Goal: Information Seeking & Learning: Learn about a topic

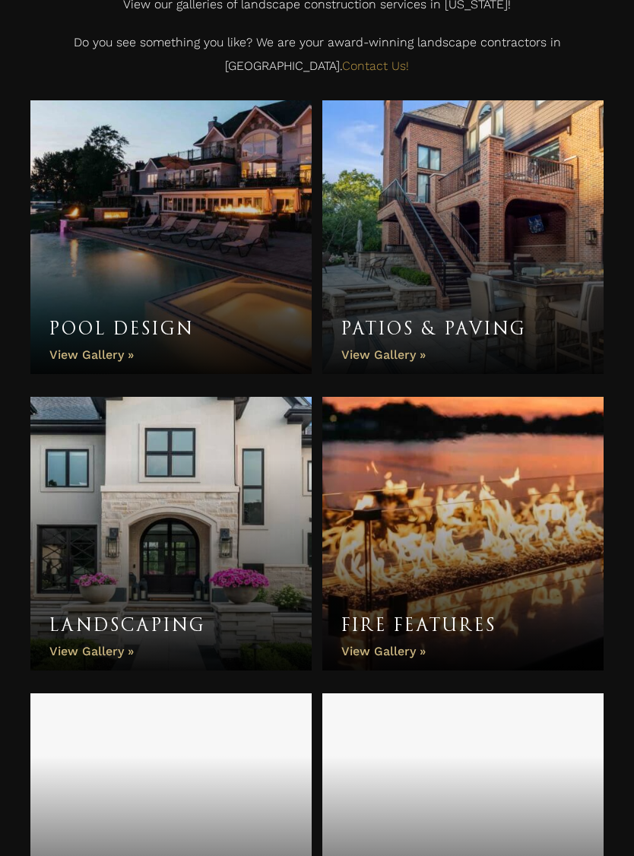
scroll to position [538, 0]
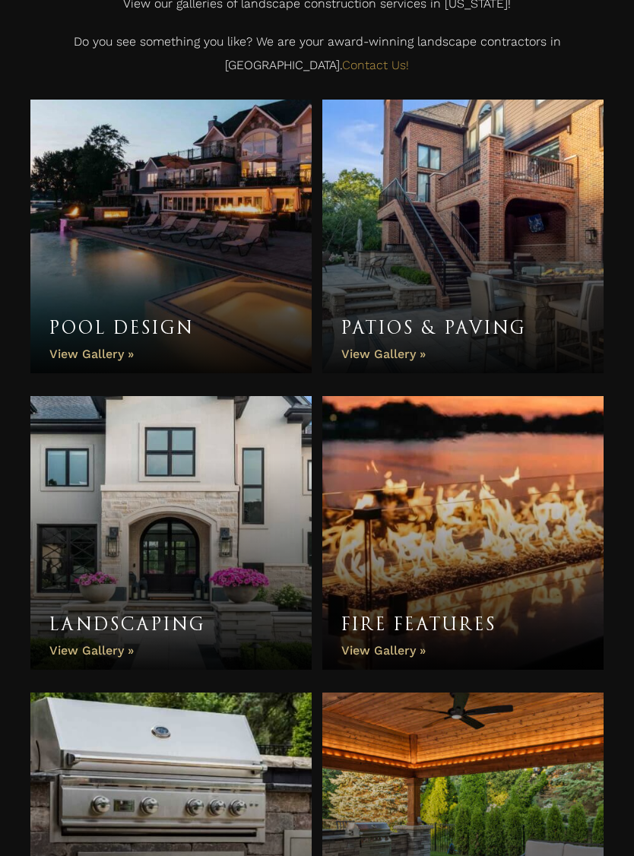
click at [427, 199] on link "Patios & Paving" at bounding box center [462, 237] width 281 height 274
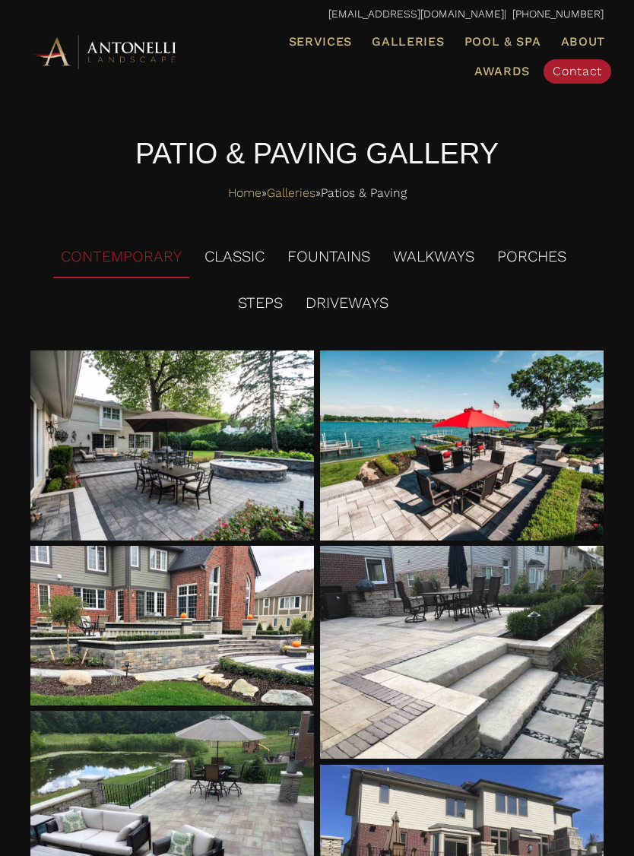
click at [108, 407] on div at bounding box center [172, 446] width 284 height 190
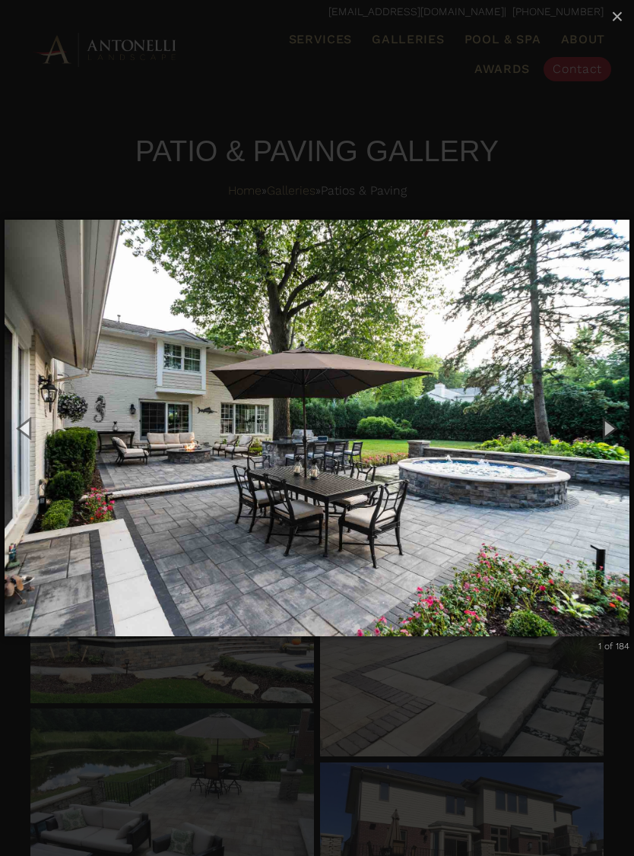
scroll to position [3, 0]
click at [611, 428] on button "Next (Right arrow key)" at bounding box center [609, 428] width 52 height 63
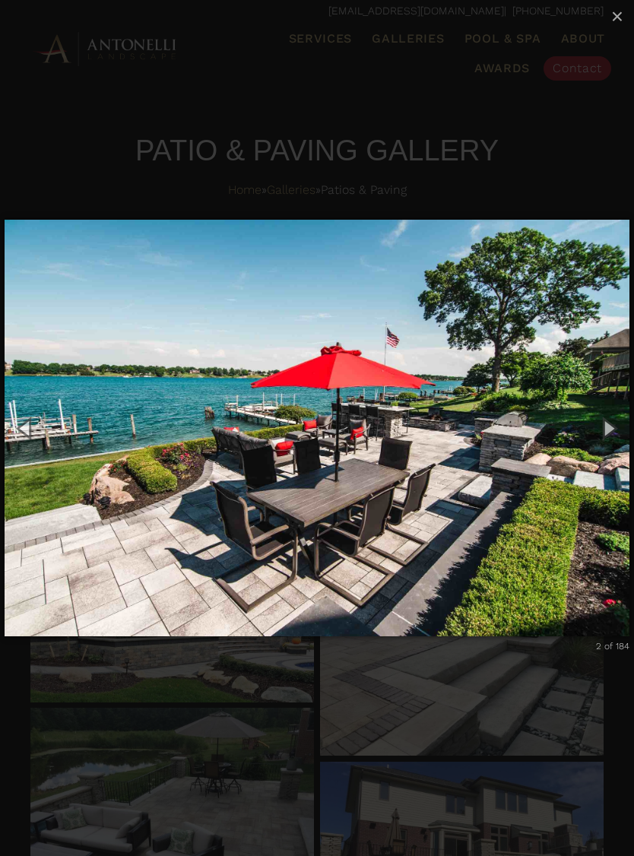
click at [607, 427] on button "Next (Right arrow key)" at bounding box center [609, 428] width 52 height 63
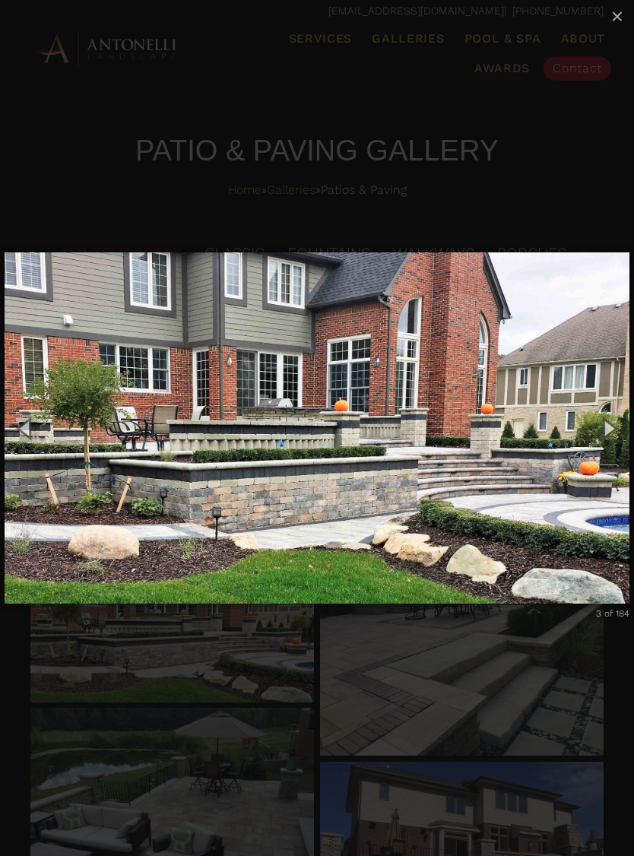
click at [605, 419] on button "Next (Right arrow key)" at bounding box center [609, 428] width 52 height 63
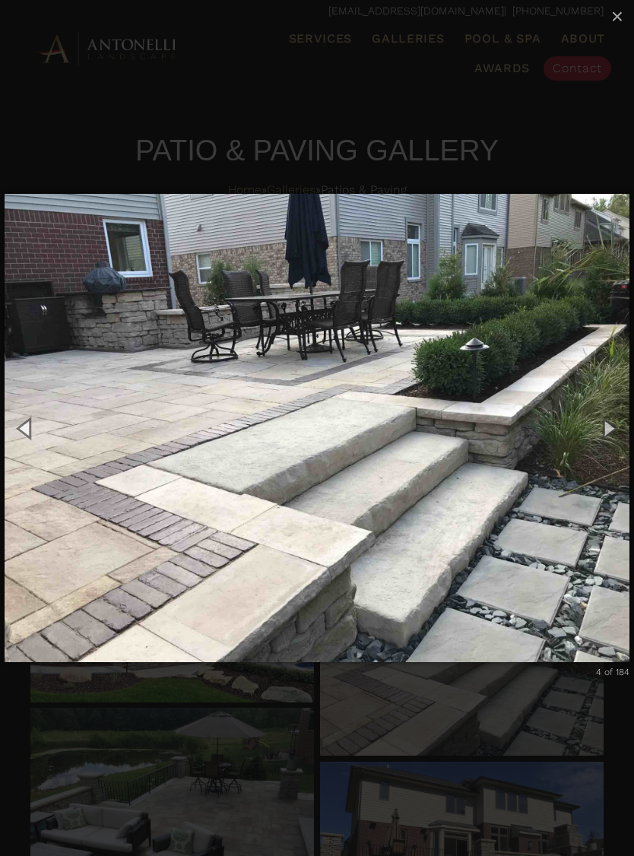
click at [603, 424] on button "Next (Right arrow key)" at bounding box center [609, 428] width 52 height 63
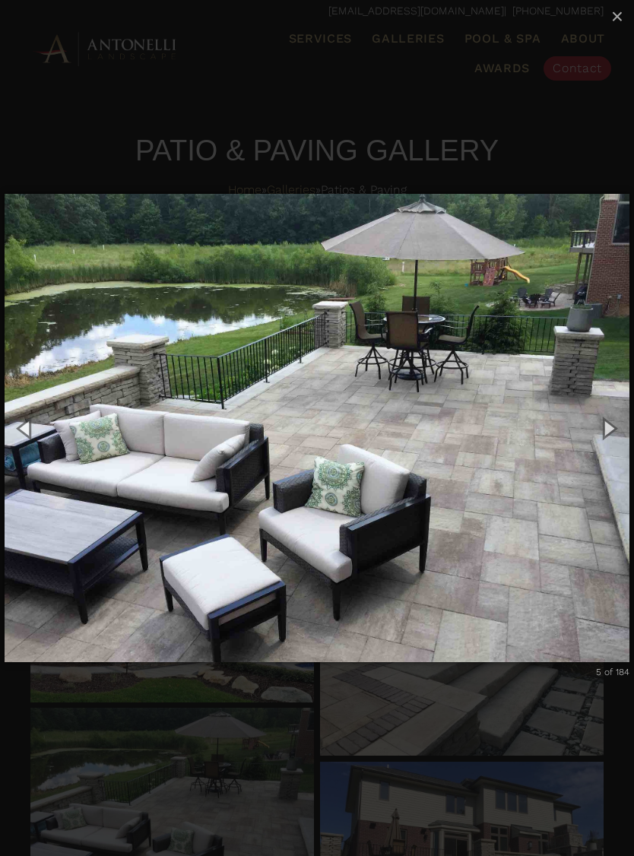
click at [608, 422] on button "Next (Right arrow key)" at bounding box center [609, 428] width 52 height 63
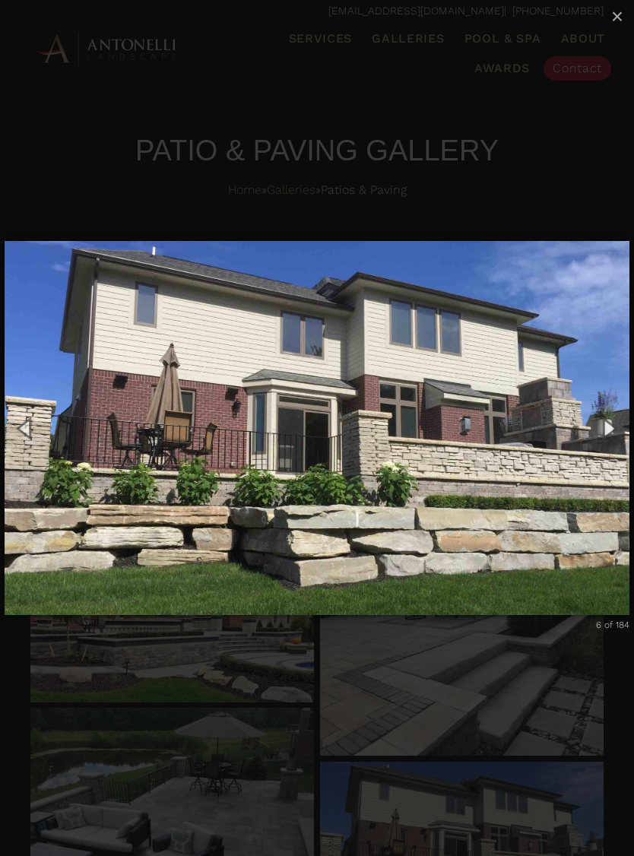
click at [606, 424] on button "Next (Right arrow key)" at bounding box center [609, 428] width 52 height 63
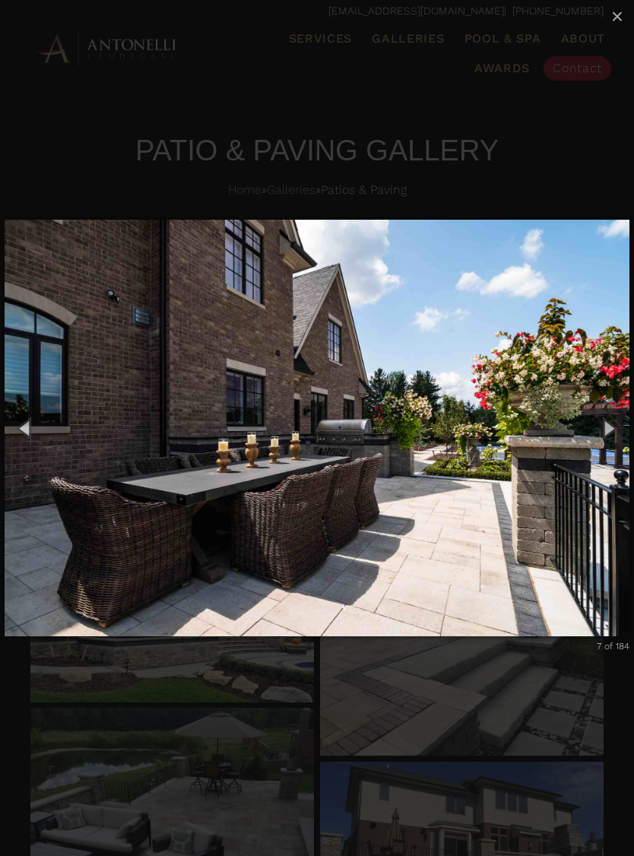
click at [601, 424] on button "Next (Right arrow key)" at bounding box center [609, 428] width 52 height 63
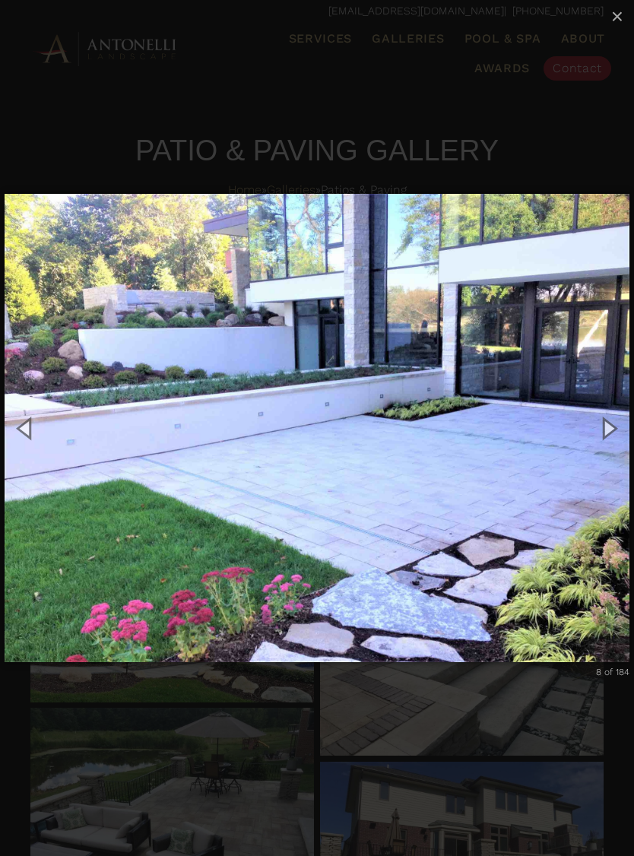
click at [600, 425] on button "Next (Right arrow key)" at bounding box center [609, 428] width 52 height 63
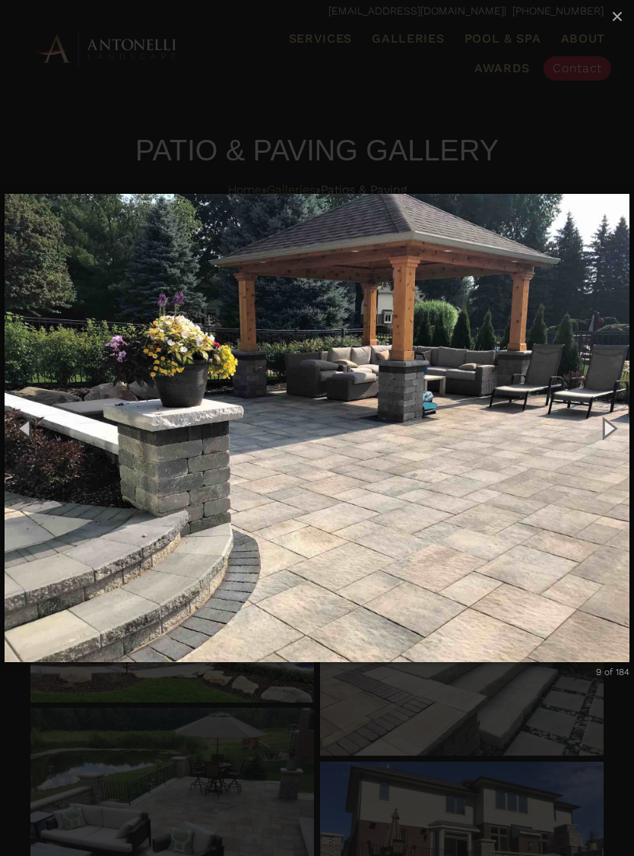
click at [611, 428] on button "Next (Right arrow key)" at bounding box center [609, 428] width 52 height 63
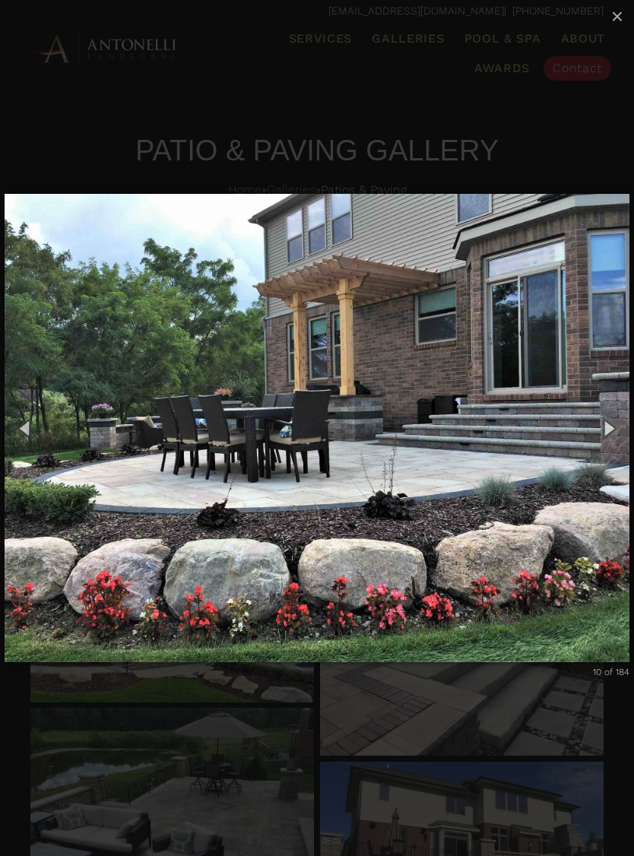
click at [607, 431] on button "Next (Right arrow key)" at bounding box center [609, 428] width 52 height 63
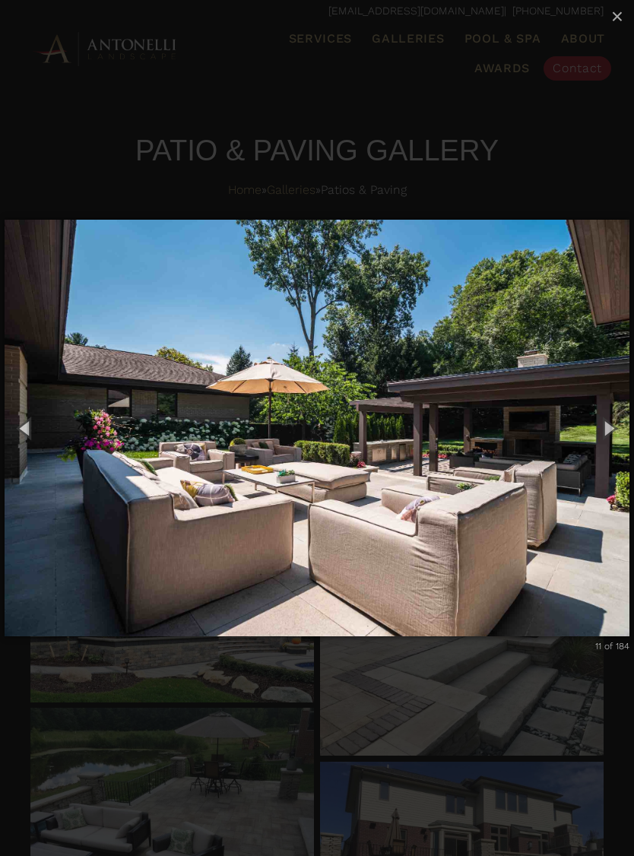
click at [595, 430] on button "Next (Right arrow key)" at bounding box center [609, 428] width 52 height 63
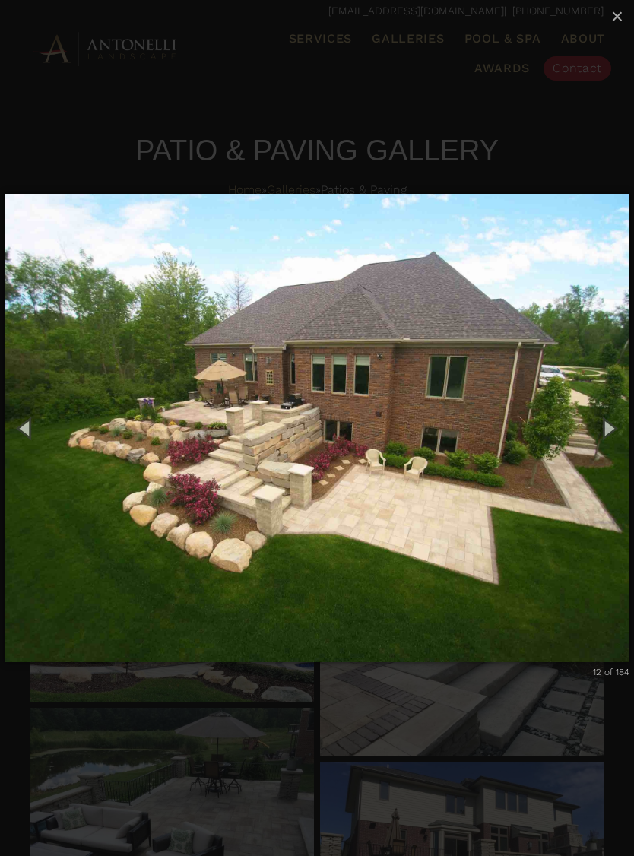
click at [607, 431] on button "Next (Right arrow key)" at bounding box center [609, 428] width 52 height 63
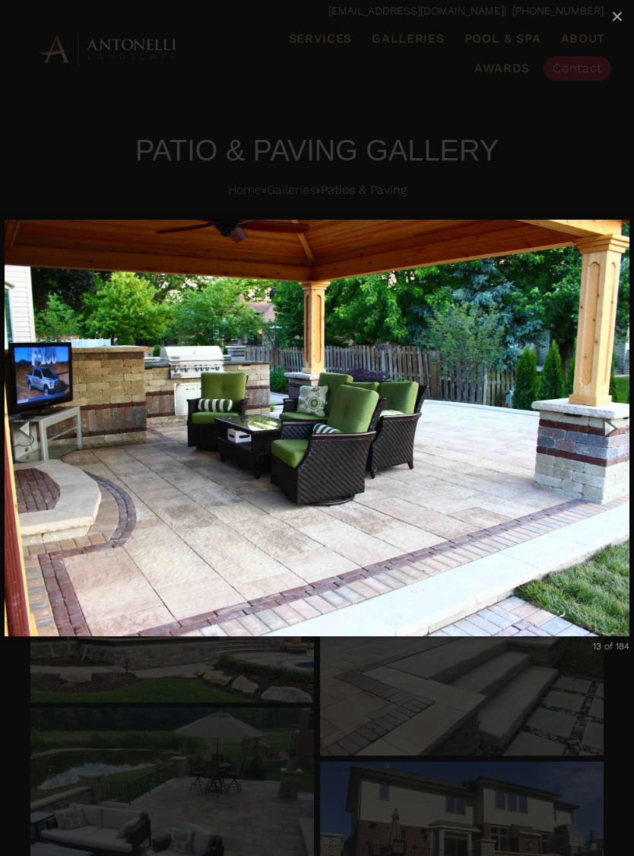
click at [26, 430] on button "Previous (Left arrow key)" at bounding box center [26, 428] width 52 height 63
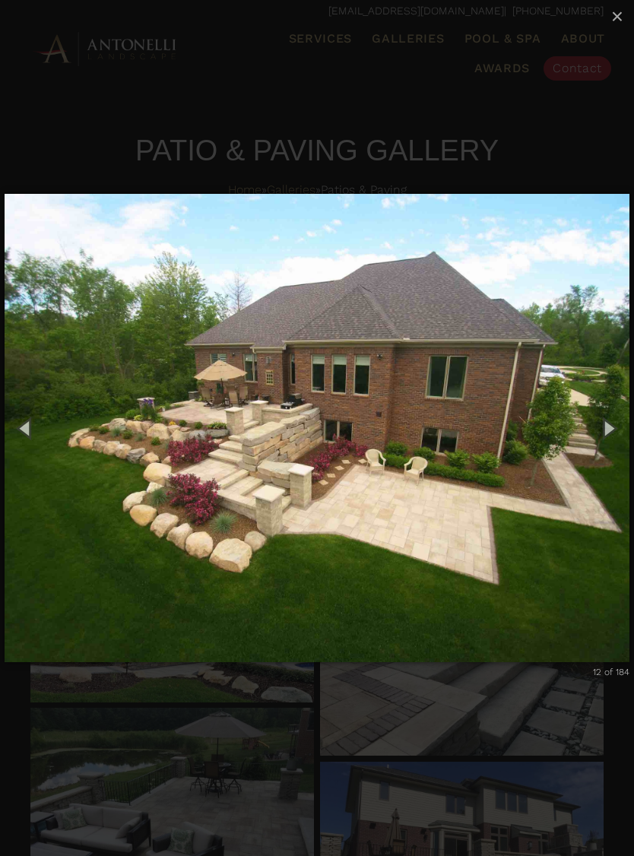
click at [604, 427] on button "Next (Right arrow key)" at bounding box center [609, 428] width 52 height 63
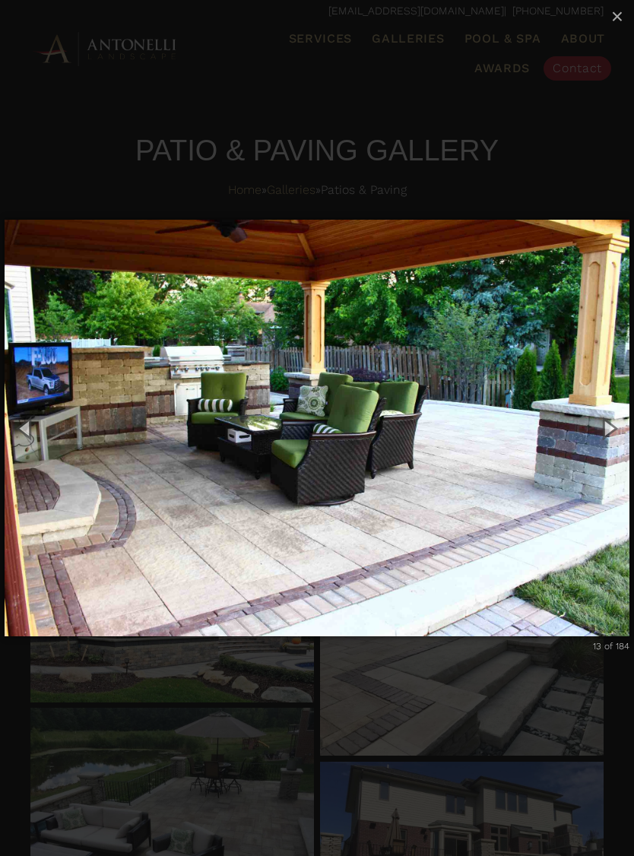
click at [608, 430] on button "Next (Right arrow key)" at bounding box center [609, 428] width 52 height 63
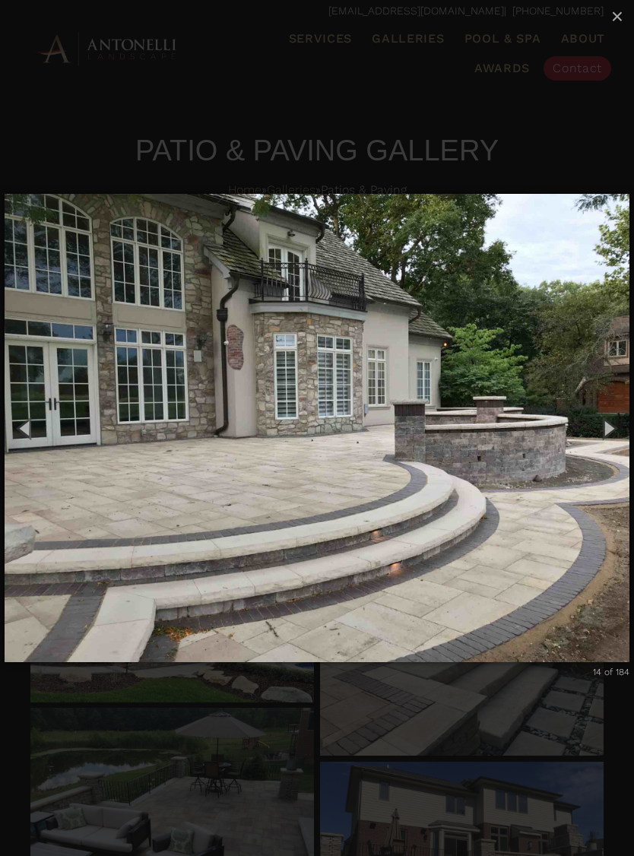
click at [611, 428] on button "Next (Right arrow key)" at bounding box center [609, 428] width 52 height 63
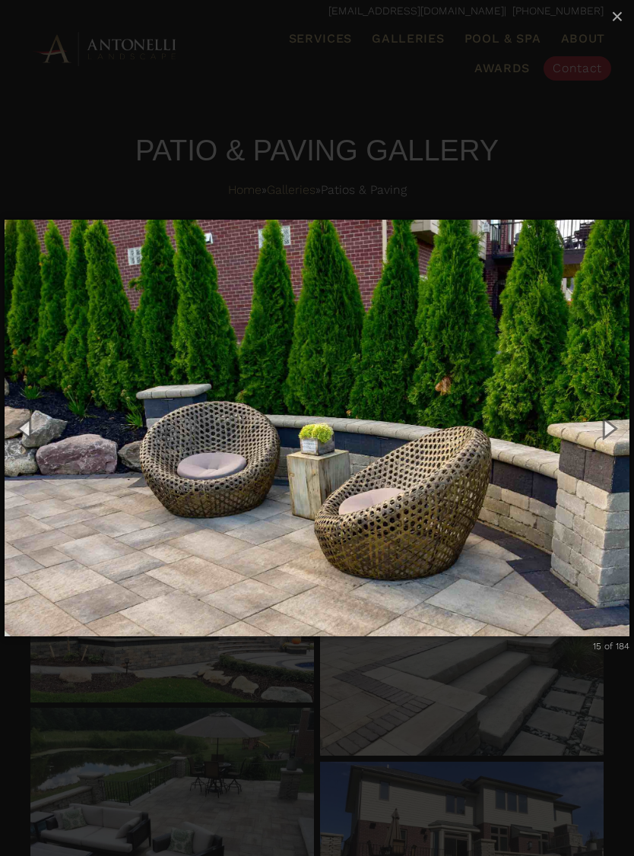
click at [604, 432] on button "Next (Right arrow key)" at bounding box center [609, 428] width 52 height 63
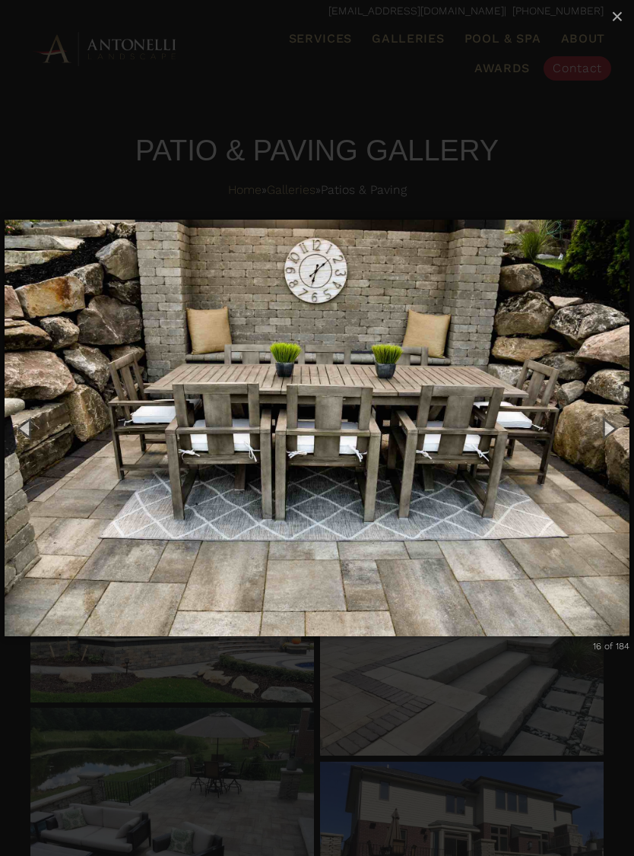
click at [604, 423] on button "Next (Right arrow key)" at bounding box center [609, 428] width 52 height 63
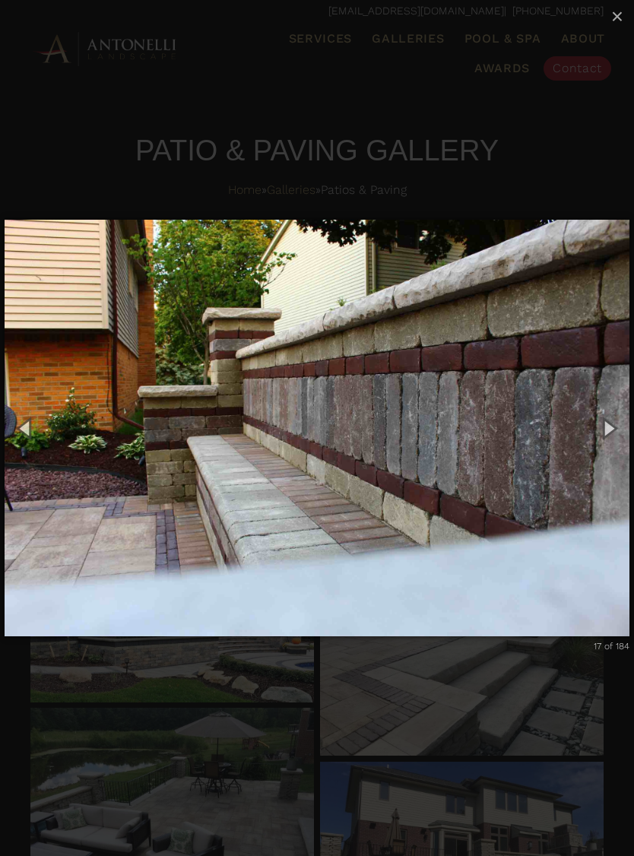
click at [605, 420] on button "Next (Right arrow key)" at bounding box center [609, 428] width 52 height 63
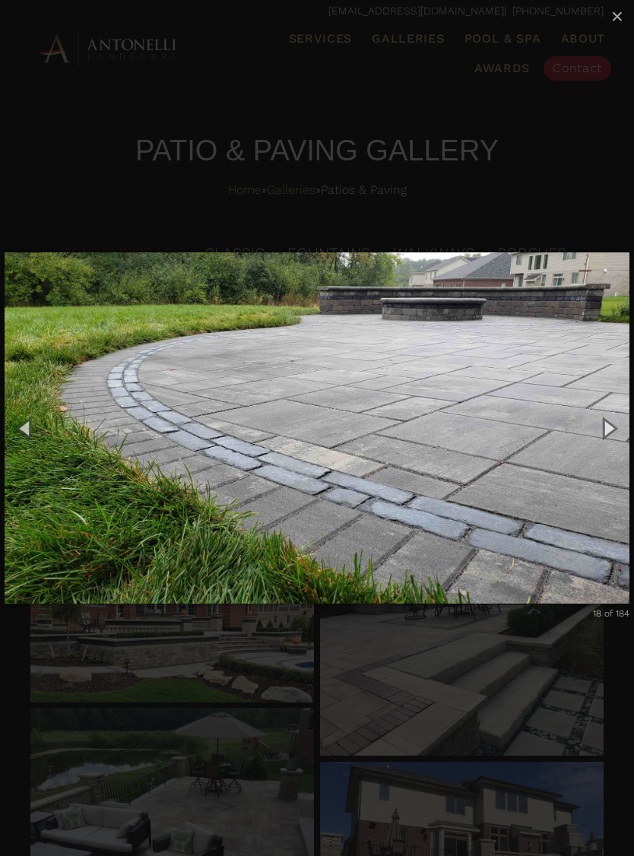
click at [607, 418] on button "Next (Right arrow key)" at bounding box center [609, 428] width 52 height 63
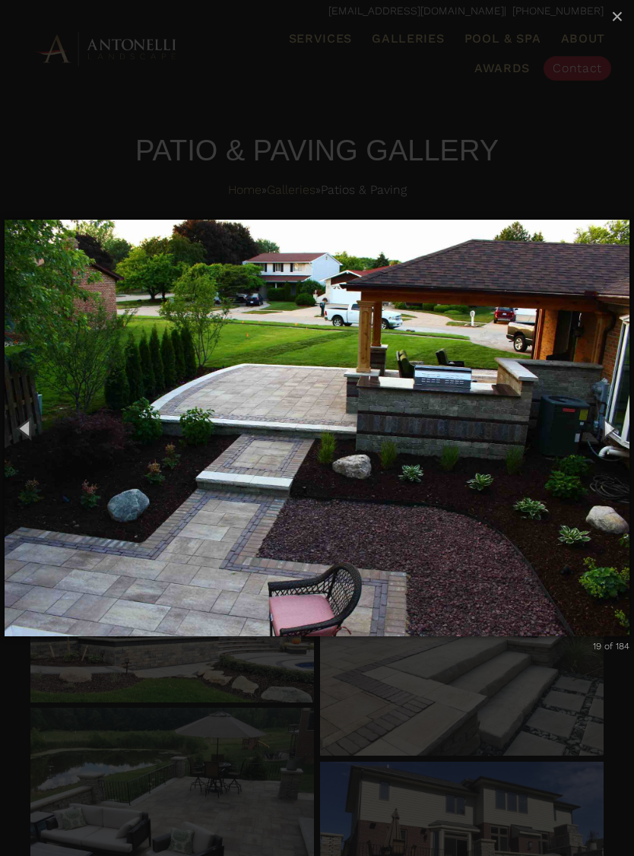
click at [608, 420] on button "Next (Right arrow key)" at bounding box center [609, 428] width 52 height 63
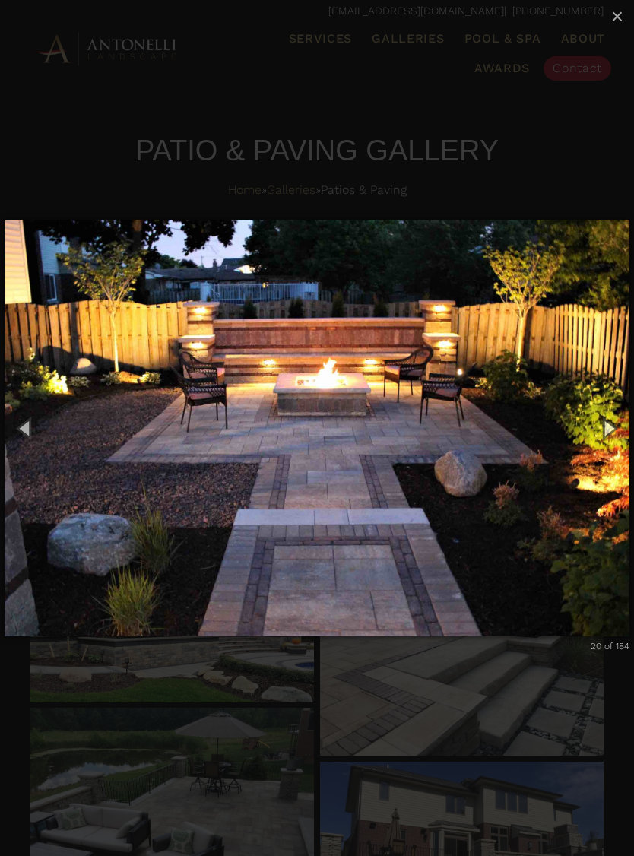
click at [601, 425] on button "Next (Right arrow key)" at bounding box center [609, 428] width 52 height 63
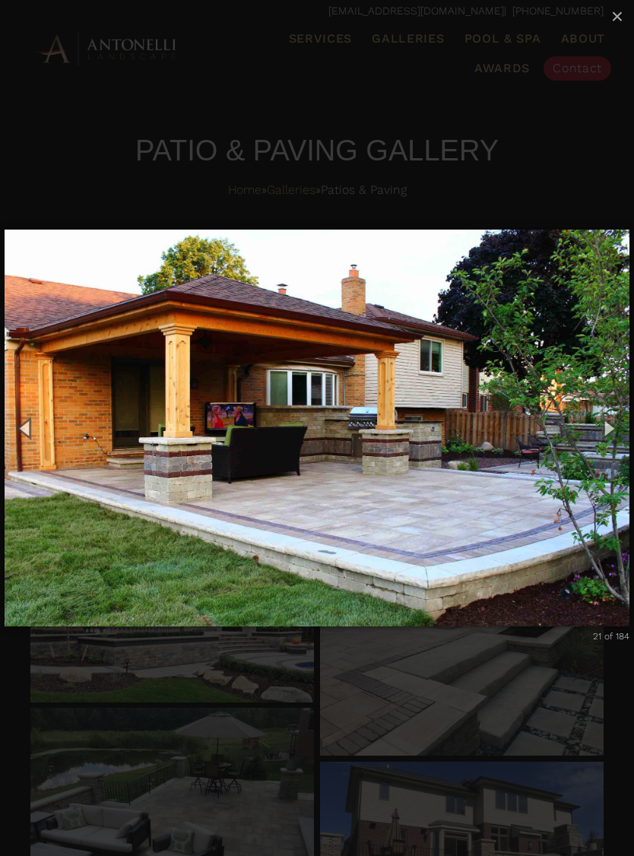
click at [610, 420] on button "Next (Right arrow key)" at bounding box center [609, 428] width 52 height 63
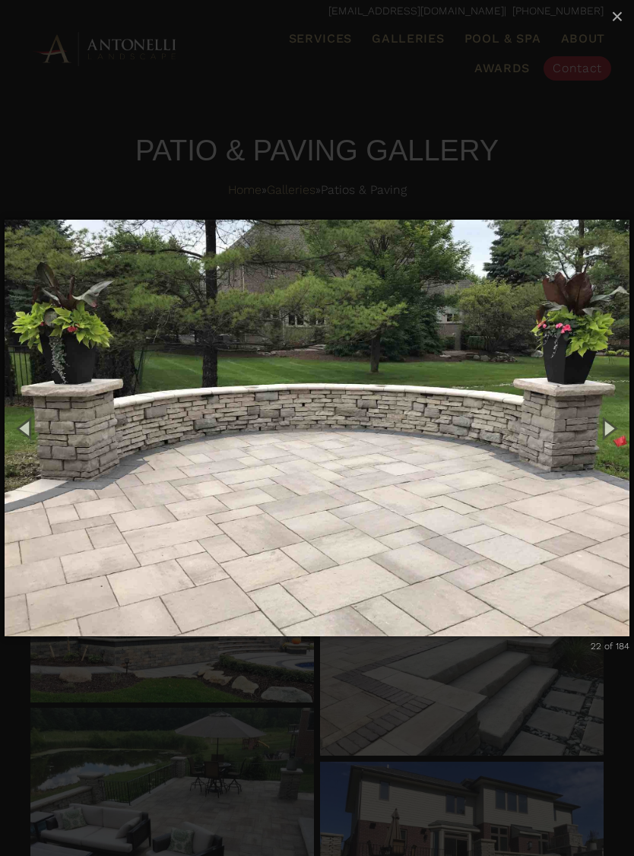
click at [610, 422] on button "Next (Right arrow key)" at bounding box center [609, 428] width 52 height 63
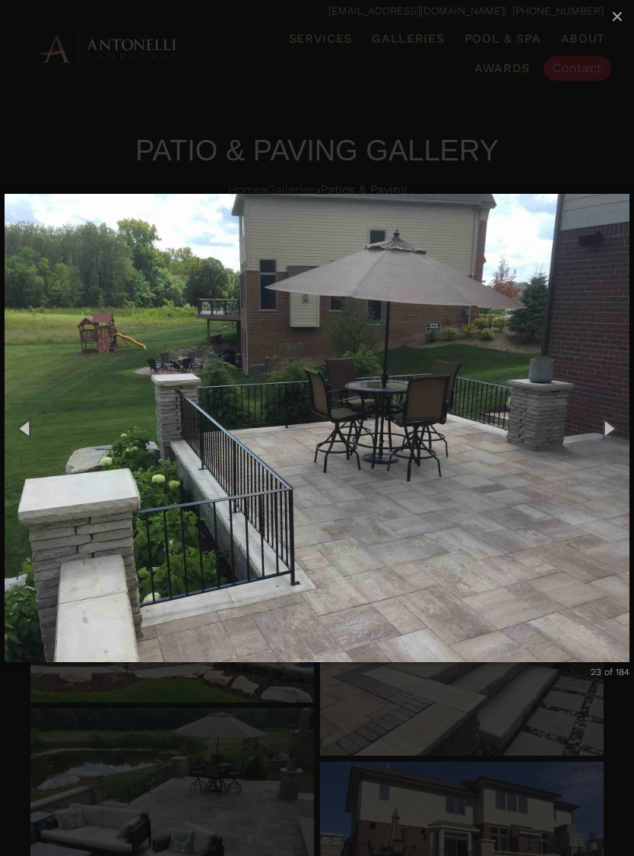
click at [601, 424] on button "Next (Right arrow key)" at bounding box center [609, 428] width 52 height 63
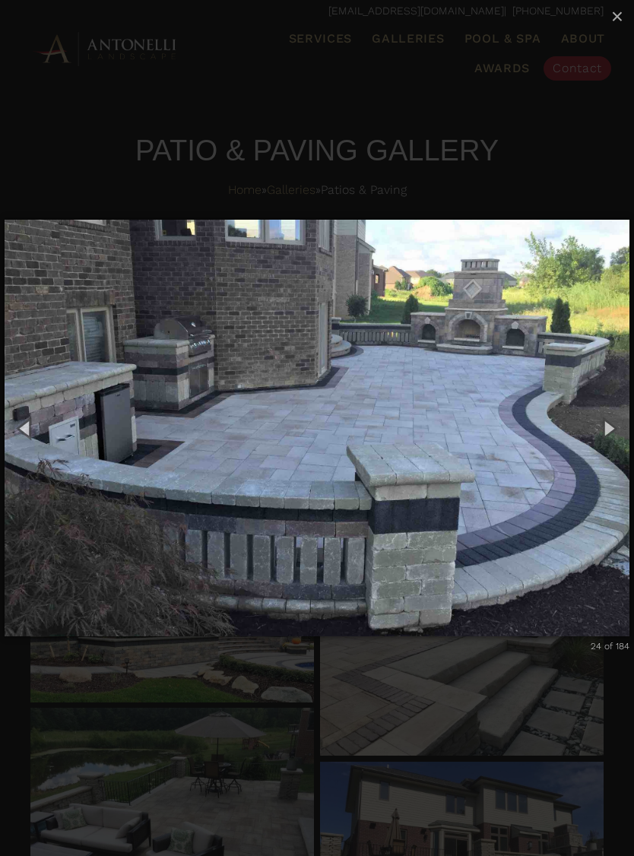
click at [602, 419] on button "Next (Right arrow key)" at bounding box center [609, 428] width 52 height 63
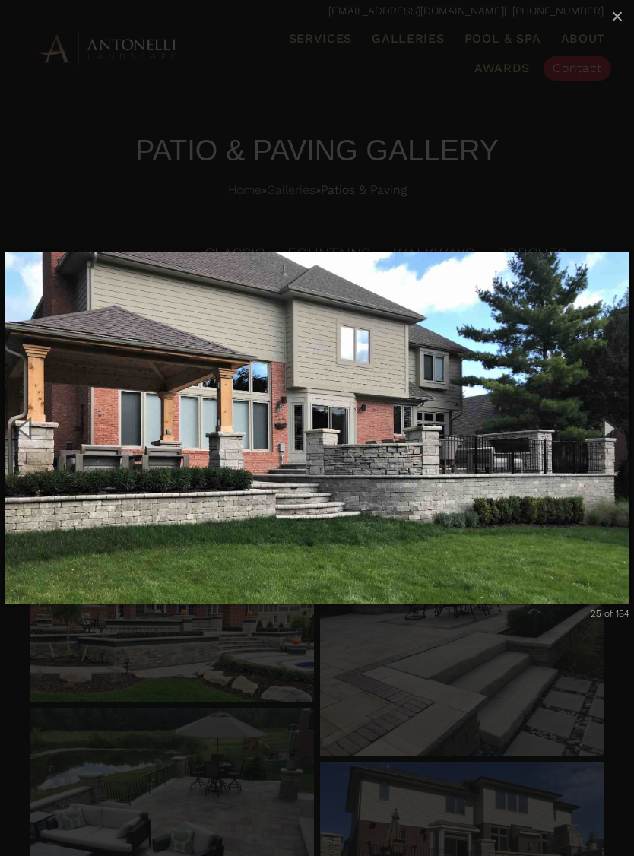
click at [598, 423] on button "Next (Right arrow key)" at bounding box center [609, 428] width 52 height 63
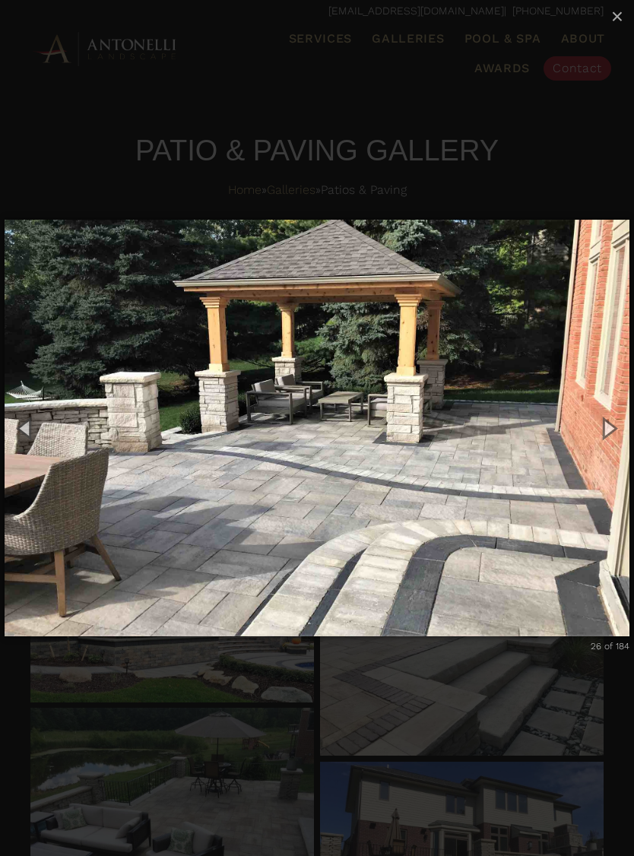
click at [598, 426] on button "Next (Right arrow key)" at bounding box center [609, 428] width 52 height 63
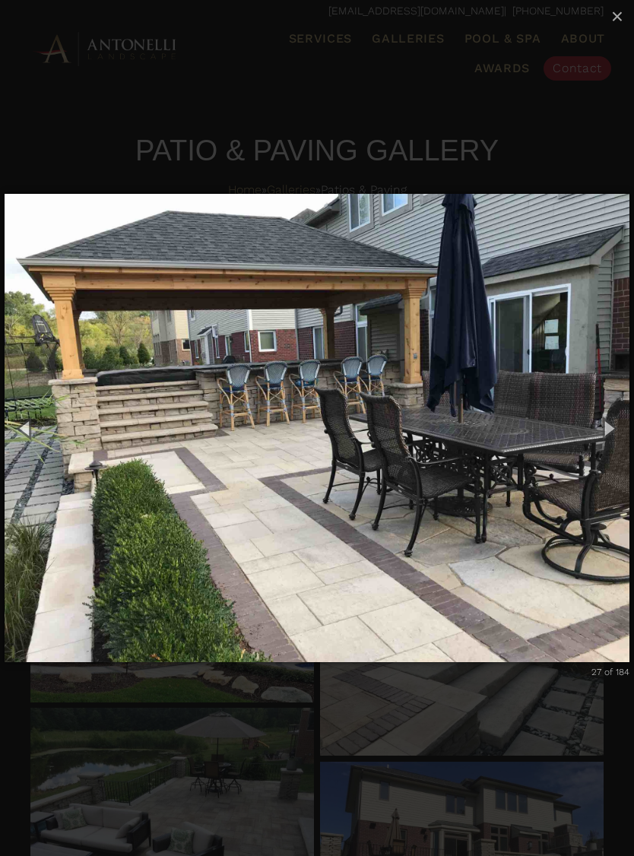
click at [612, 419] on button "Next (Right arrow key)" at bounding box center [609, 428] width 52 height 63
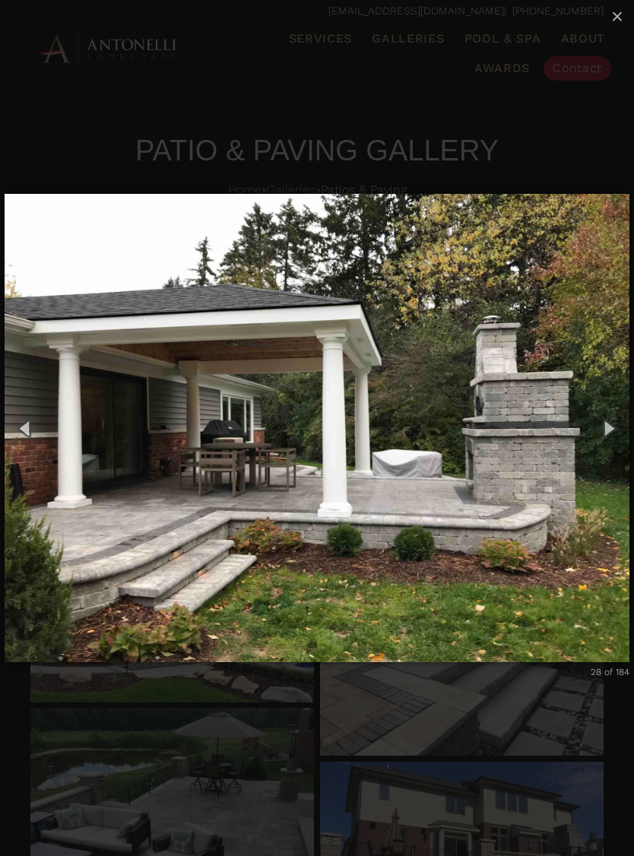
click at [614, 418] on button "Next (Right arrow key)" at bounding box center [609, 428] width 52 height 63
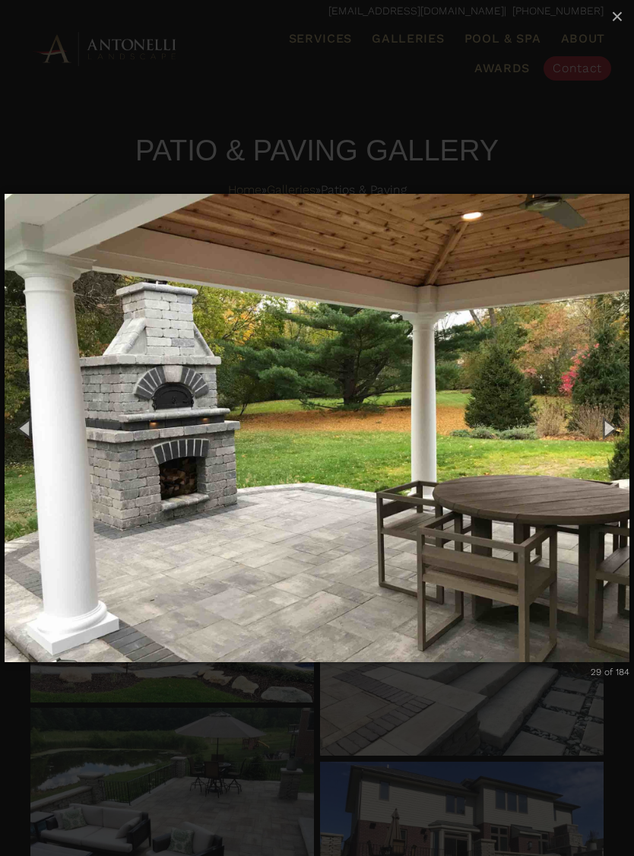
click at [611, 419] on button "Next (Right arrow key)" at bounding box center [609, 428] width 52 height 63
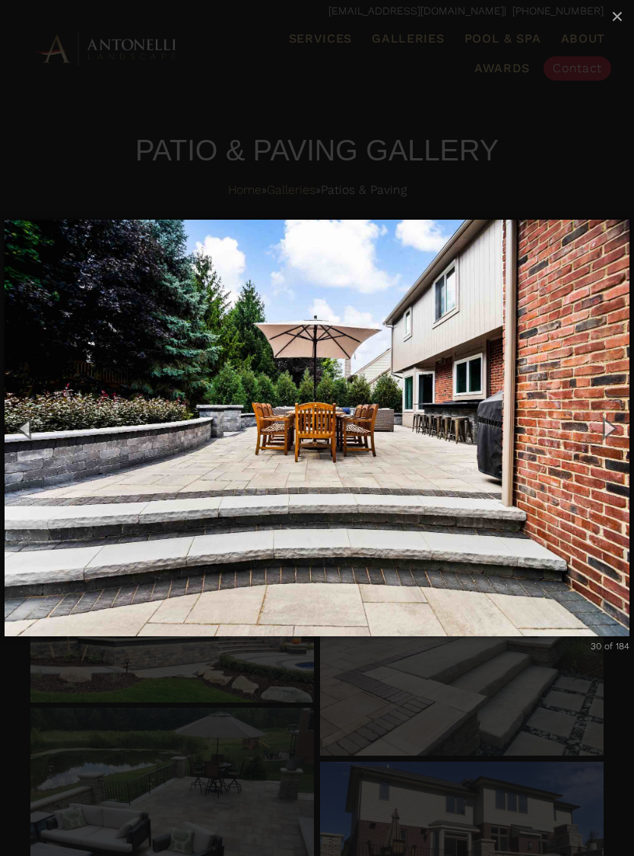
click at [610, 419] on button "Next (Right arrow key)" at bounding box center [609, 428] width 52 height 63
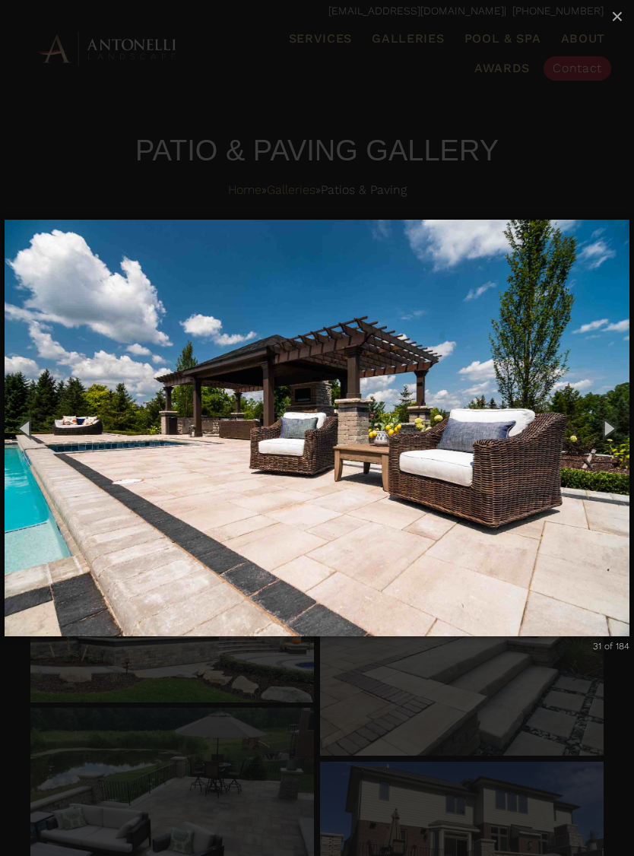
click at [612, 419] on button "Next (Right arrow key)" at bounding box center [609, 428] width 52 height 63
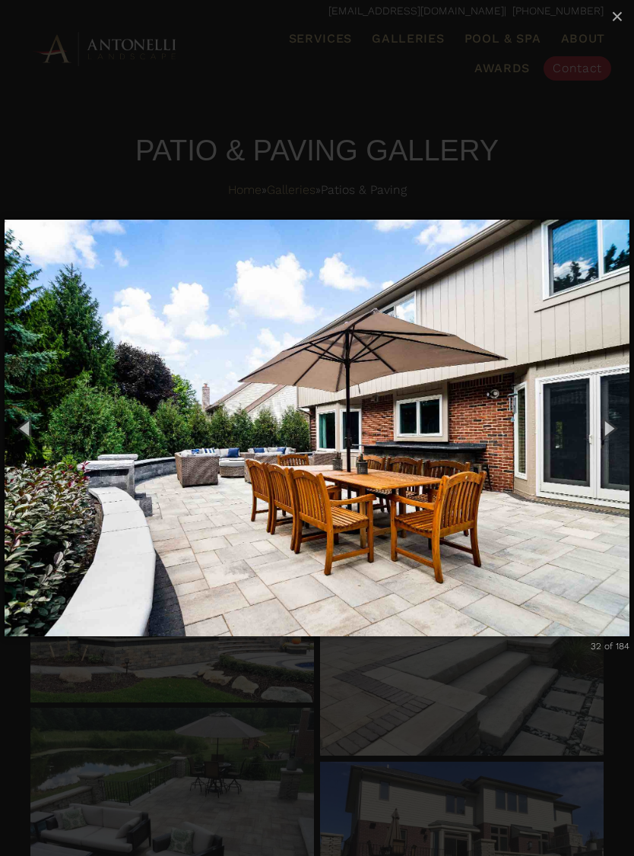
click at [614, 417] on button "Next (Right arrow key)" at bounding box center [609, 428] width 52 height 63
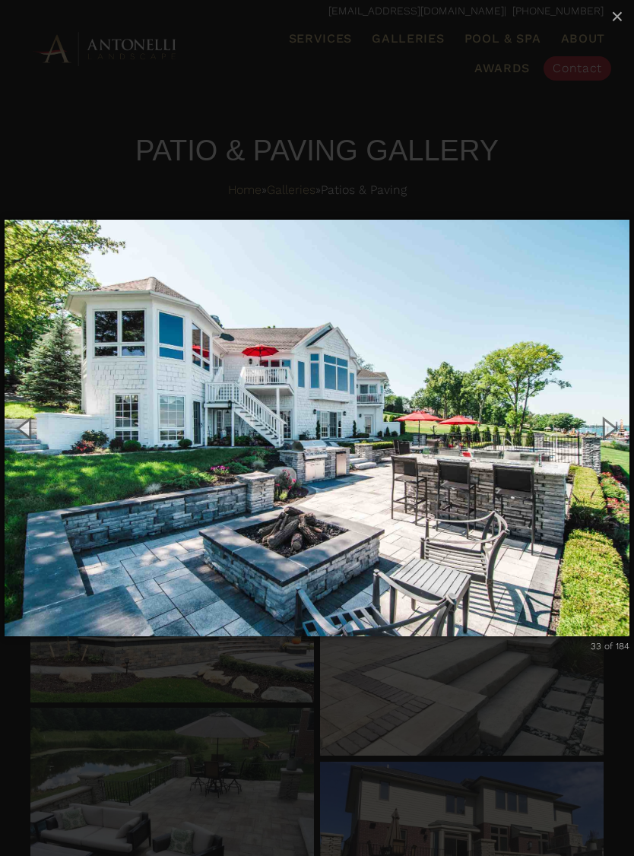
click at [614, 417] on button "Next (Right arrow key)" at bounding box center [609, 428] width 52 height 63
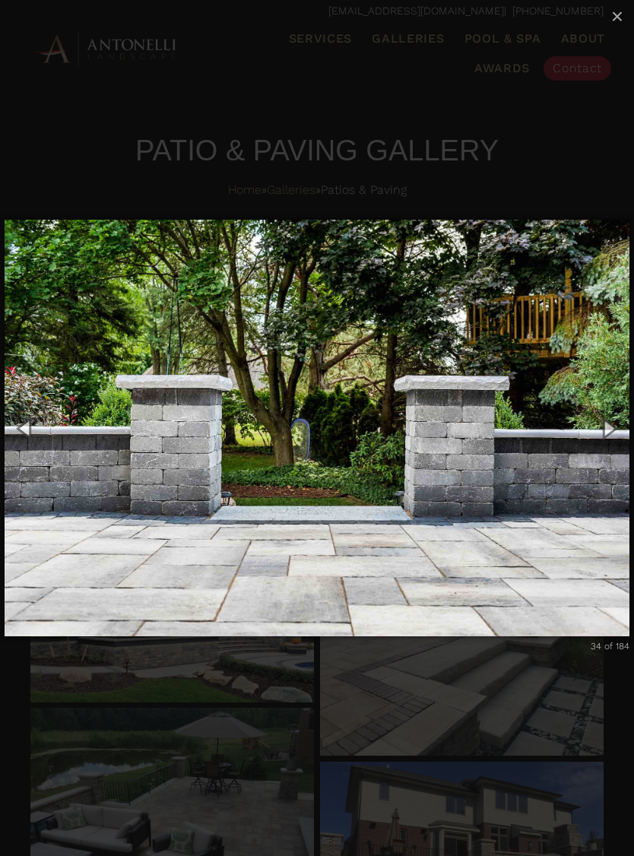
click at [611, 419] on button "Next (Right arrow key)" at bounding box center [609, 428] width 52 height 63
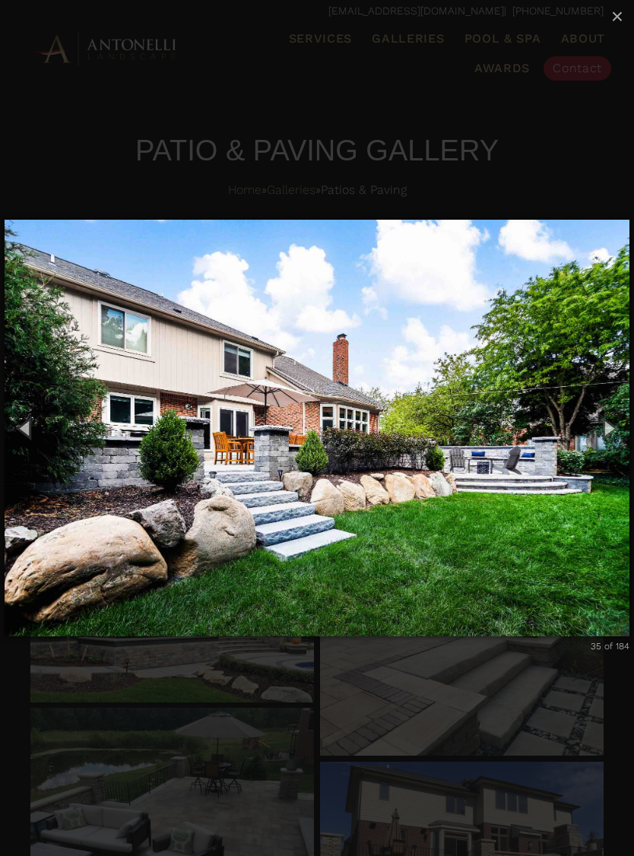
click at [611, 417] on button "Next (Right arrow key)" at bounding box center [609, 428] width 52 height 63
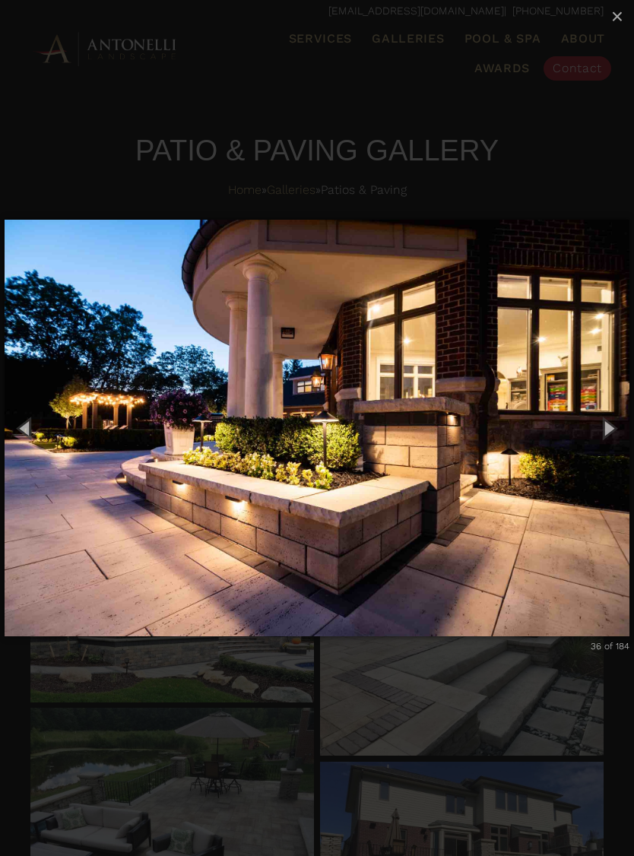
click at [613, 417] on button "Next (Right arrow key)" at bounding box center [609, 428] width 52 height 63
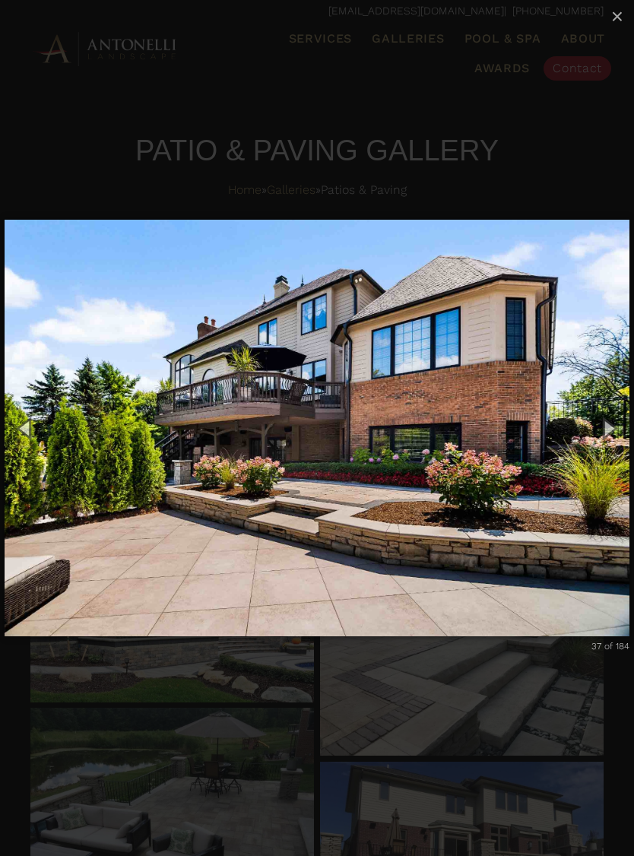
click at [611, 419] on button "Next (Right arrow key)" at bounding box center [609, 428] width 52 height 63
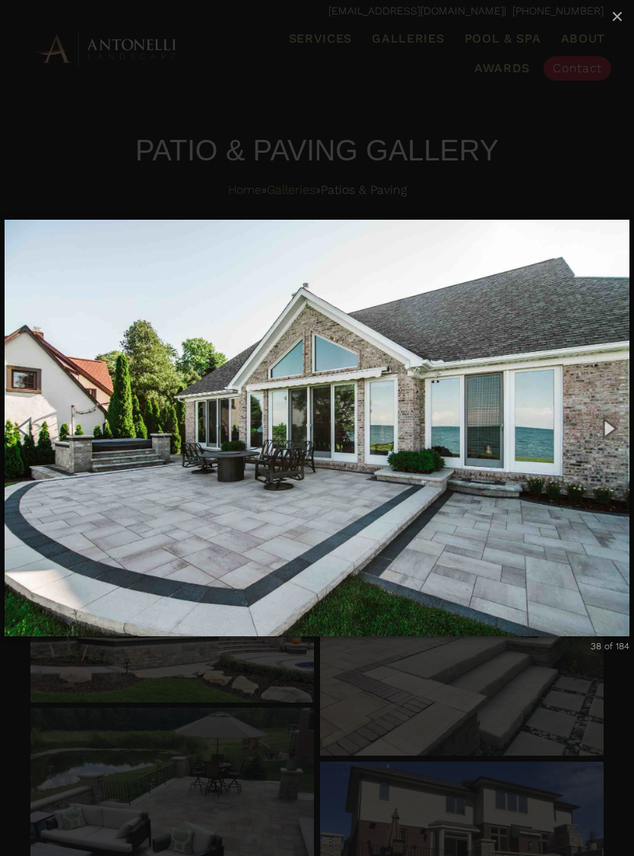
click at [613, 418] on button "Next (Right arrow key)" at bounding box center [609, 428] width 52 height 63
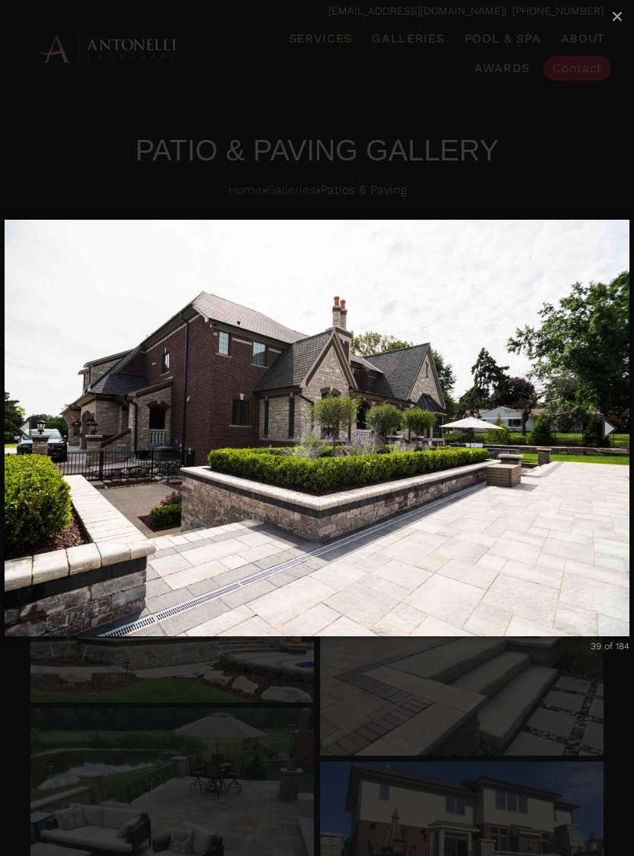
click at [604, 419] on button "Next (Right arrow key)" at bounding box center [609, 428] width 52 height 63
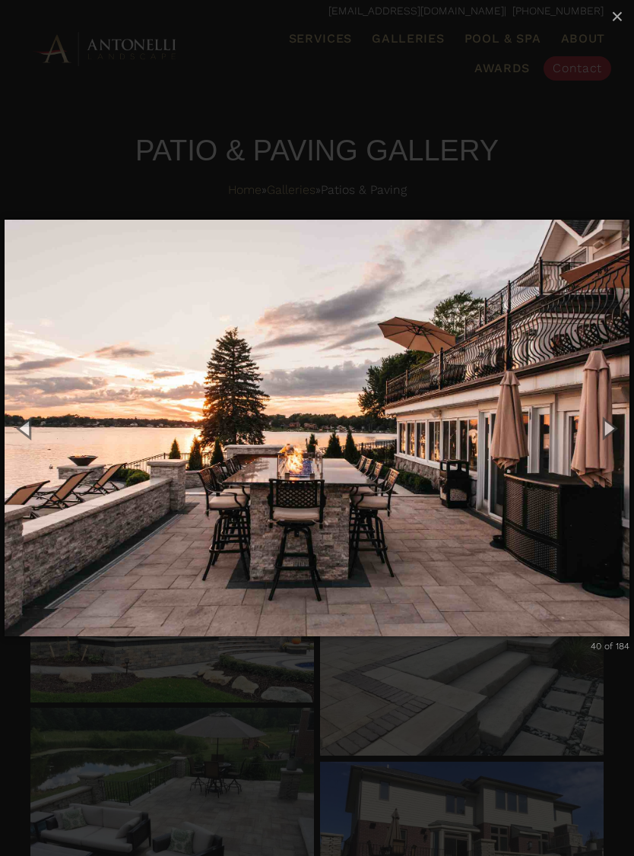
click at [608, 418] on button "Next (Right arrow key)" at bounding box center [609, 428] width 52 height 63
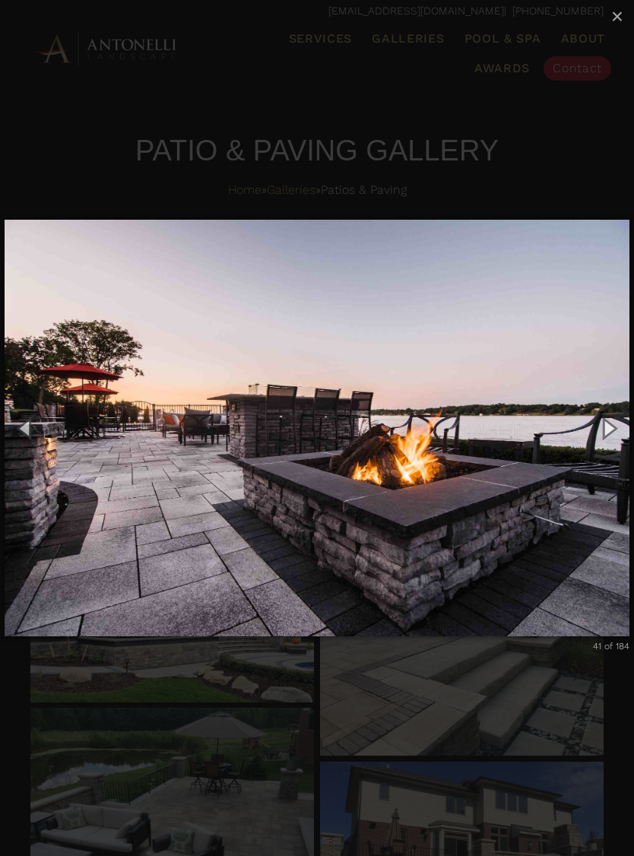
click at [611, 420] on button "Next (Right arrow key)" at bounding box center [609, 428] width 52 height 63
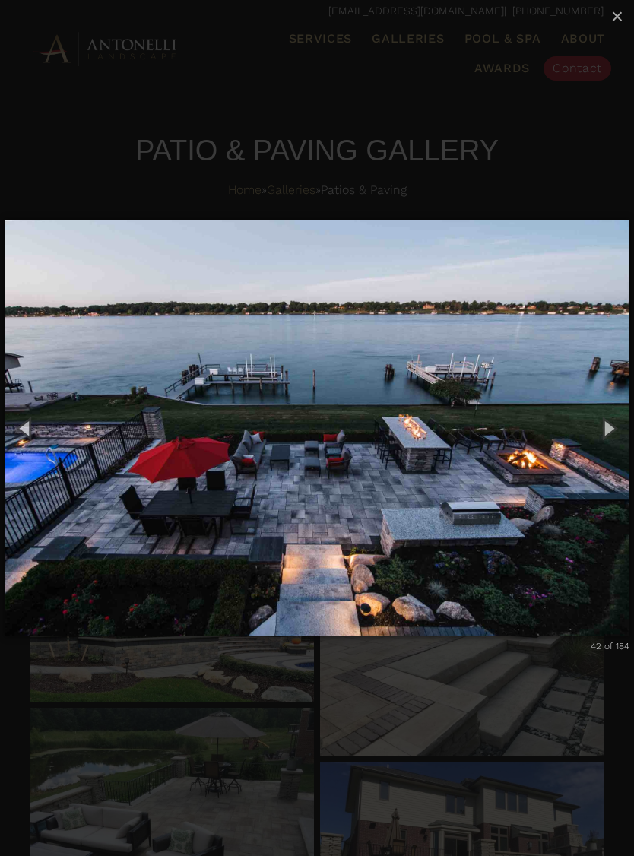
click at [600, 425] on button "Next (Right arrow key)" at bounding box center [609, 428] width 52 height 63
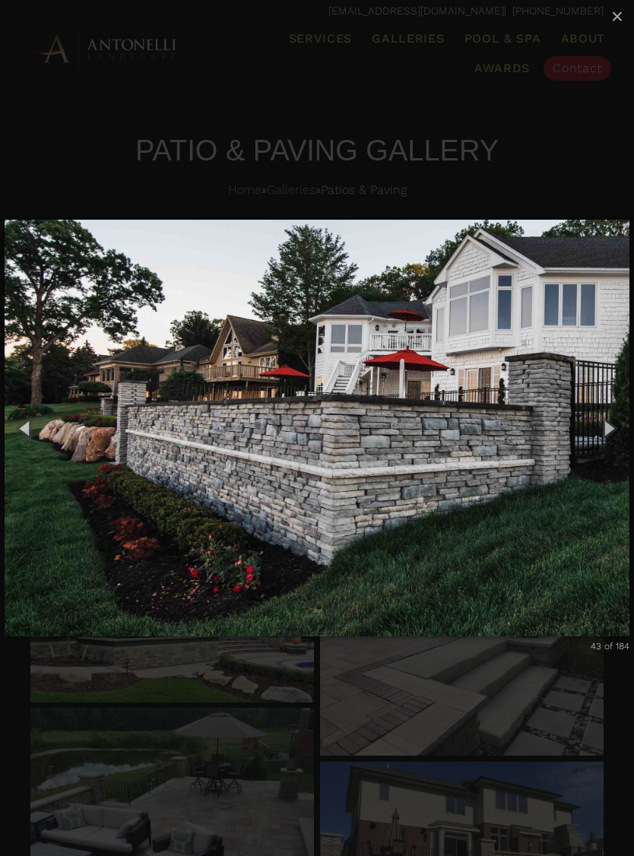
click at [604, 423] on button "Next (Right arrow key)" at bounding box center [609, 428] width 52 height 63
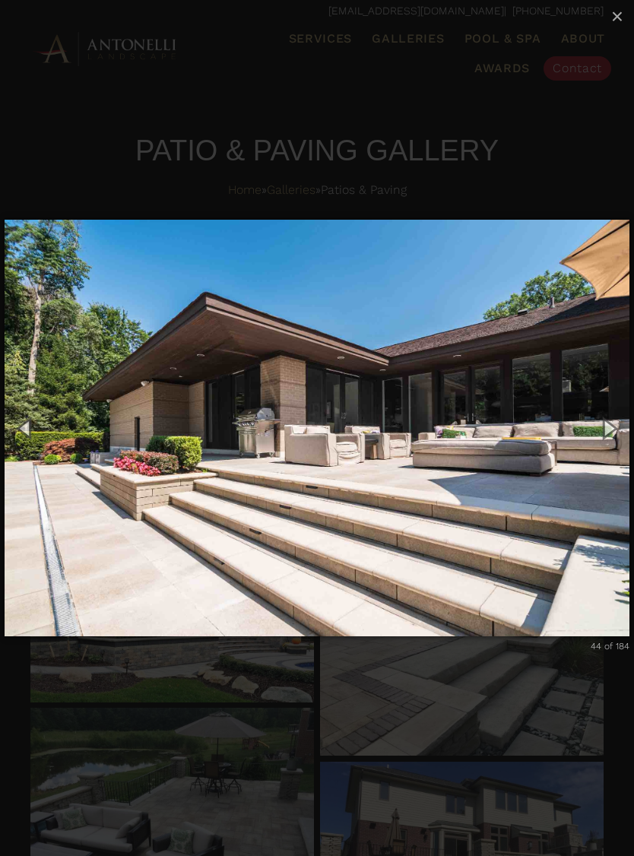
click at [604, 423] on button "Next (Right arrow key)" at bounding box center [609, 428] width 52 height 63
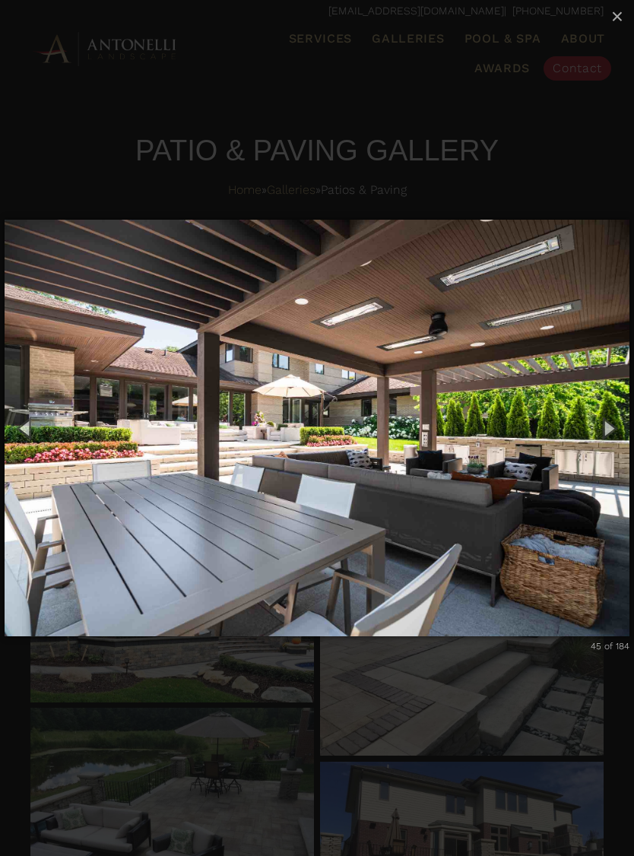
click at [603, 425] on button "Next (Right arrow key)" at bounding box center [609, 428] width 52 height 63
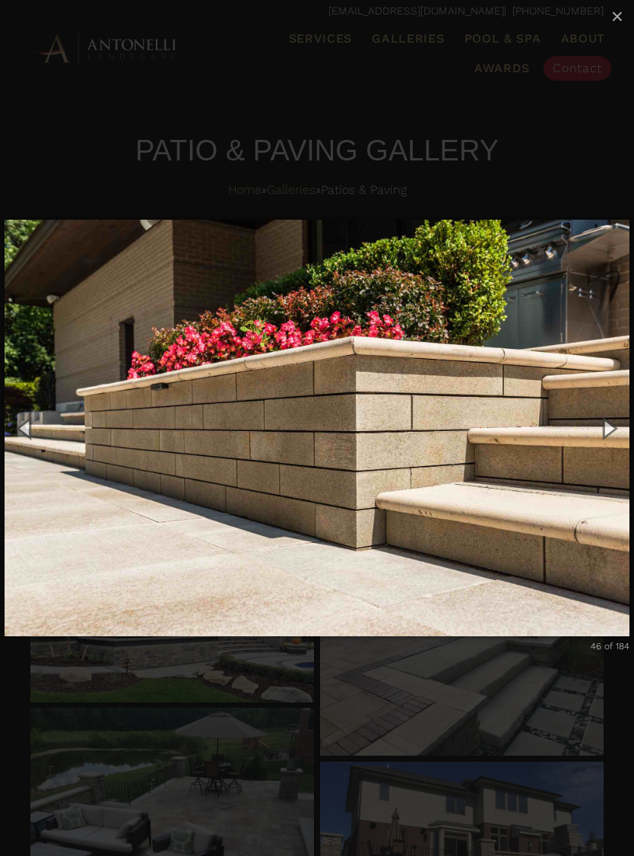
click at [608, 425] on button "Next (Right arrow key)" at bounding box center [609, 428] width 52 height 63
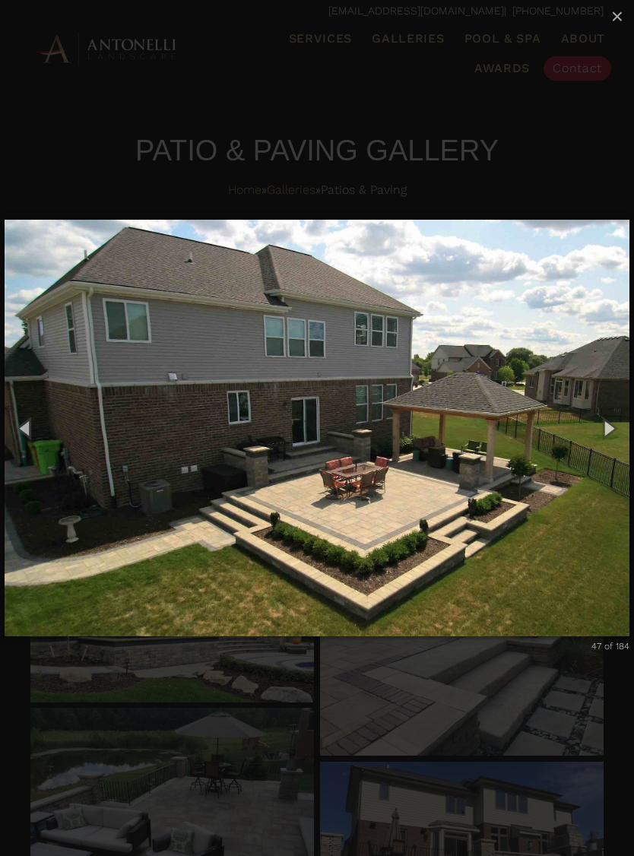
click at [608, 423] on button "Next (Right arrow key)" at bounding box center [609, 428] width 52 height 63
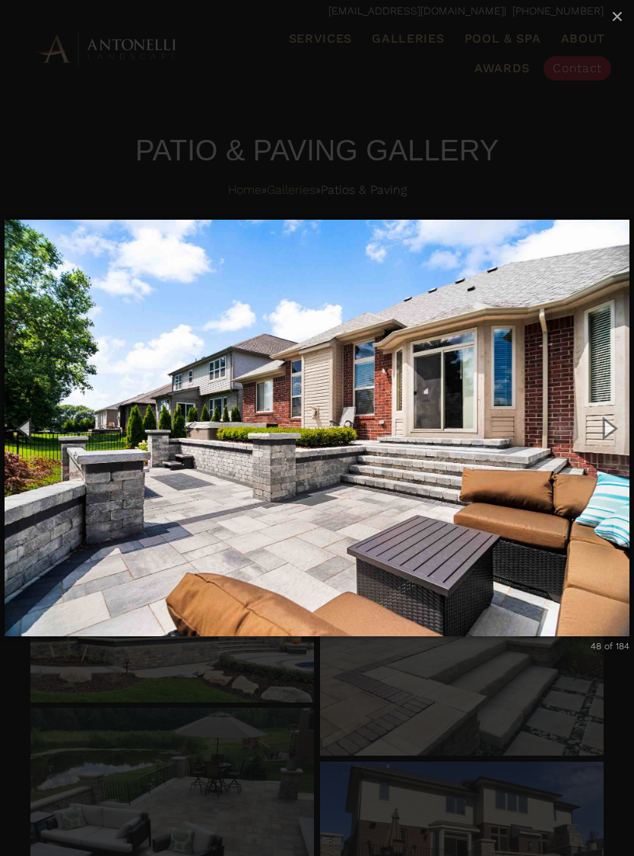
click at [608, 424] on button "Next (Right arrow key)" at bounding box center [609, 428] width 52 height 63
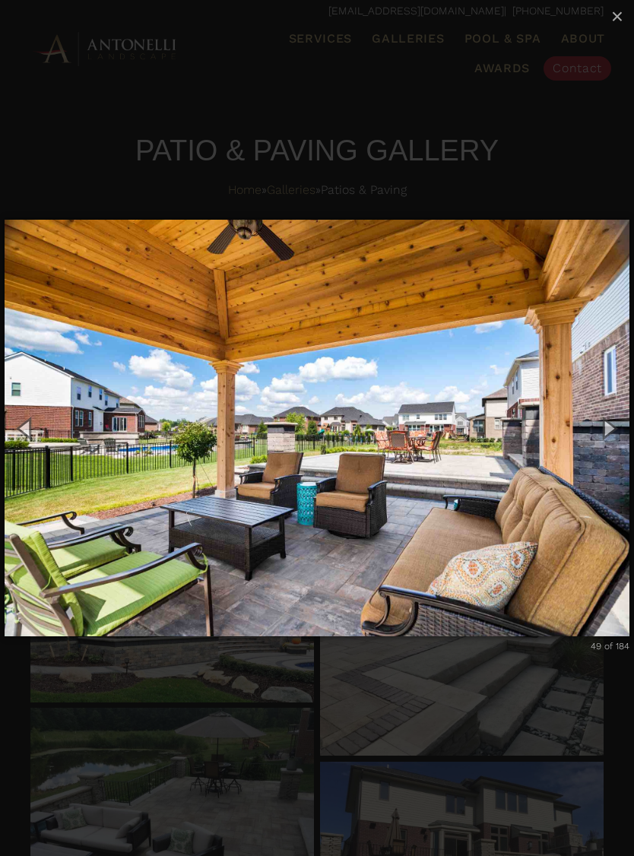
click at [608, 424] on button "Next (Right arrow key)" at bounding box center [609, 428] width 52 height 63
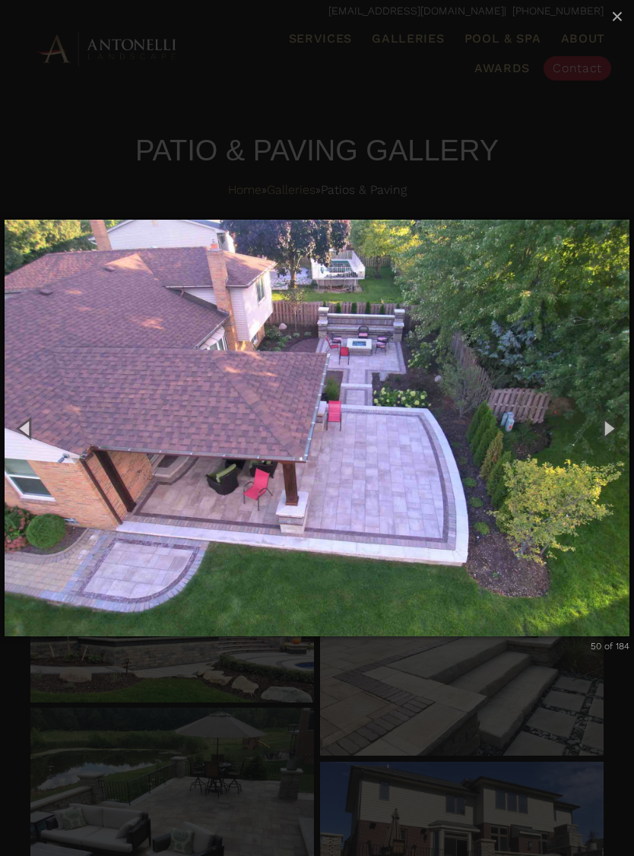
click at [599, 425] on button "Next (Right arrow key)" at bounding box center [609, 428] width 52 height 63
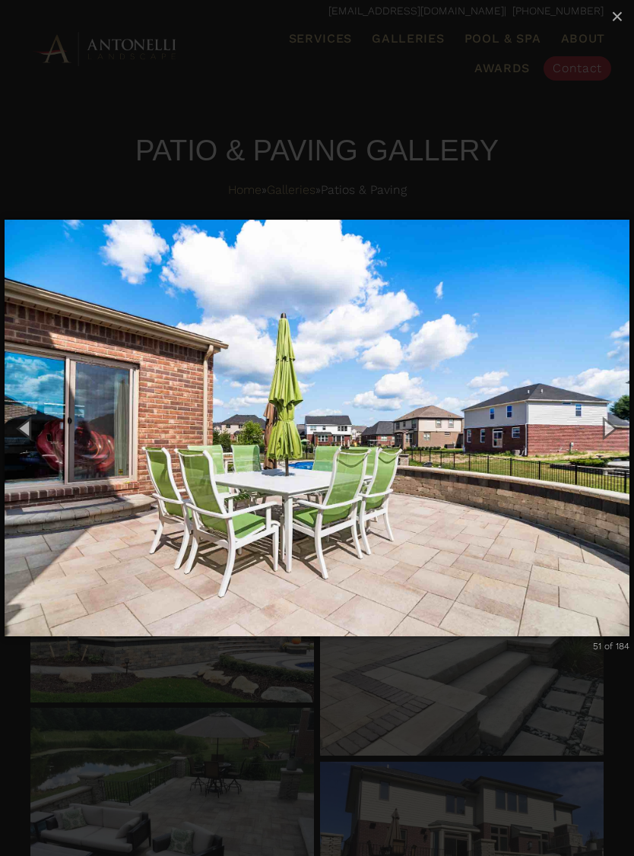
click at [601, 426] on button "Next (Right arrow key)" at bounding box center [609, 428] width 52 height 63
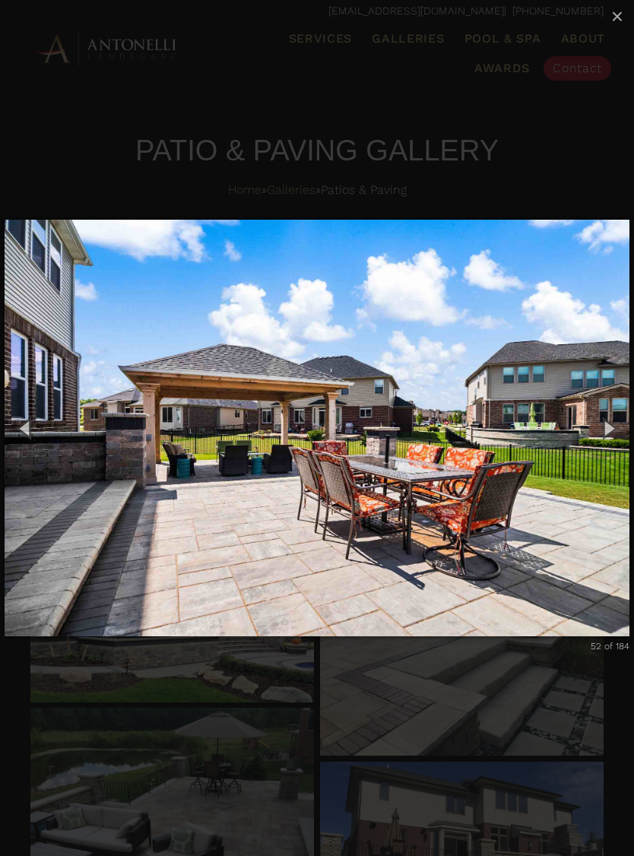
click at [606, 423] on button "Next (Right arrow key)" at bounding box center [609, 428] width 52 height 63
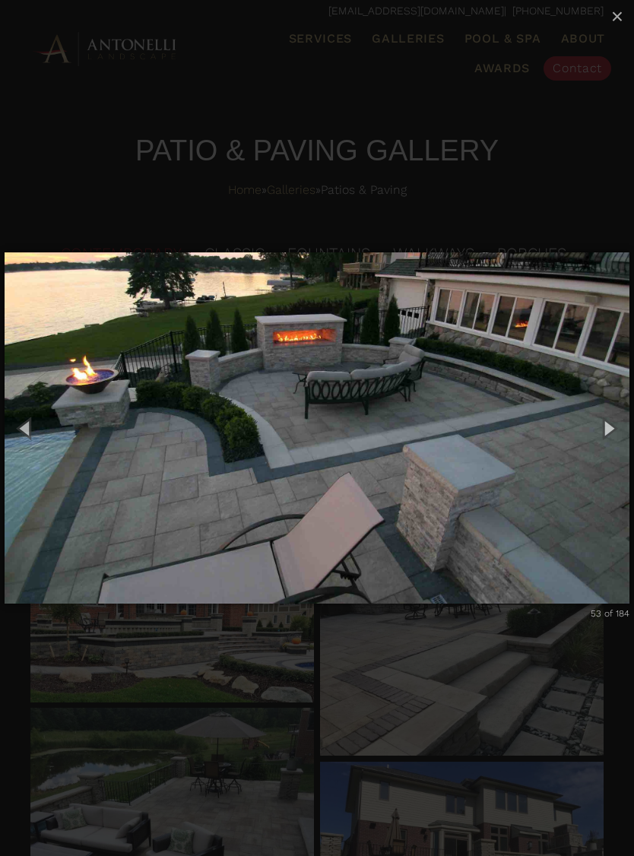
click at [27, 428] on button "Previous (Left arrow key)" at bounding box center [26, 428] width 52 height 63
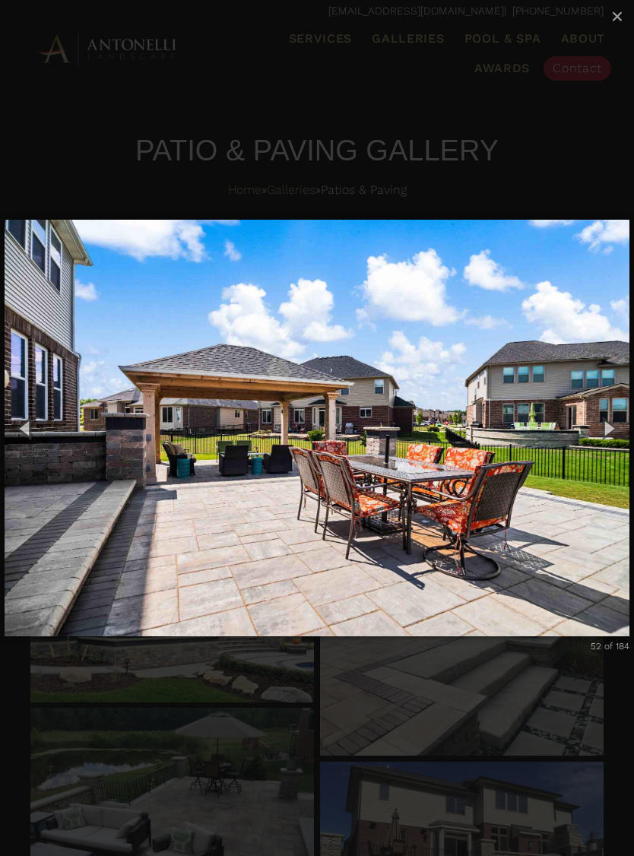
click at [27, 428] on button "Previous (Left arrow key)" at bounding box center [26, 428] width 52 height 63
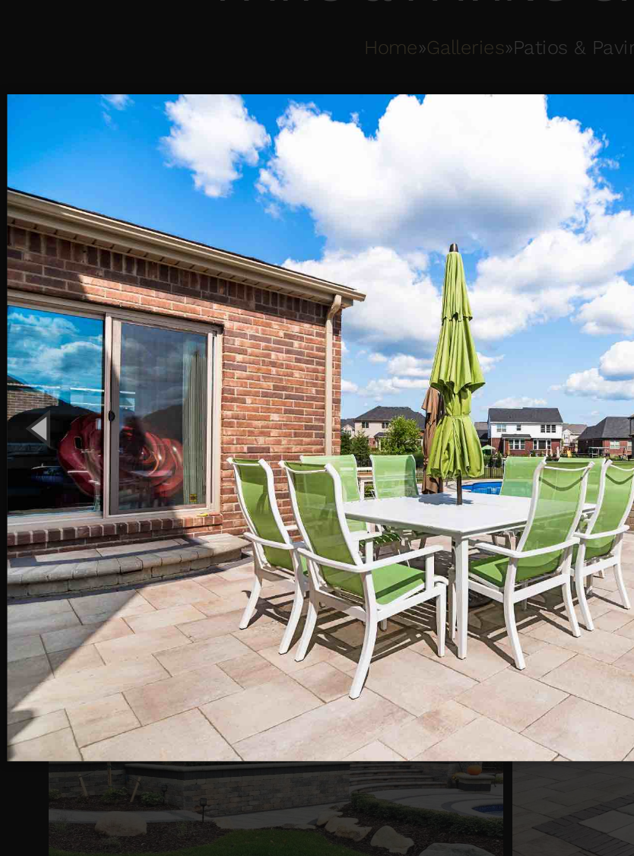
click at [24, 397] on button "Previous (Left arrow key)" at bounding box center [26, 428] width 52 height 63
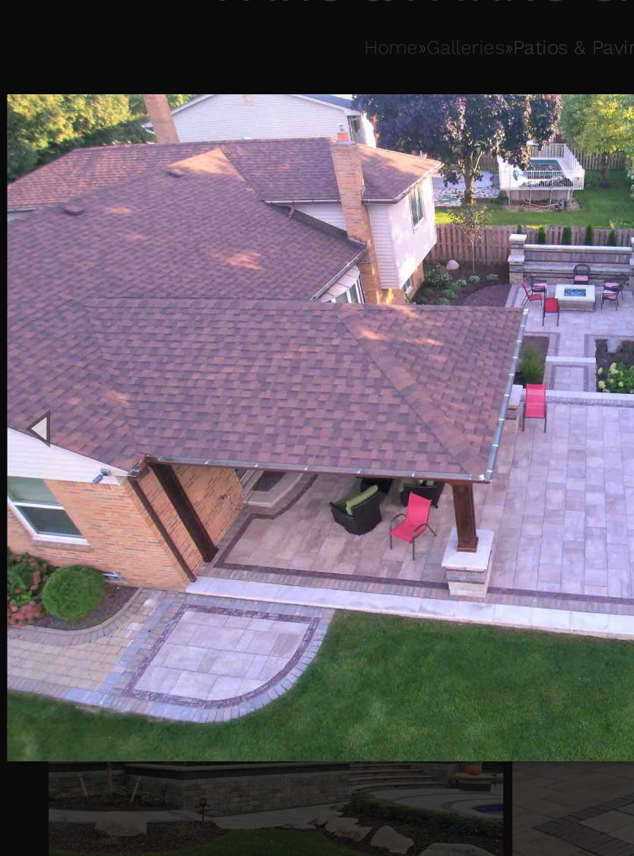
click at [21, 397] on button "Previous (Left arrow key)" at bounding box center [26, 428] width 52 height 63
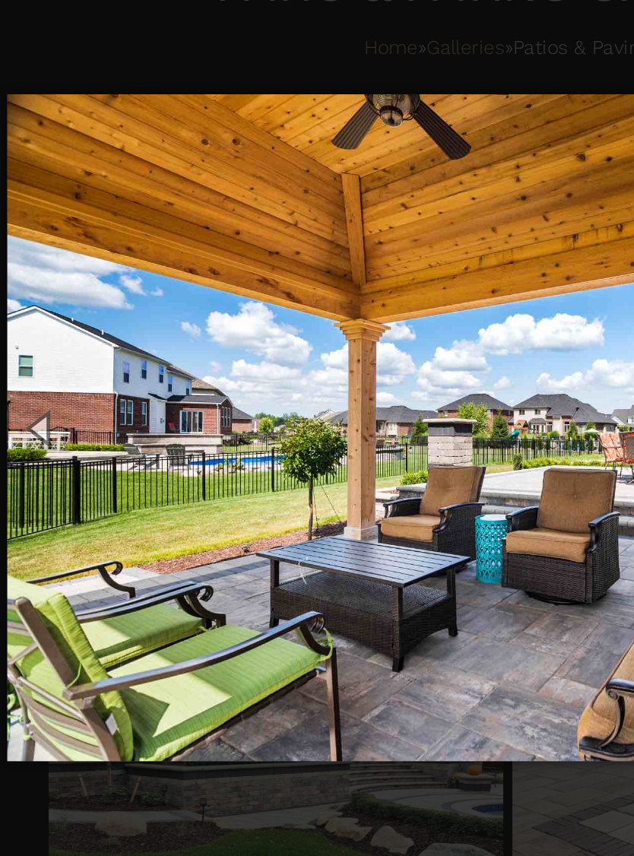
click at [24, 397] on button "Previous (Left arrow key)" at bounding box center [26, 428] width 52 height 63
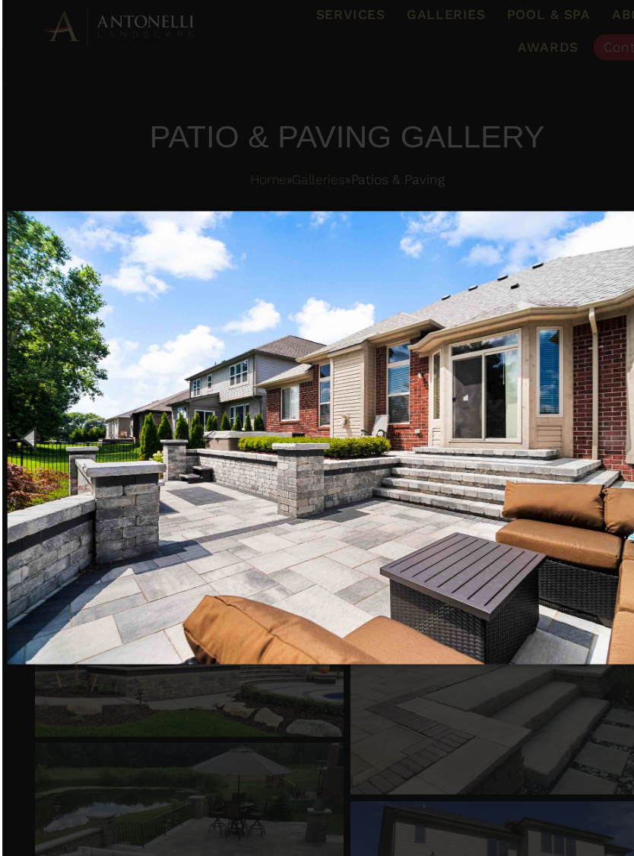
scroll to position [0, 0]
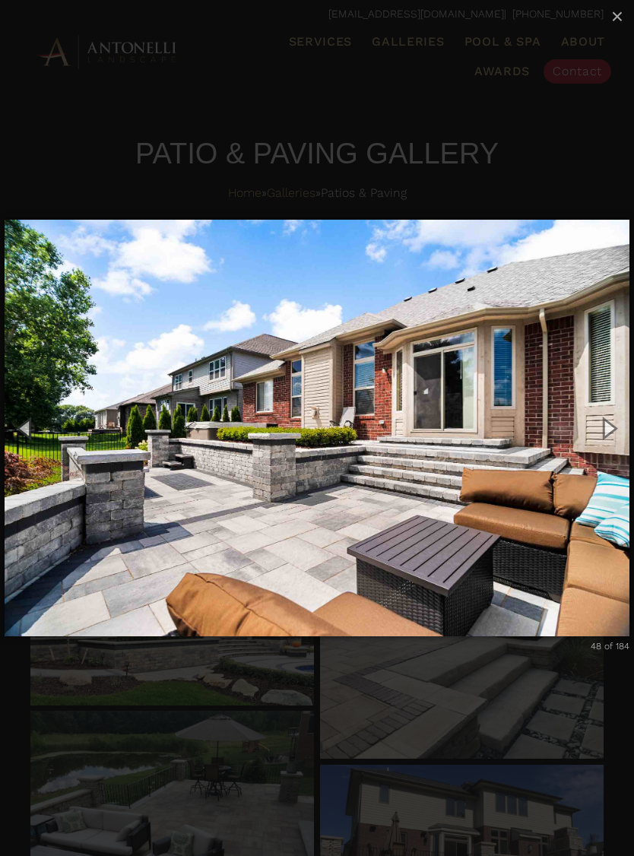
click at [614, 425] on button "Next (Right arrow key)" at bounding box center [609, 428] width 52 height 63
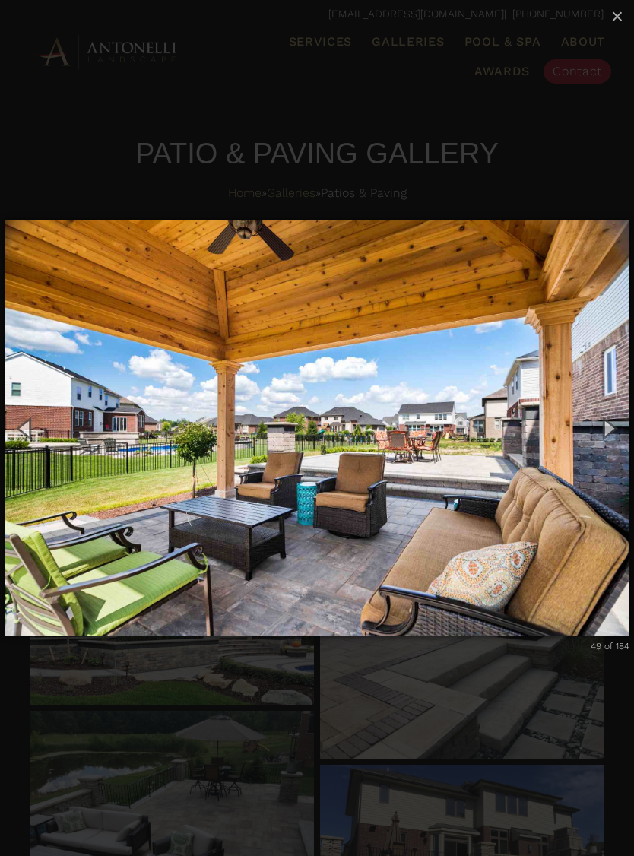
click at [610, 428] on button "Next (Right arrow key)" at bounding box center [609, 428] width 52 height 63
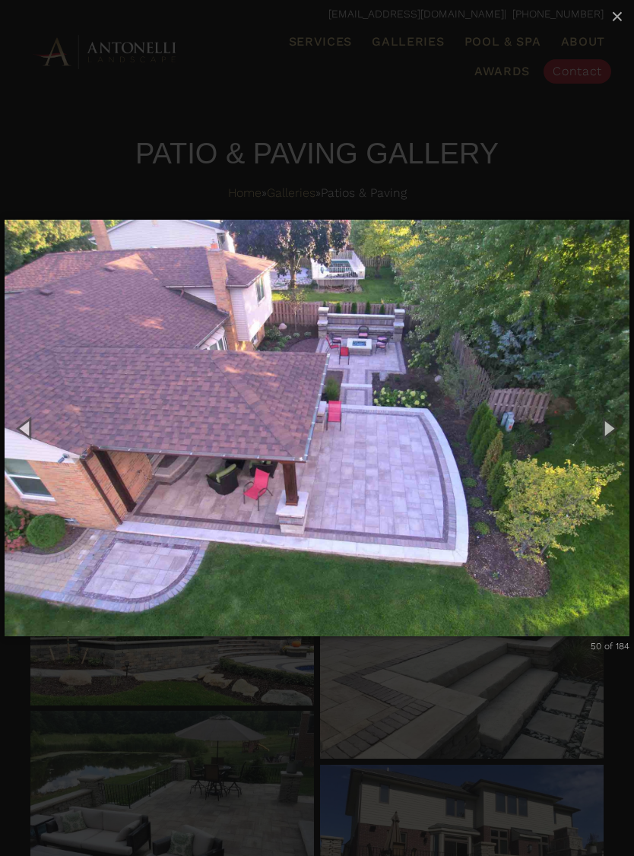
click at [599, 435] on button "Next (Right arrow key)" at bounding box center [609, 428] width 52 height 63
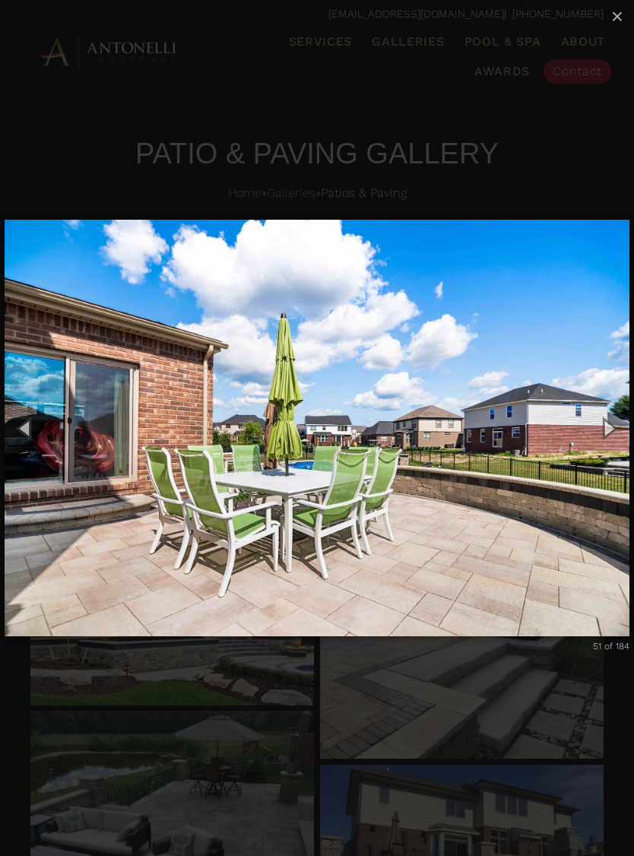
click at [599, 432] on button "Next (Right arrow key)" at bounding box center [609, 428] width 52 height 63
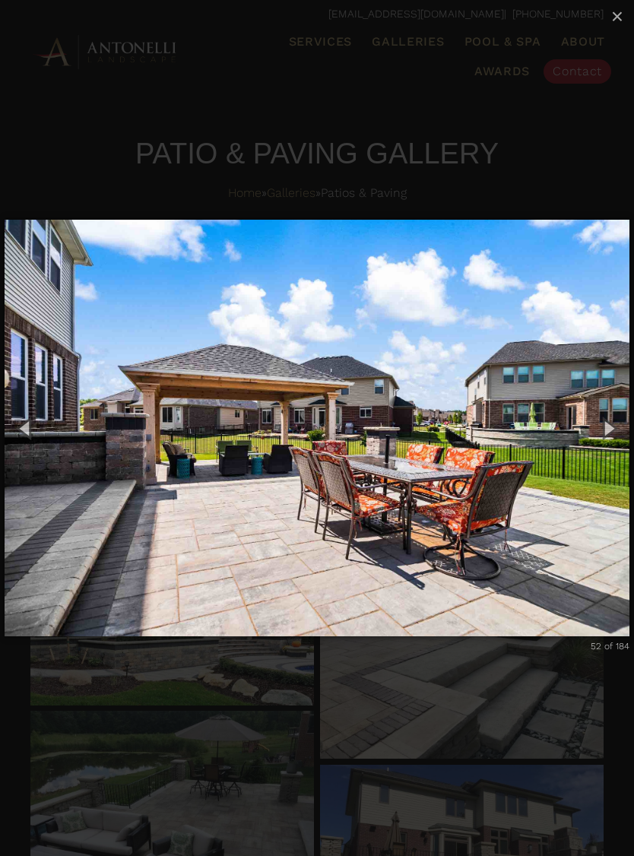
click at [598, 427] on button "Next (Right arrow key)" at bounding box center [609, 428] width 52 height 63
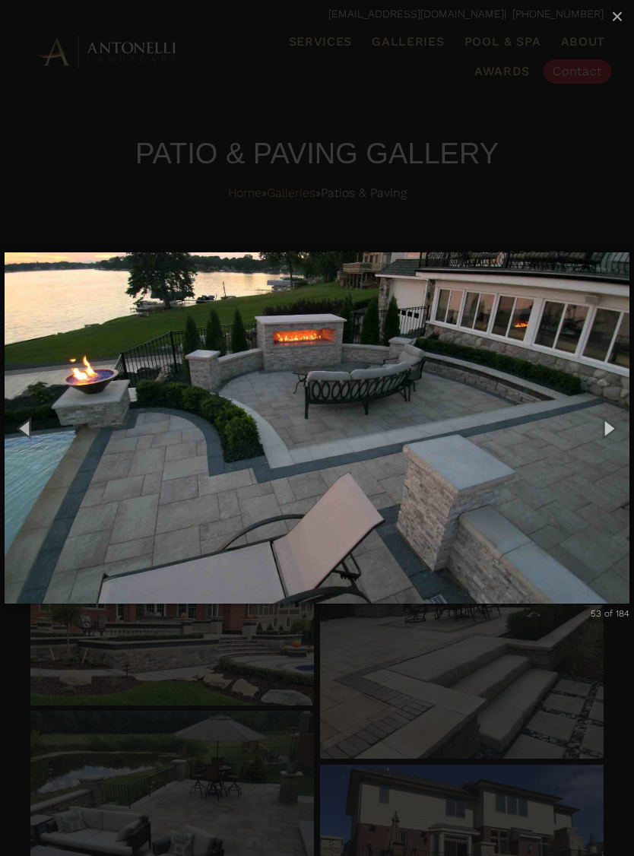
click at [604, 422] on button "Next (Right arrow key)" at bounding box center [609, 428] width 52 height 63
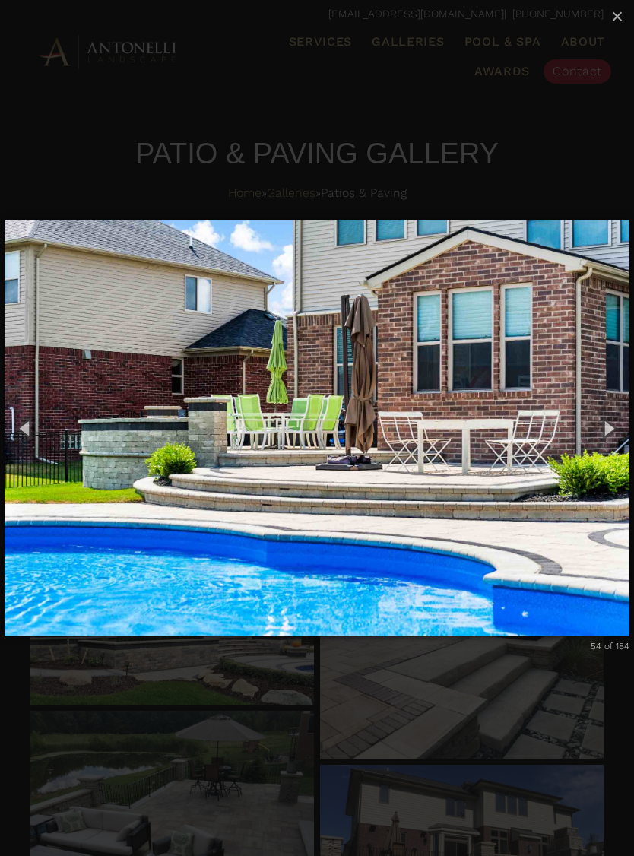
click at [602, 426] on button "Next (Right arrow key)" at bounding box center [609, 428] width 52 height 63
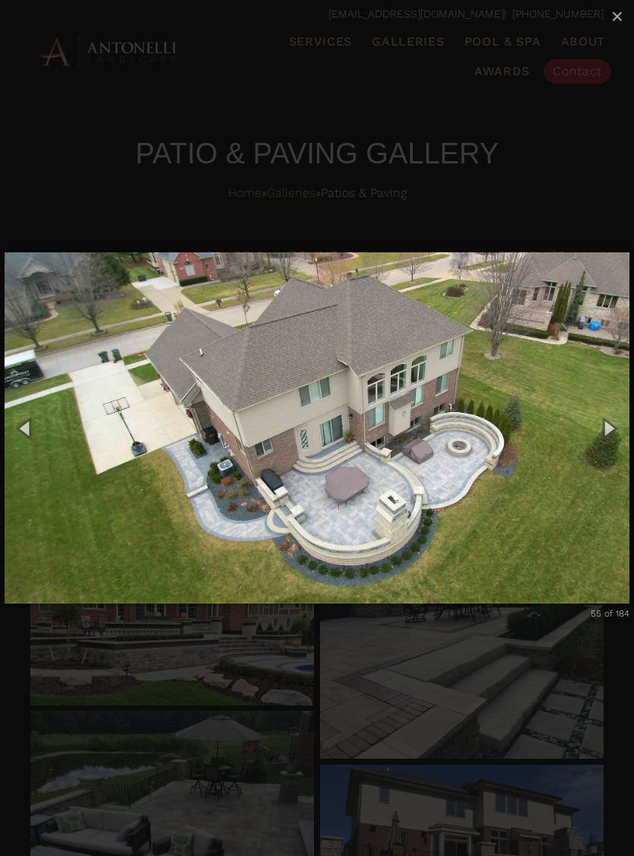
click at [606, 427] on button "Next (Right arrow key)" at bounding box center [609, 428] width 52 height 63
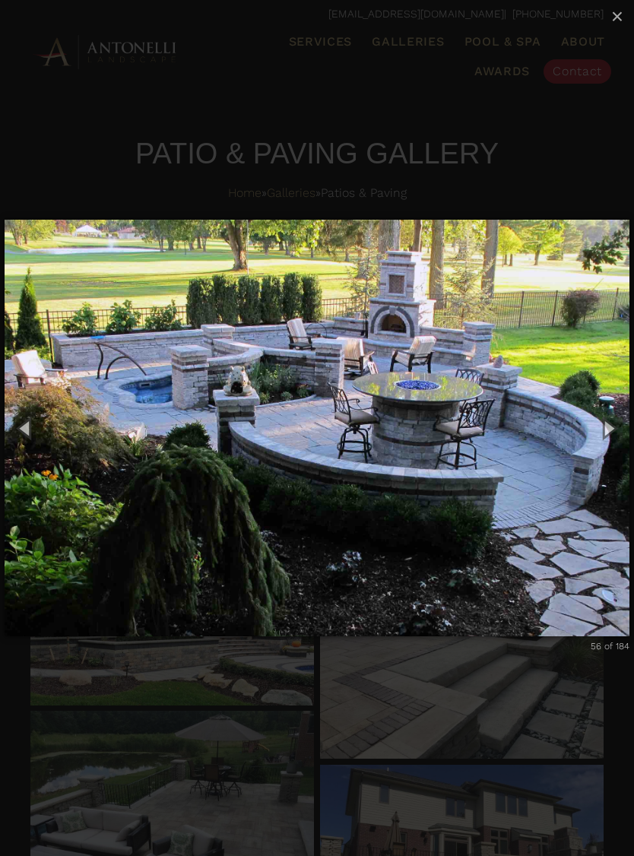
click at [610, 417] on button "Next (Right arrow key)" at bounding box center [609, 428] width 52 height 63
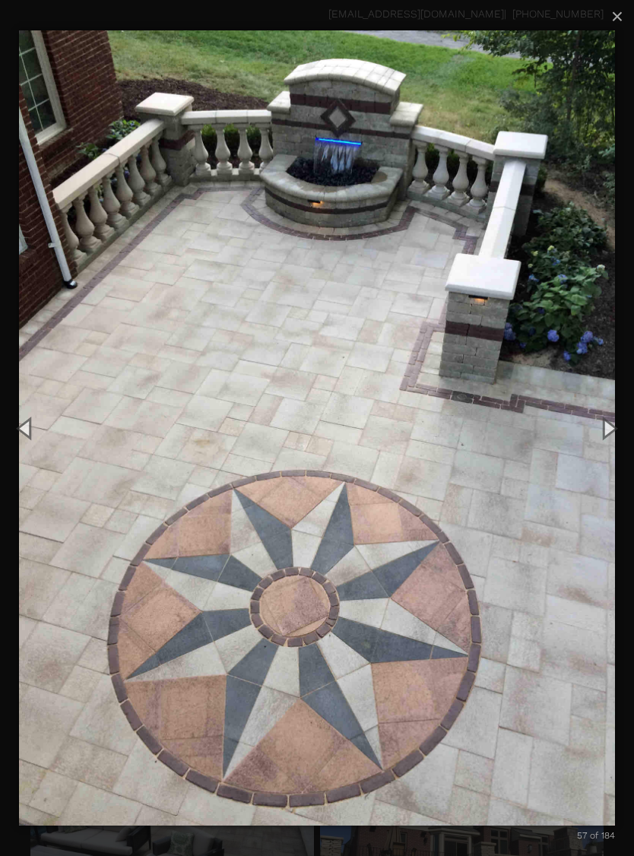
click at [608, 427] on button "Next (Right arrow key)" at bounding box center [609, 428] width 52 height 63
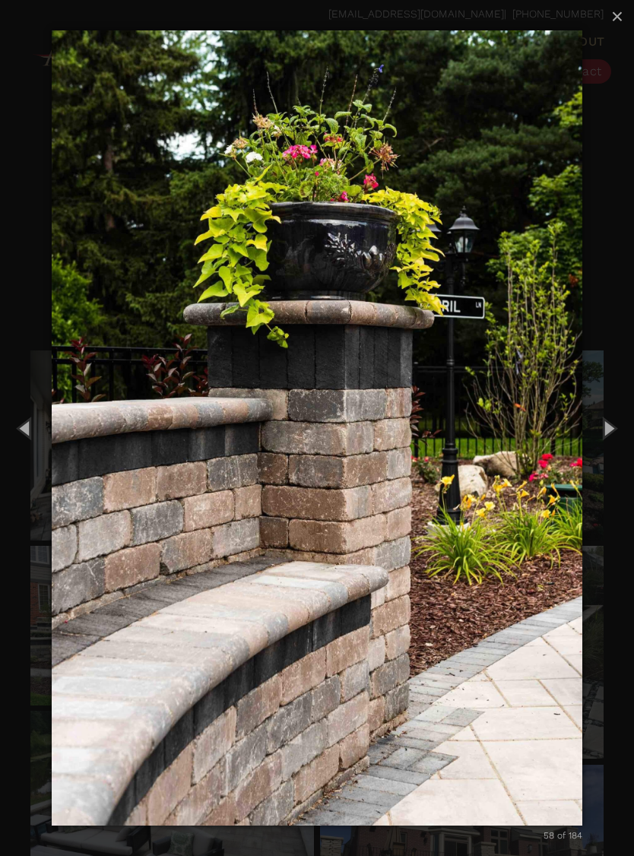
click at [600, 425] on button "Next (Right arrow key)" at bounding box center [609, 428] width 52 height 63
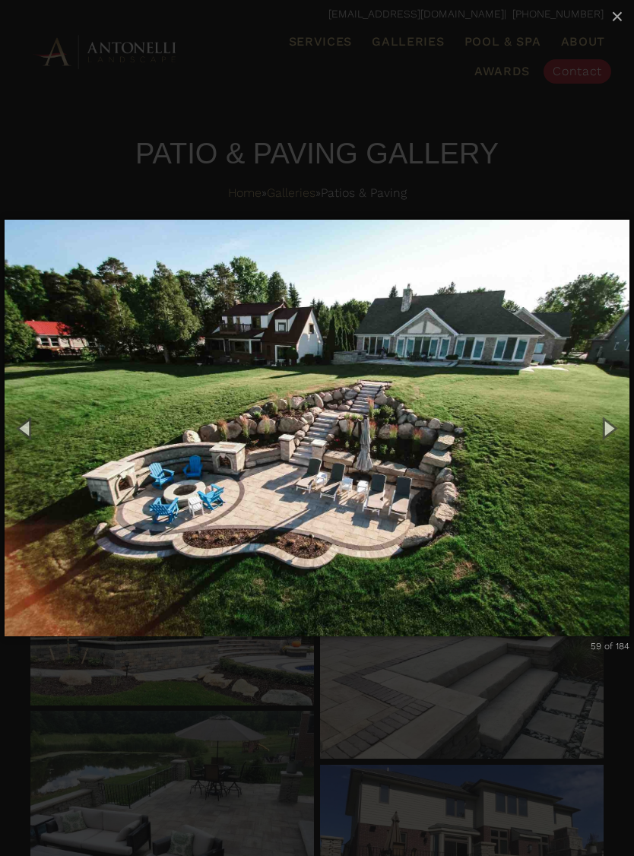
click at [598, 432] on button "Next (Right arrow key)" at bounding box center [609, 428] width 52 height 63
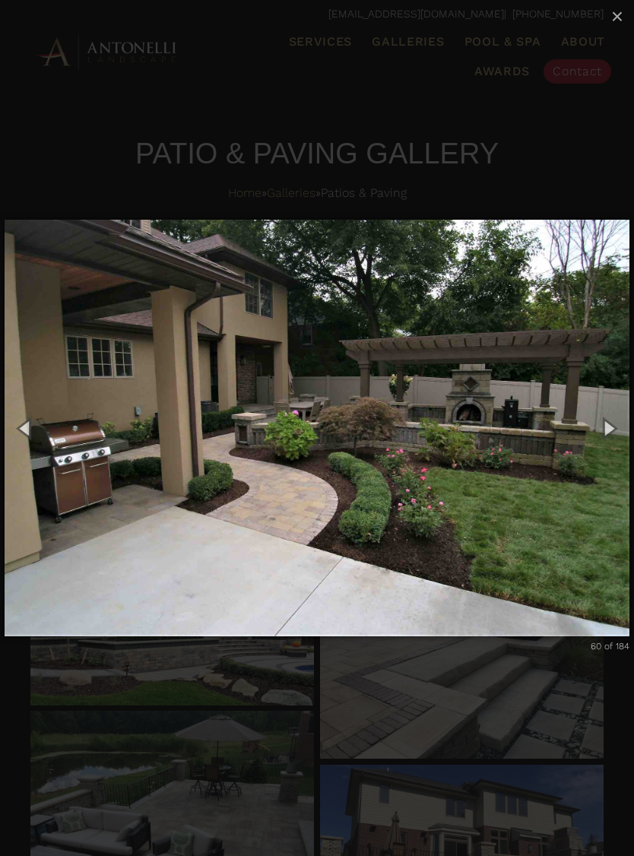
click at [614, 428] on button "Next (Right arrow key)" at bounding box center [609, 428] width 52 height 63
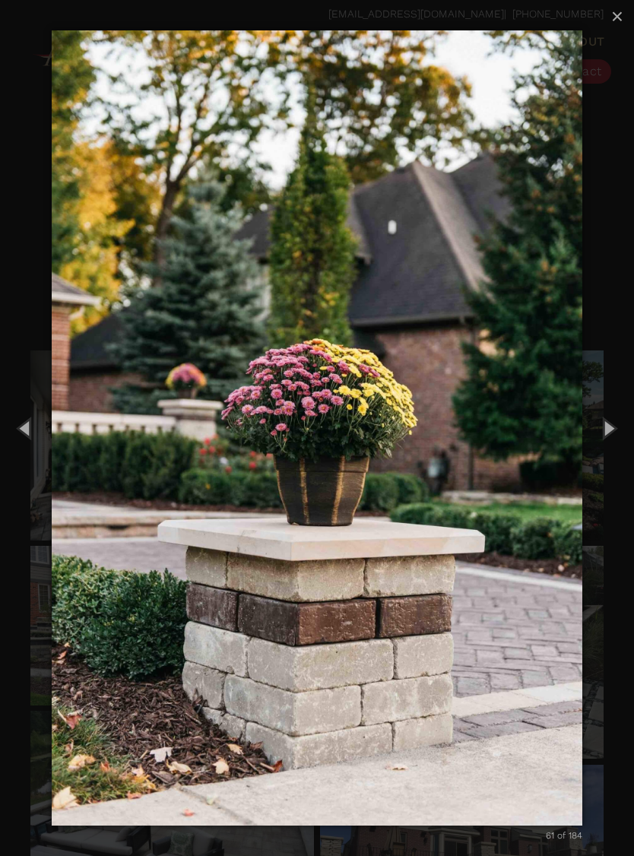
click at [604, 429] on button "Next (Right arrow key)" at bounding box center [609, 428] width 52 height 63
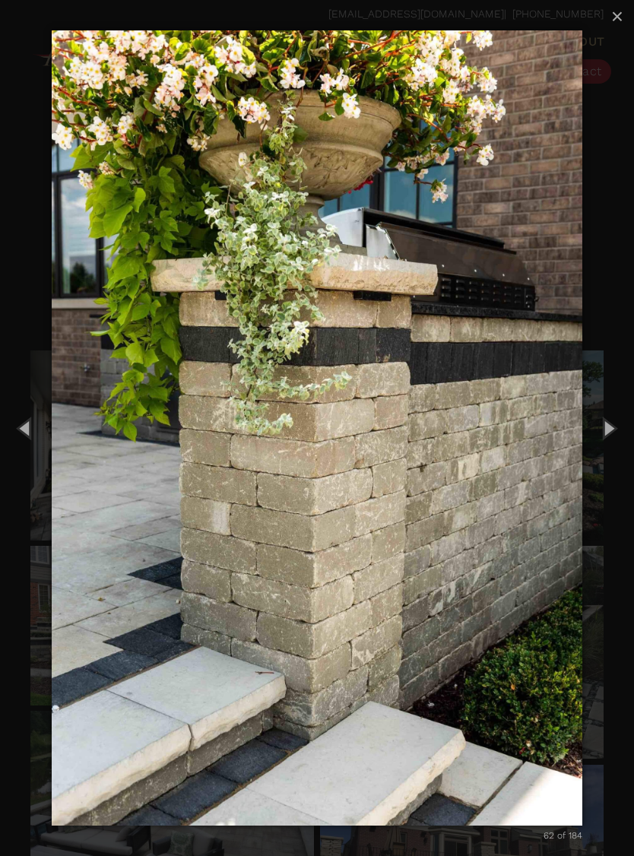
click at [607, 426] on button "Next (Right arrow key)" at bounding box center [609, 428] width 52 height 63
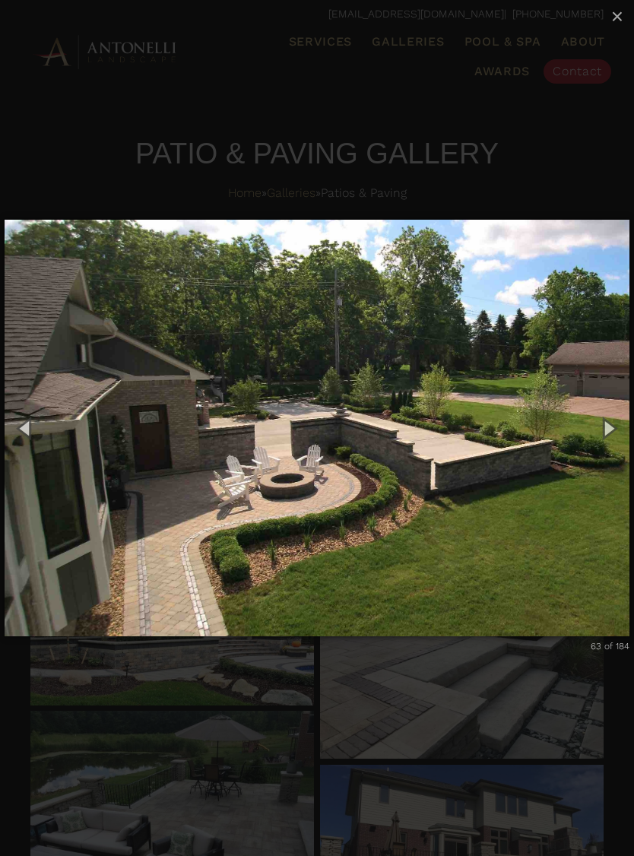
click at [604, 427] on button "Next (Right arrow key)" at bounding box center [609, 428] width 52 height 63
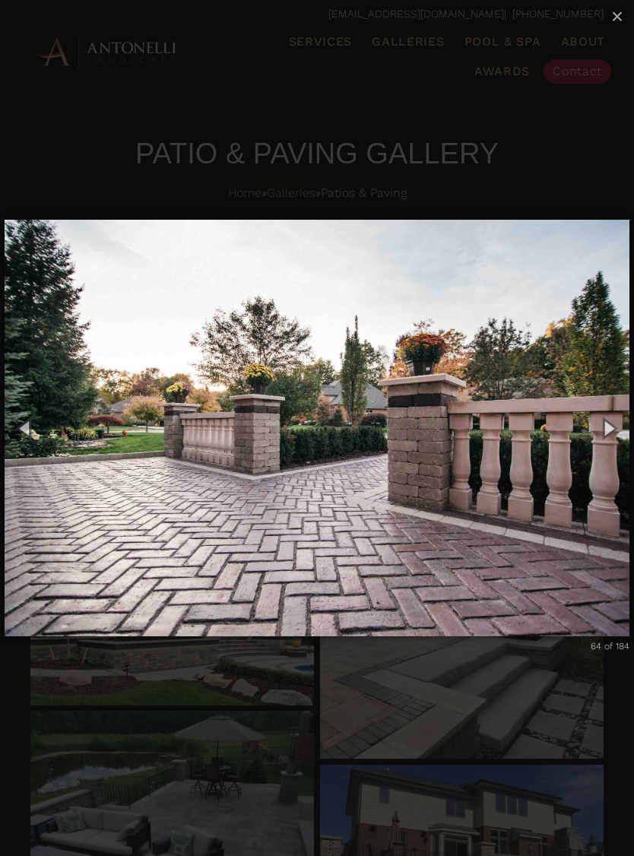
click at [608, 426] on button "Next (Right arrow key)" at bounding box center [609, 428] width 52 height 63
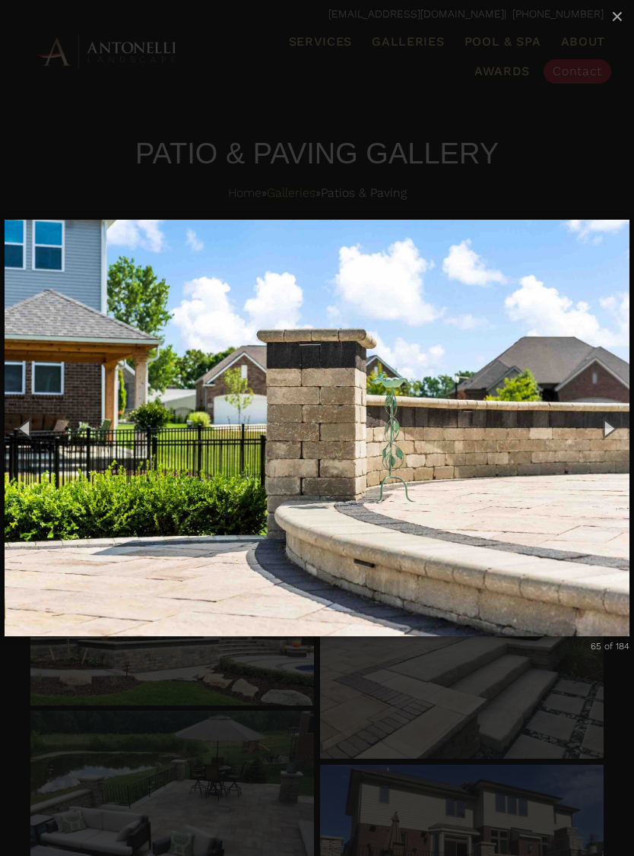
click at [606, 427] on button "Next (Right arrow key)" at bounding box center [609, 428] width 52 height 63
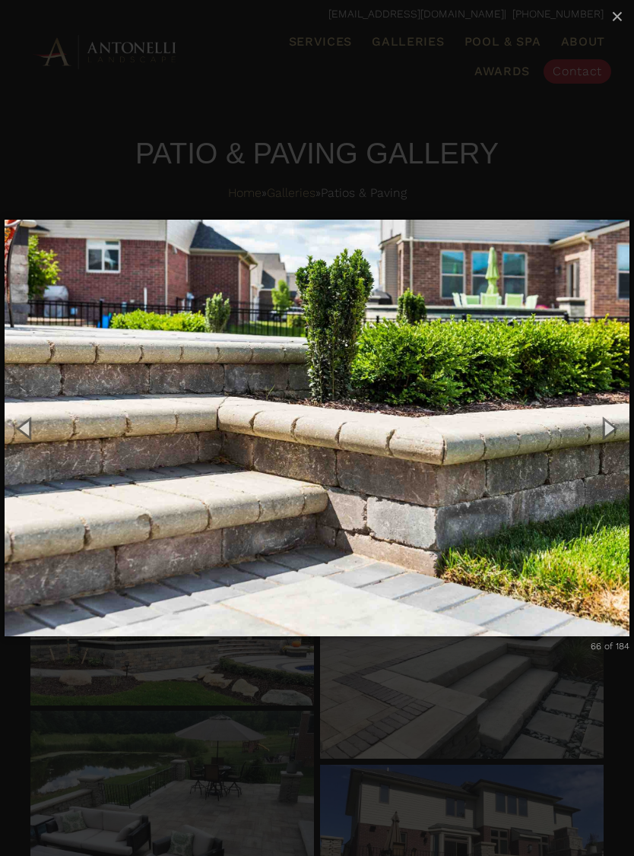
click at [605, 426] on button "Next (Right arrow key)" at bounding box center [609, 428] width 52 height 63
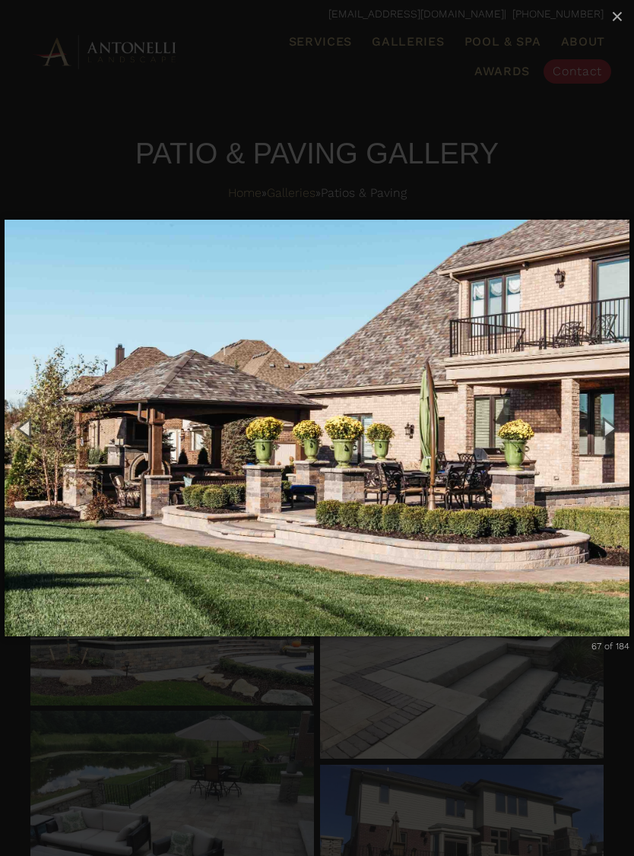
click at [610, 425] on button "Next (Right arrow key)" at bounding box center [609, 428] width 52 height 63
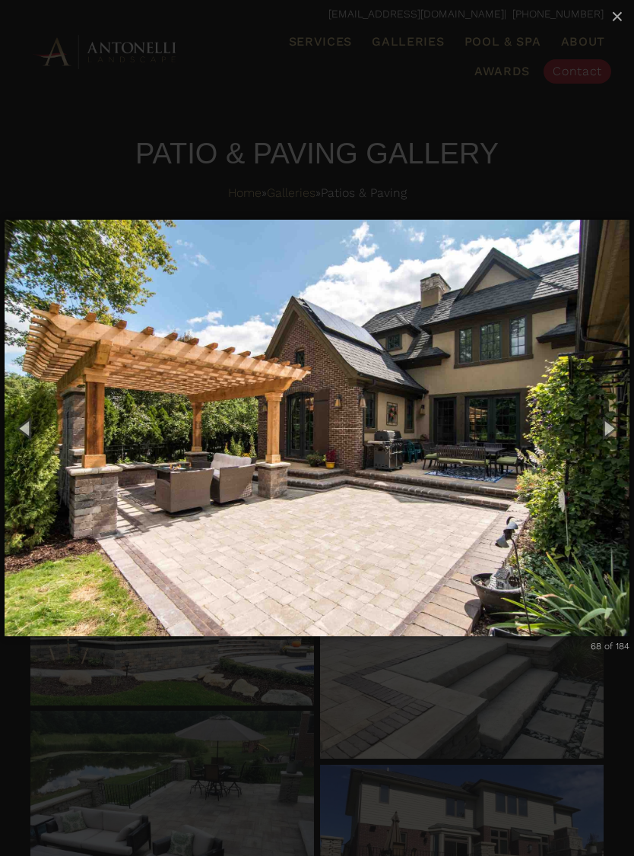
click at [610, 424] on button "Next (Right arrow key)" at bounding box center [609, 428] width 52 height 63
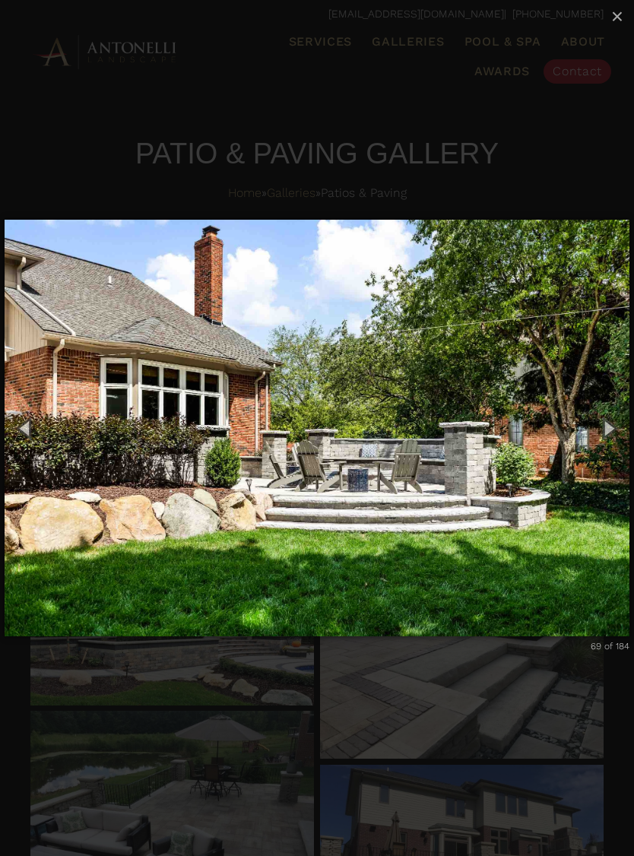
click at [601, 428] on button "Next (Right arrow key)" at bounding box center [609, 428] width 52 height 63
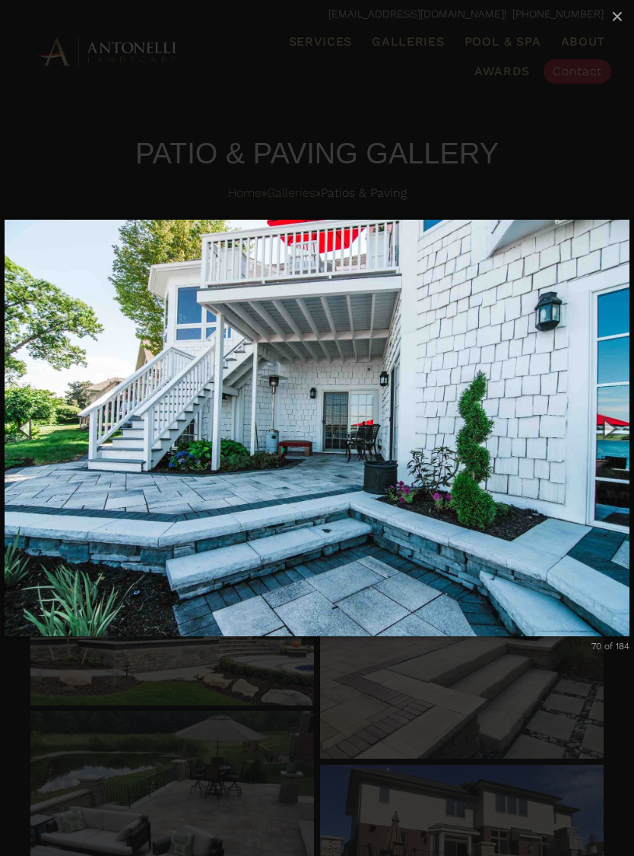
click at [613, 424] on button "Next (Right arrow key)" at bounding box center [609, 428] width 52 height 63
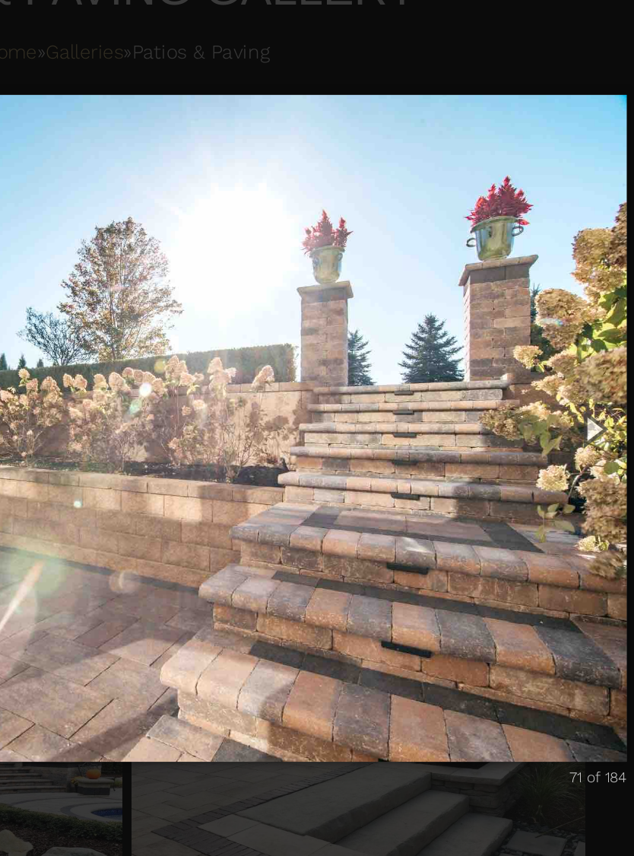
click at [583, 397] on button "Next (Right arrow key)" at bounding box center [609, 428] width 52 height 63
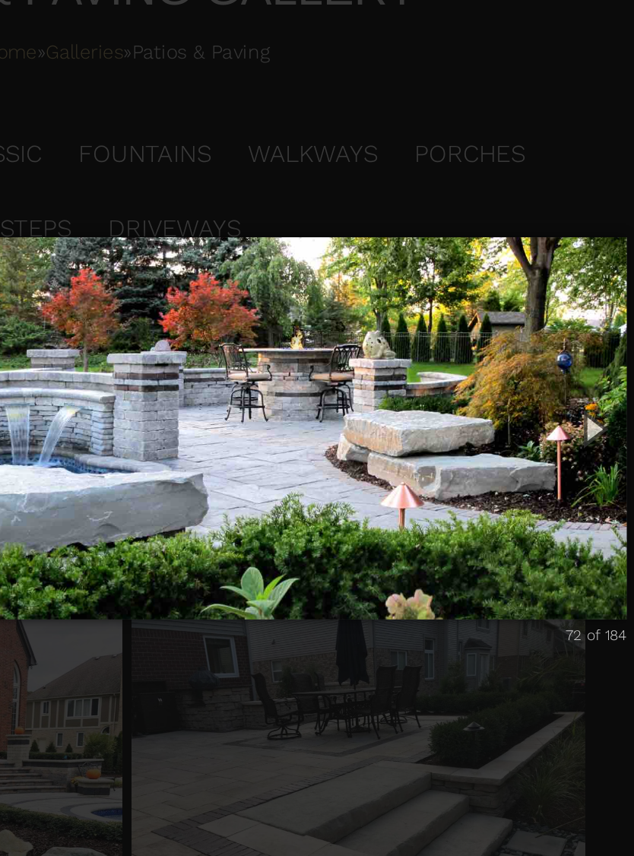
click at [583, 397] on button "Next (Right arrow key)" at bounding box center [609, 428] width 52 height 63
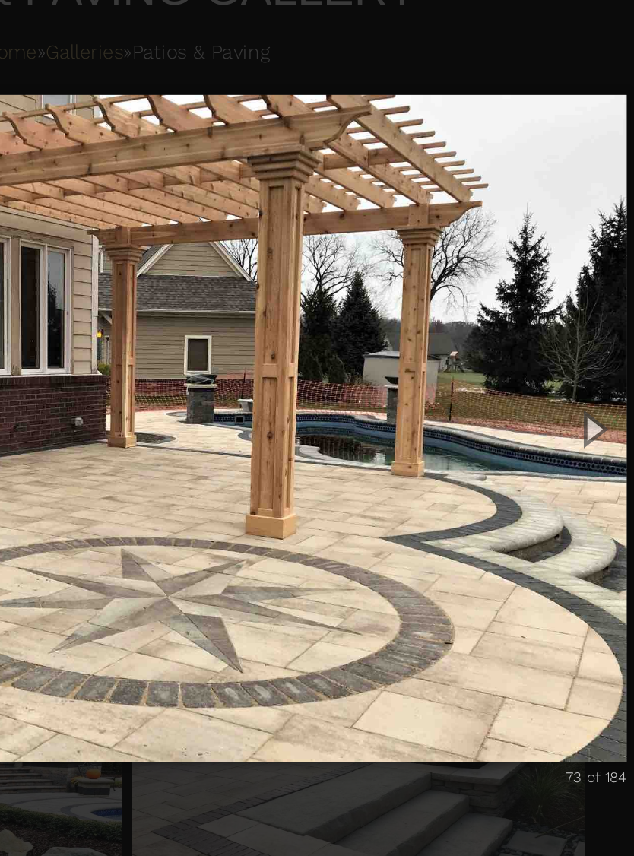
click at [583, 397] on button "Next (Right arrow key)" at bounding box center [609, 428] width 52 height 63
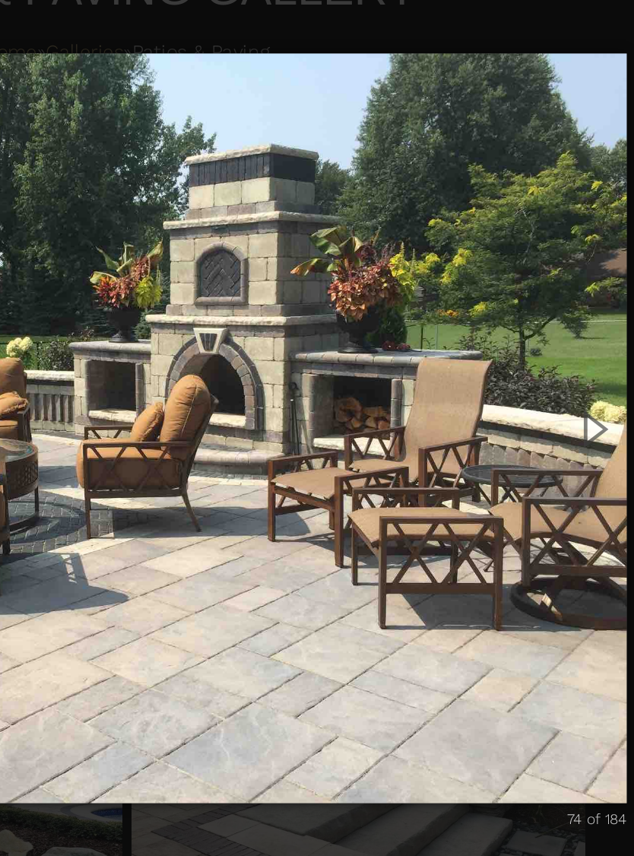
click at [583, 397] on button "Next (Right arrow key)" at bounding box center [609, 428] width 52 height 63
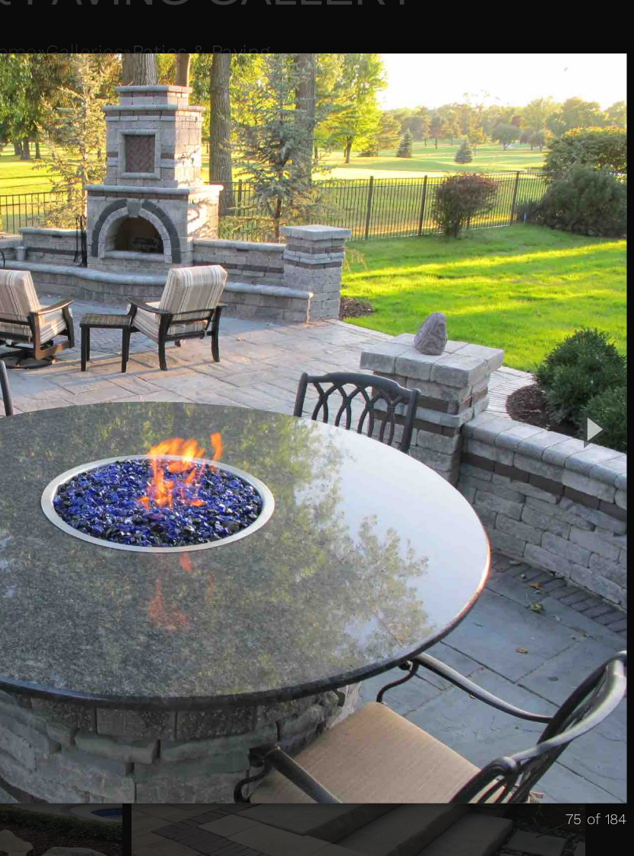
click at [583, 397] on button "Next (Right arrow key)" at bounding box center [609, 428] width 52 height 63
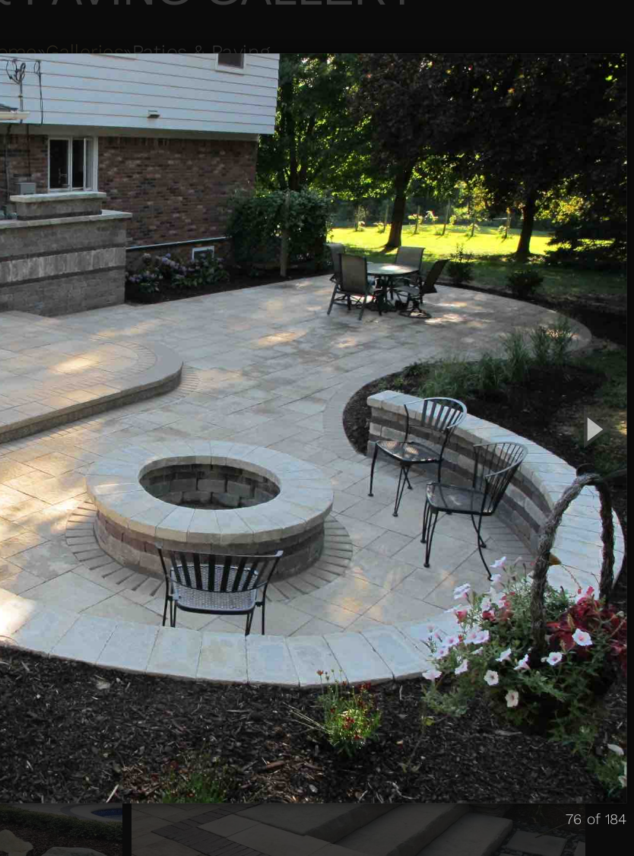
click at [583, 397] on button "Next (Right arrow key)" at bounding box center [609, 428] width 52 height 63
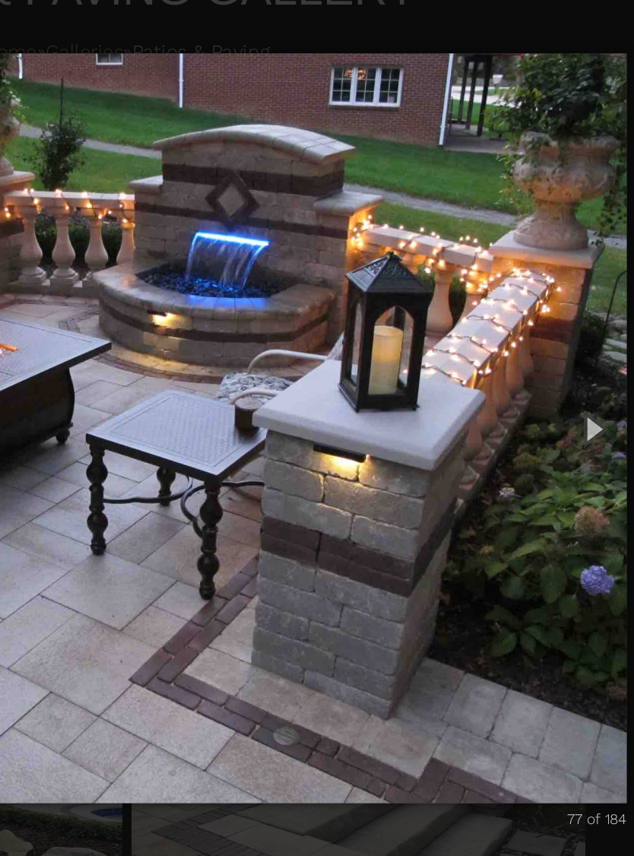
click at [583, 397] on button "Next (Right arrow key)" at bounding box center [609, 428] width 52 height 63
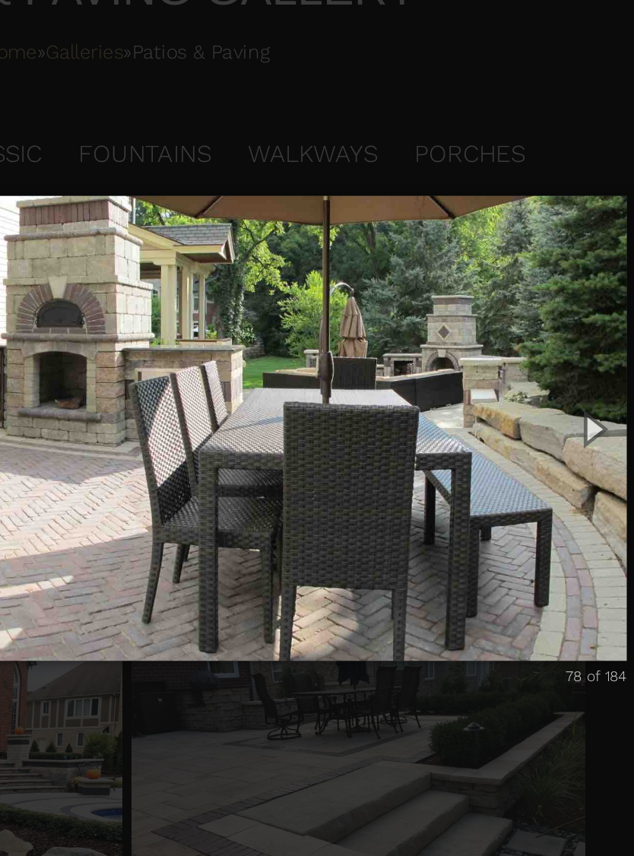
click at [583, 397] on button "Next (Right arrow key)" at bounding box center [609, 428] width 52 height 63
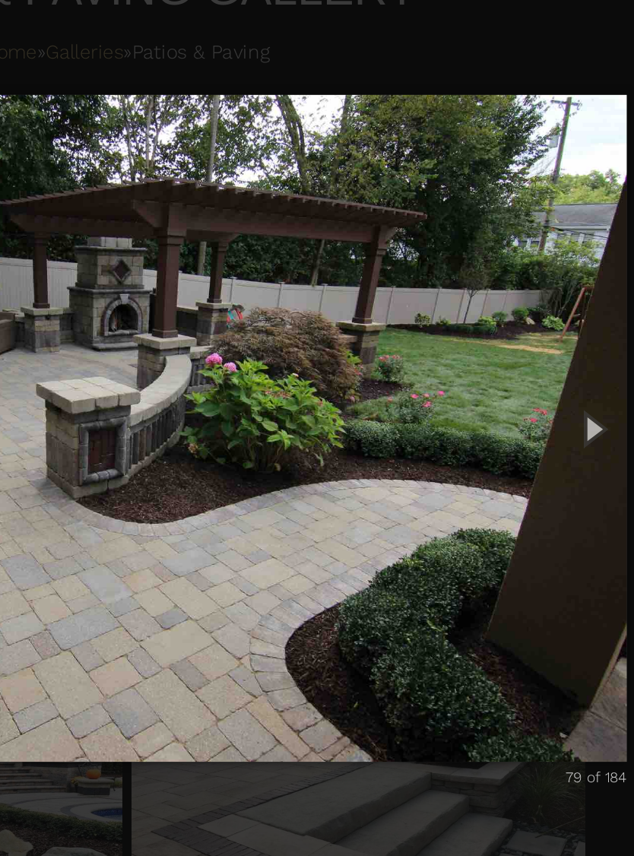
click at [583, 397] on button "Next (Right arrow key)" at bounding box center [609, 428] width 52 height 63
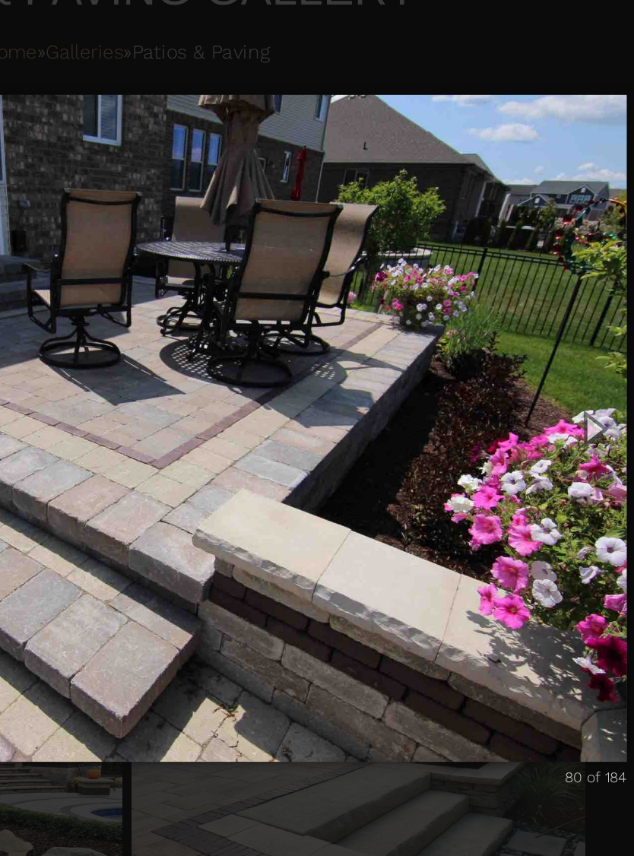
click at [583, 397] on button "Next (Right arrow key)" at bounding box center [609, 428] width 52 height 63
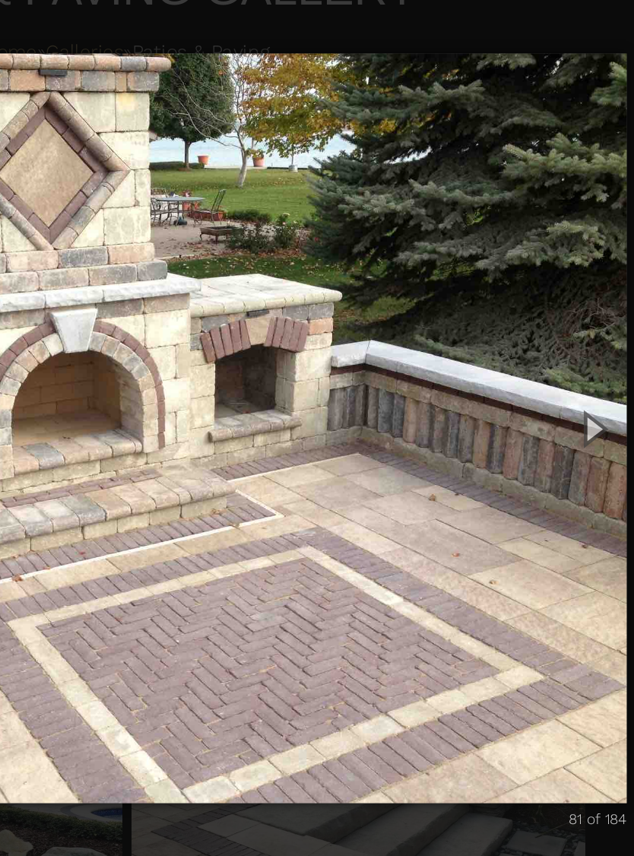
click at [583, 397] on button "Next (Right arrow key)" at bounding box center [609, 428] width 52 height 63
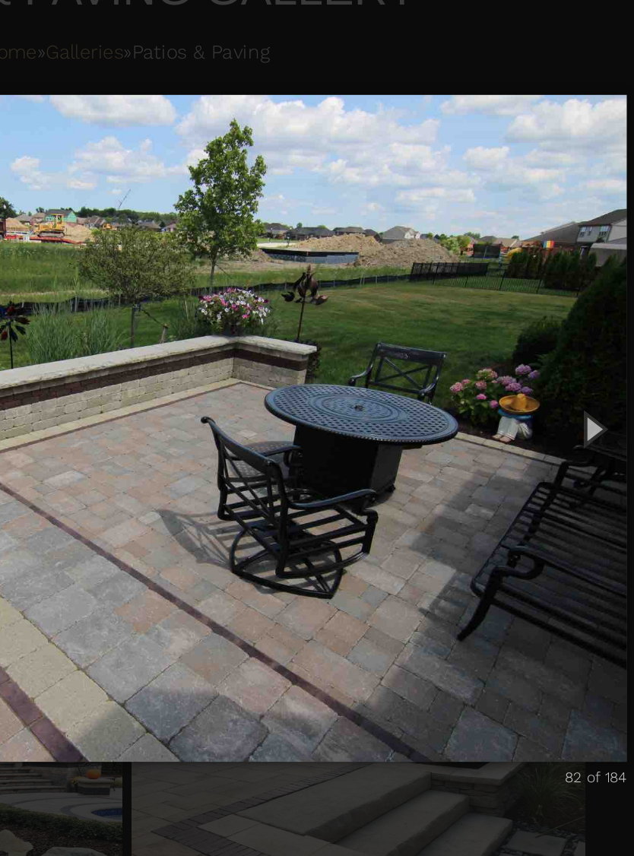
click at [583, 397] on button "Next (Right arrow key)" at bounding box center [609, 428] width 52 height 63
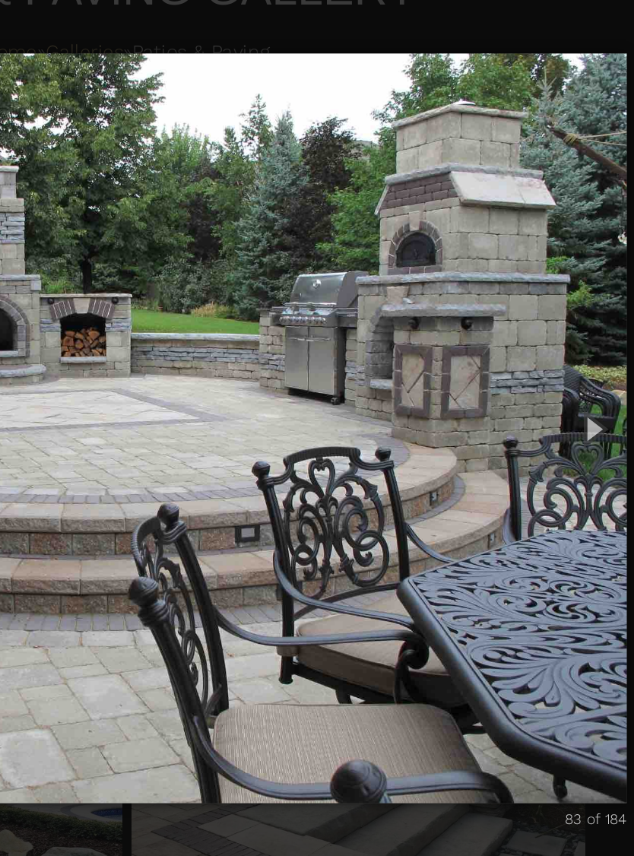
click at [583, 397] on button "Next (Right arrow key)" at bounding box center [609, 428] width 52 height 63
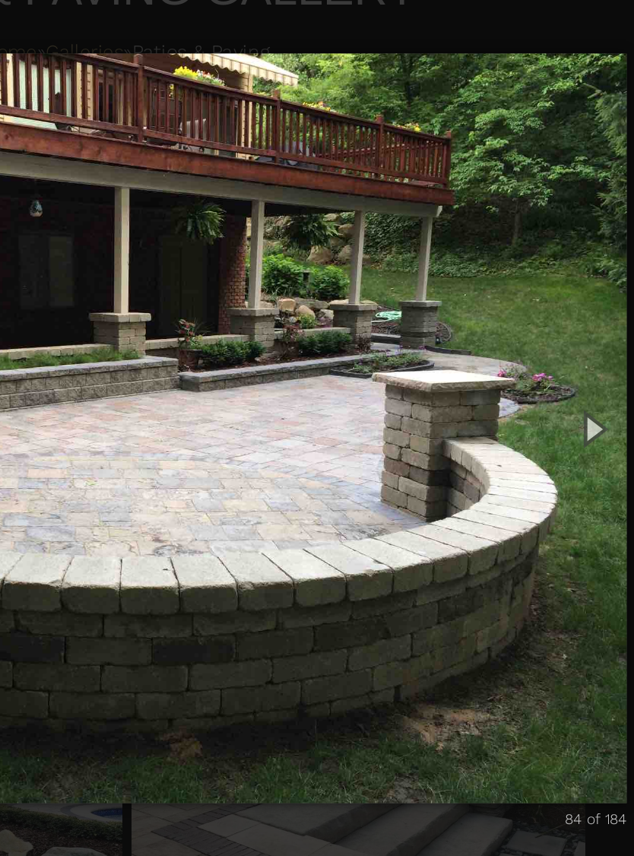
click at [583, 397] on button "Next (Right arrow key)" at bounding box center [609, 428] width 52 height 63
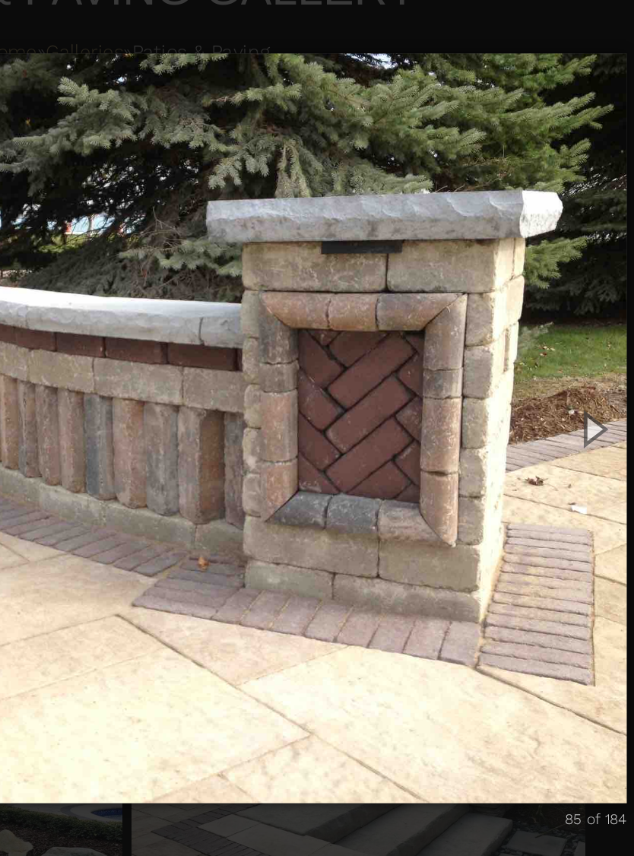
click at [583, 397] on button "Next (Right arrow key)" at bounding box center [609, 428] width 52 height 63
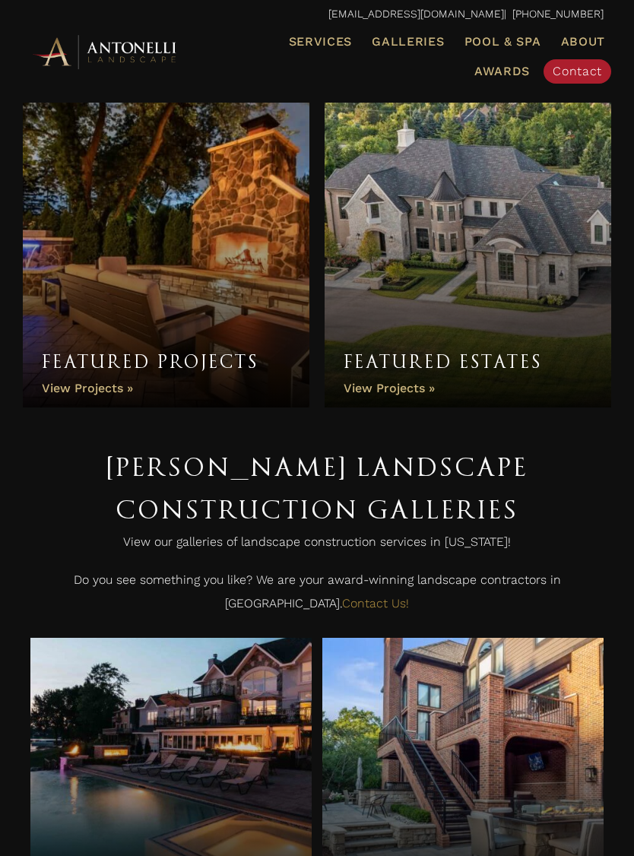
click at [109, 209] on link "Featured Projects" at bounding box center [166, 247] width 287 height 319
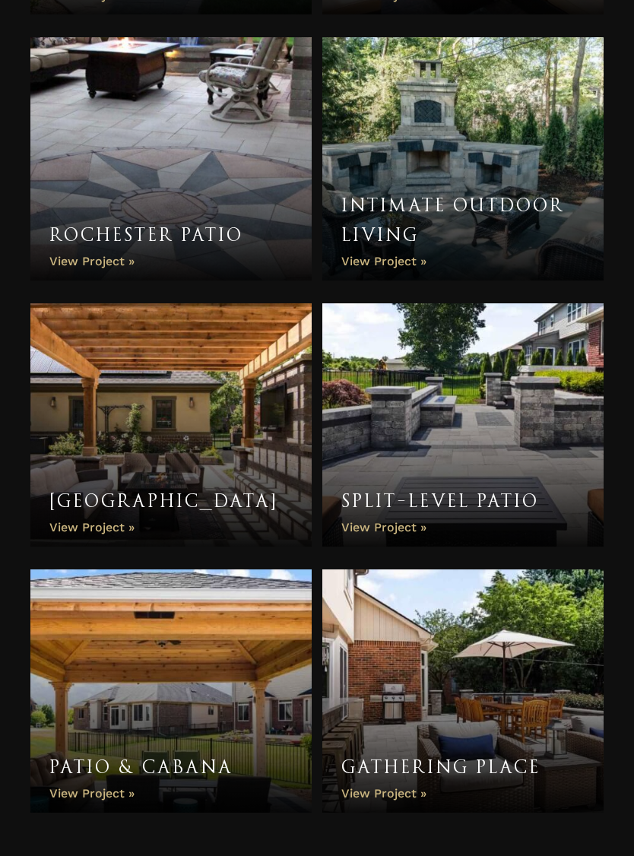
scroll to position [1994, 0]
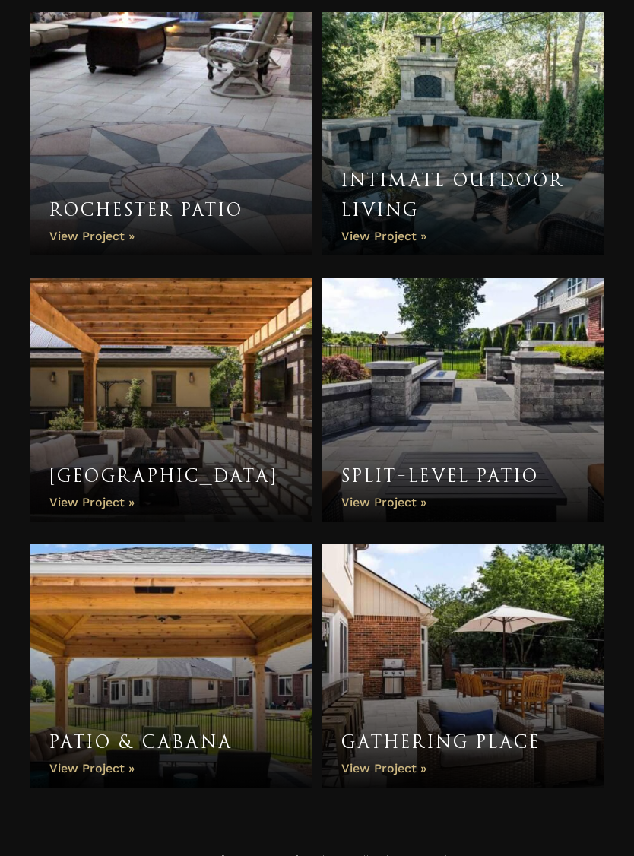
click at [478, 360] on link "Split-Level Patio" at bounding box center [462, 400] width 281 height 243
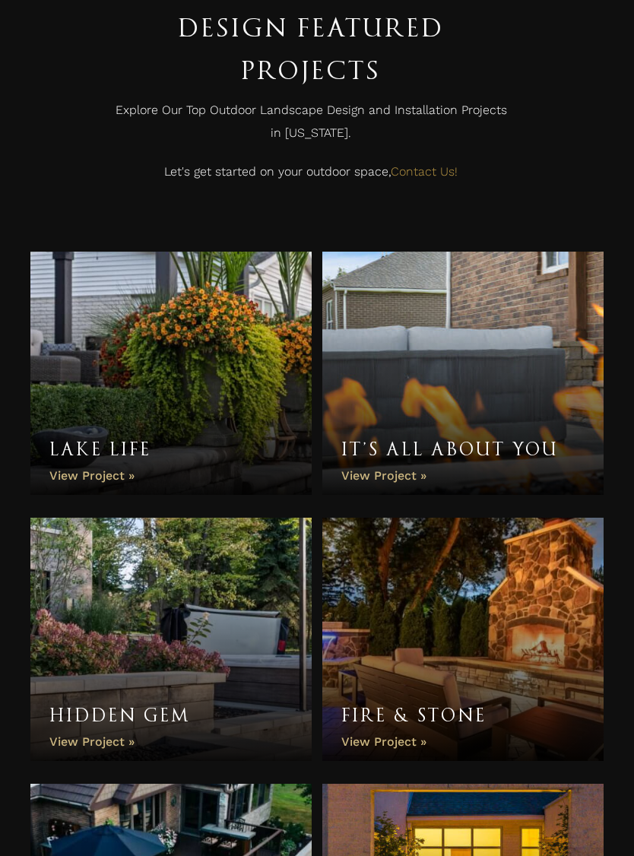
scroll to position [0, 0]
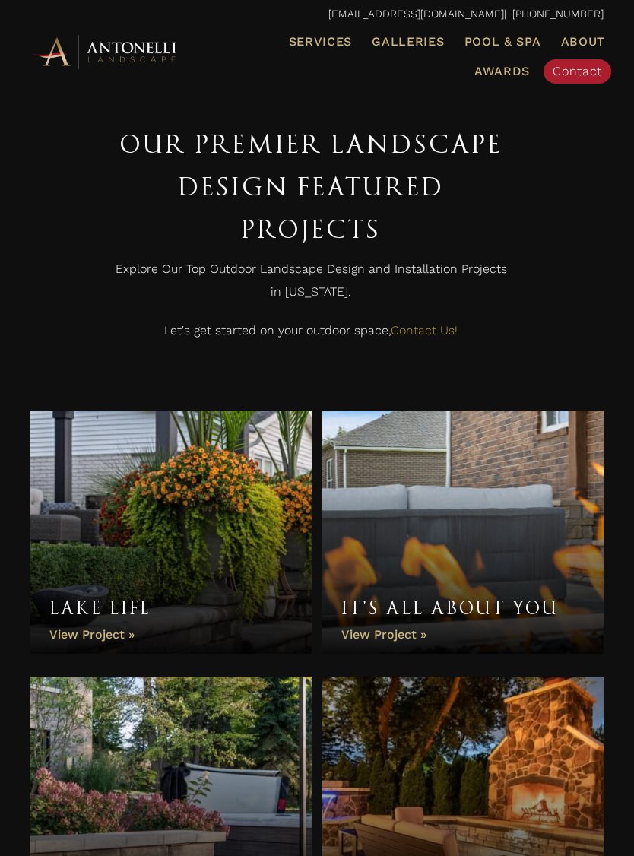
click at [503, 46] on span "Pool & Spa" at bounding box center [503, 41] width 77 height 14
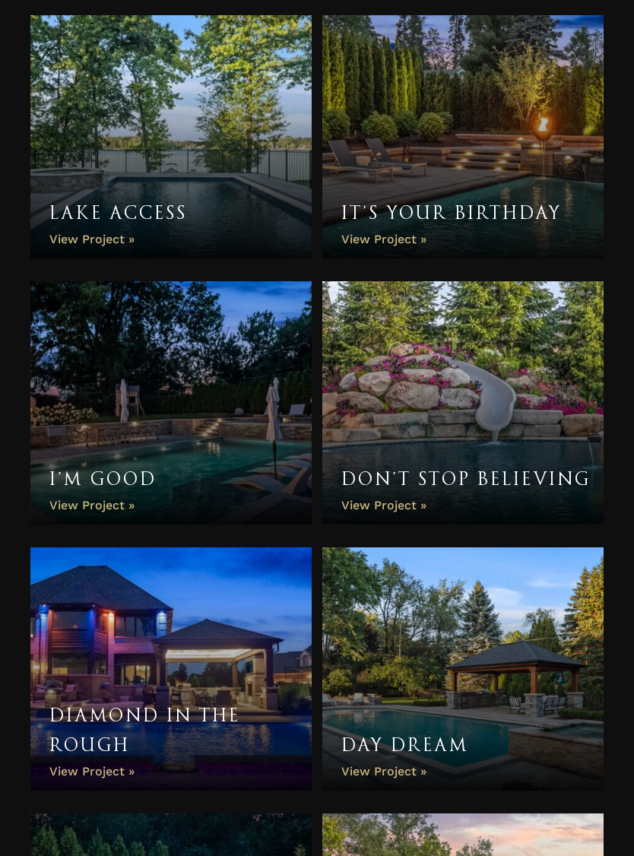
scroll to position [997, 0]
click at [138, 130] on link "Lake Access" at bounding box center [170, 136] width 281 height 243
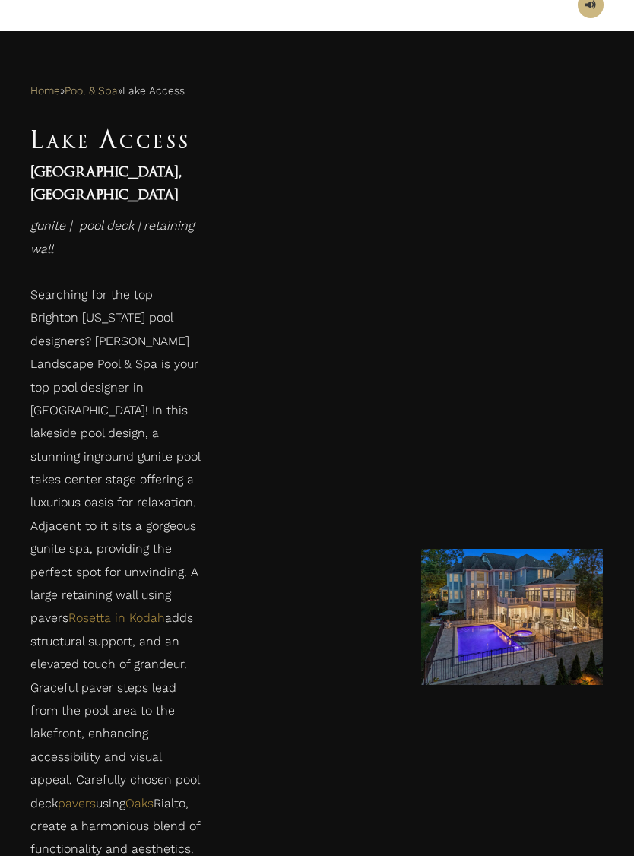
scroll to position [434, 0]
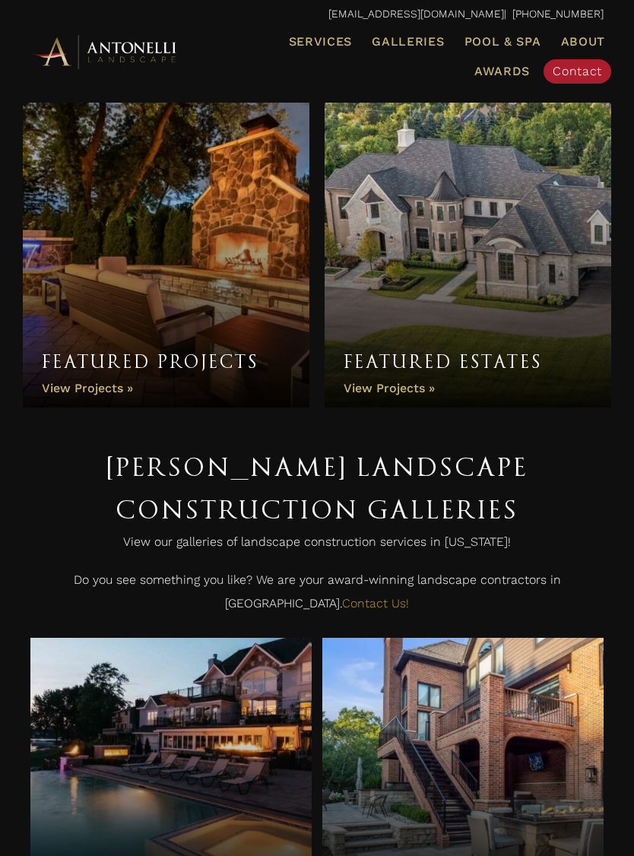
click at [108, 186] on link "Featured Projects" at bounding box center [166, 247] width 287 height 319
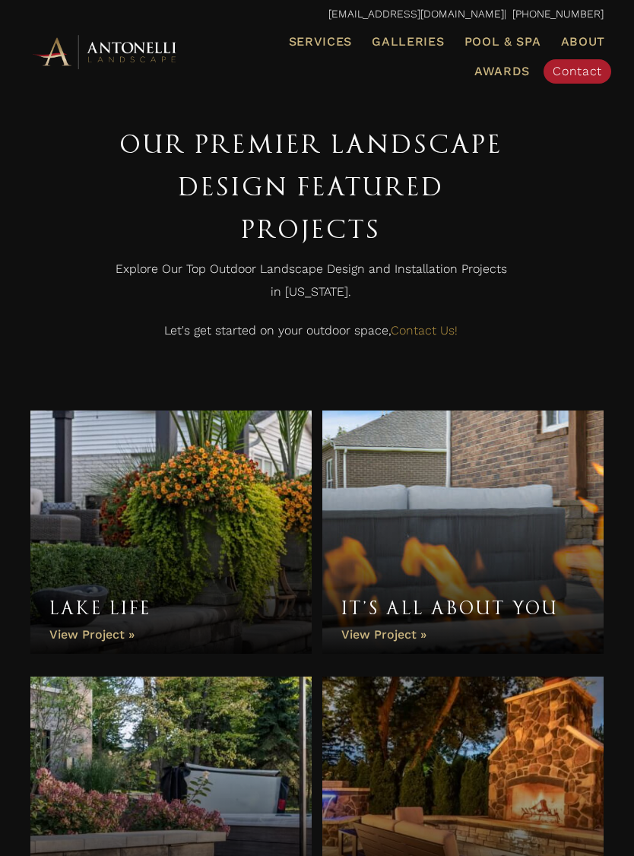
click at [395, 39] on span "Galleries" at bounding box center [408, 41] width 72 height 14
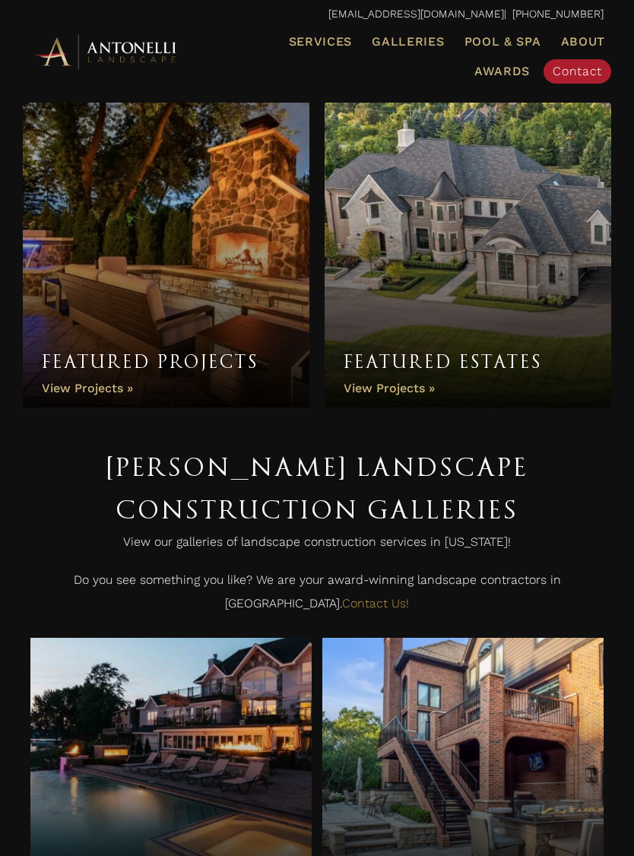
click at [407, 47] on span "Galleries" at bounding box center [408, 41] width 72 height 14
click at [395, 42] on span "Galleries" at bounding box center [408, 41] width 72 height 14
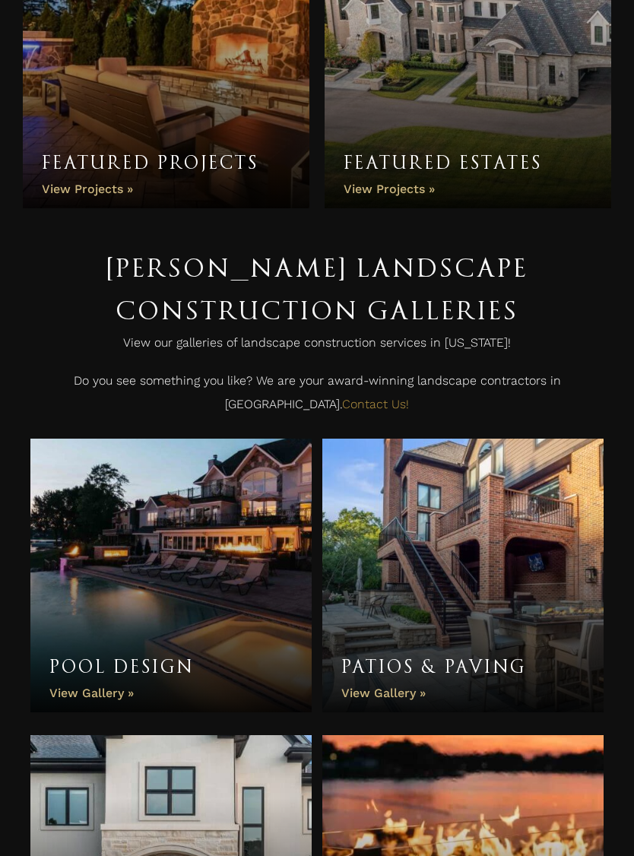
scroll to position [199, 0]
click at [76, 508] on link "Pool Design" at bounding box center [170, 576] width 281 height 274
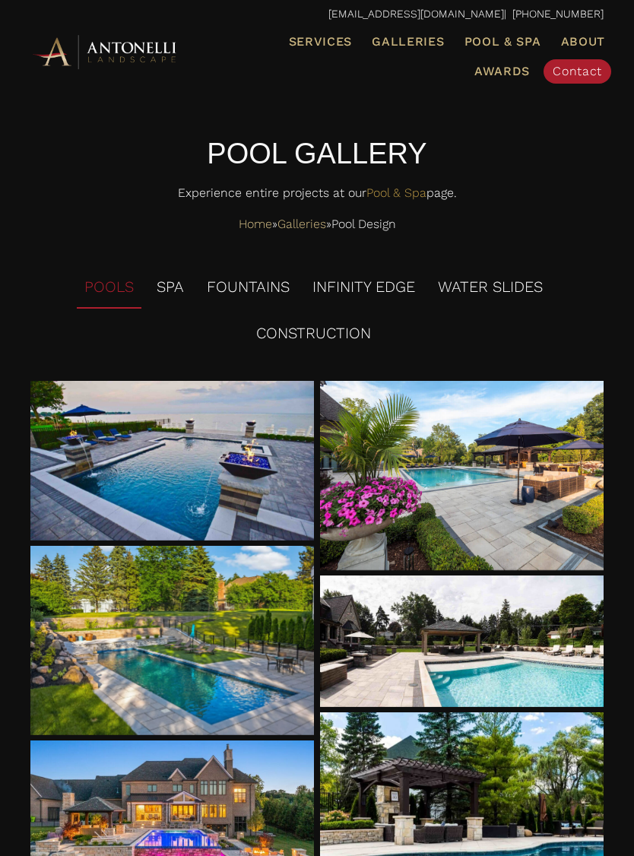
click at [95, 448] on div at bounding box center [172, 461] width 284 height 160
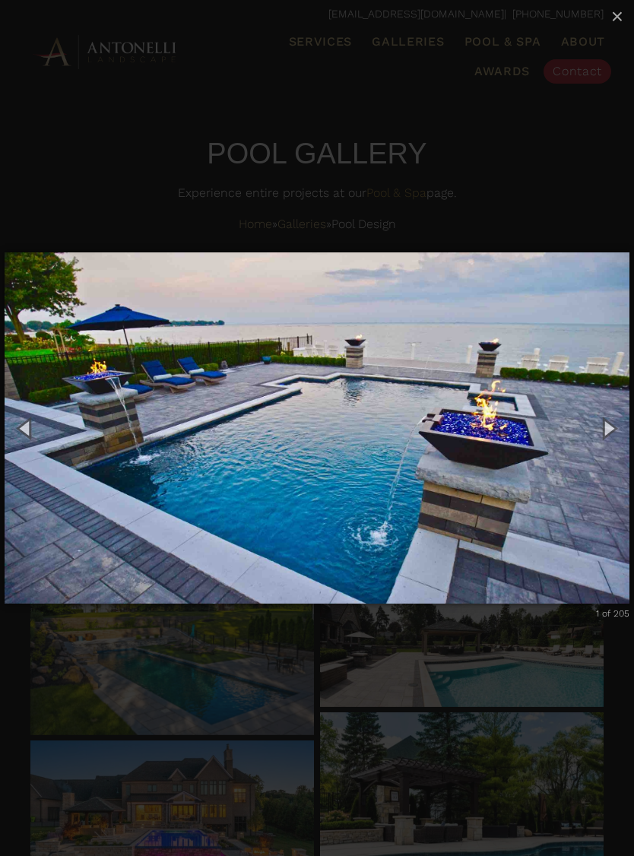
click at [595, 442] on button "Next (Right arrow key)" at bounding box center [609, 428] width 52 height 63
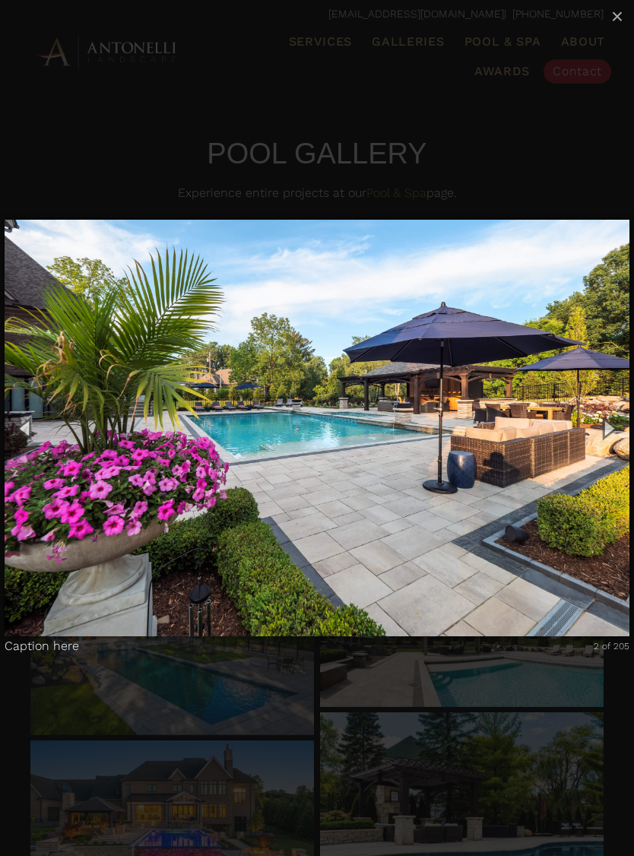
click at [592, 429] on button "Next (Right arrow key)" at bounding box center [609, 428] width 52 height 63
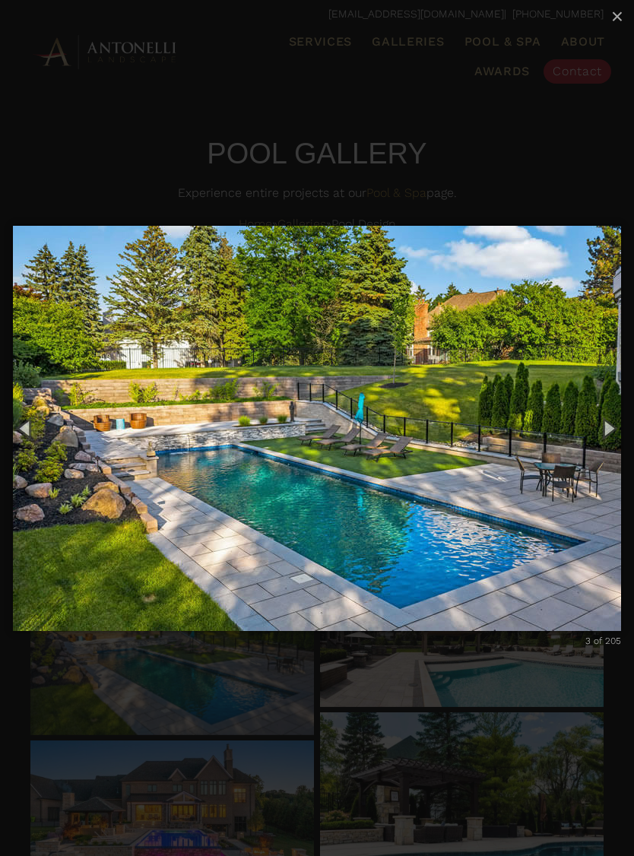
click at [590, 428] on button "Next (Right arrow key)" at bounding box center [609, 428] width 52 height 63
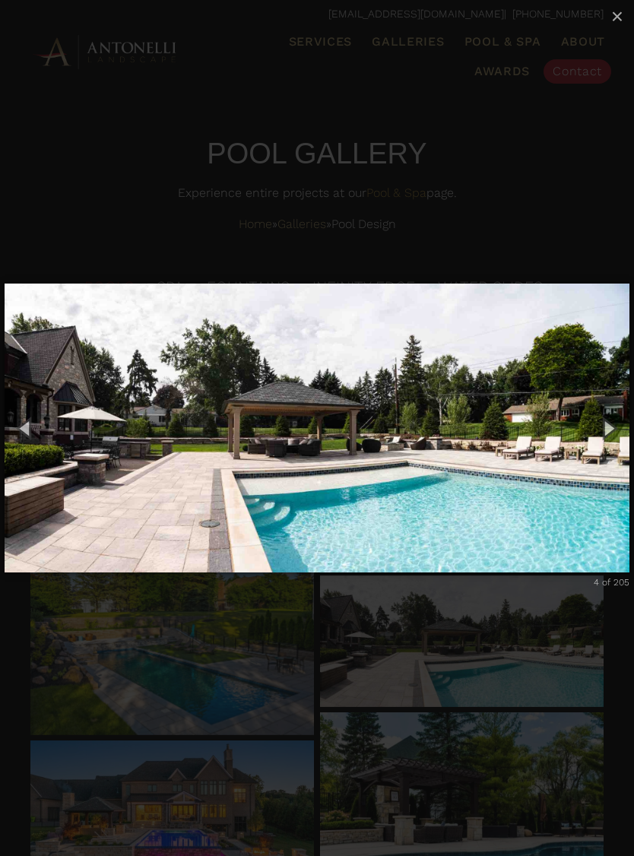
click at [614, 424] on button "Next (Right arrow key)" at bounding box center [609, 428] width 52 height 63
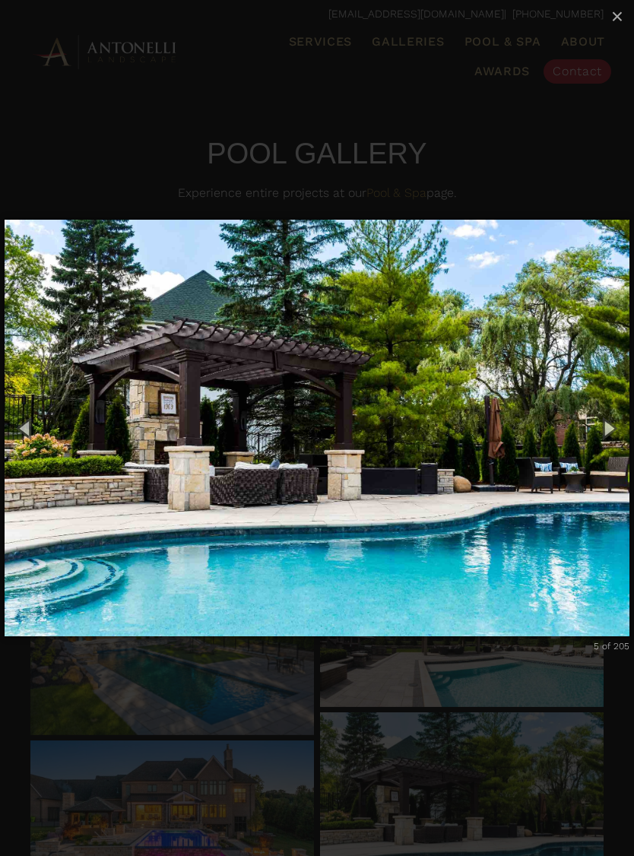
click at [600, 430] on button "Next (Right arrow key)" at bounding box center [609, 428] width 52 height 63
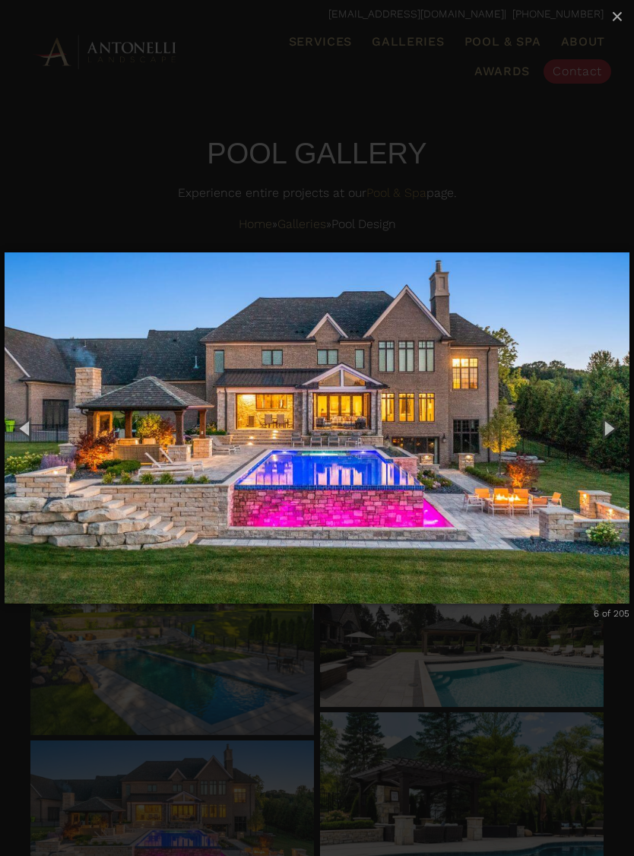
click at [607, 426] on button "Next (Right arrow key)" at bounding box center [609, 428] width 52 height 63
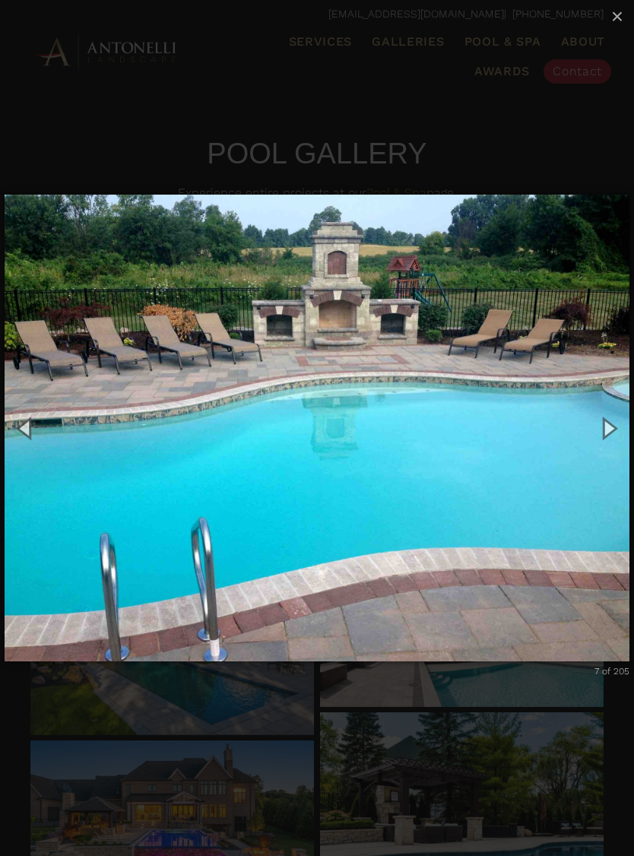
click at [601, 424] on button "Next (Right arrow key)" at bounding box center [609, 428] width 52 height 63
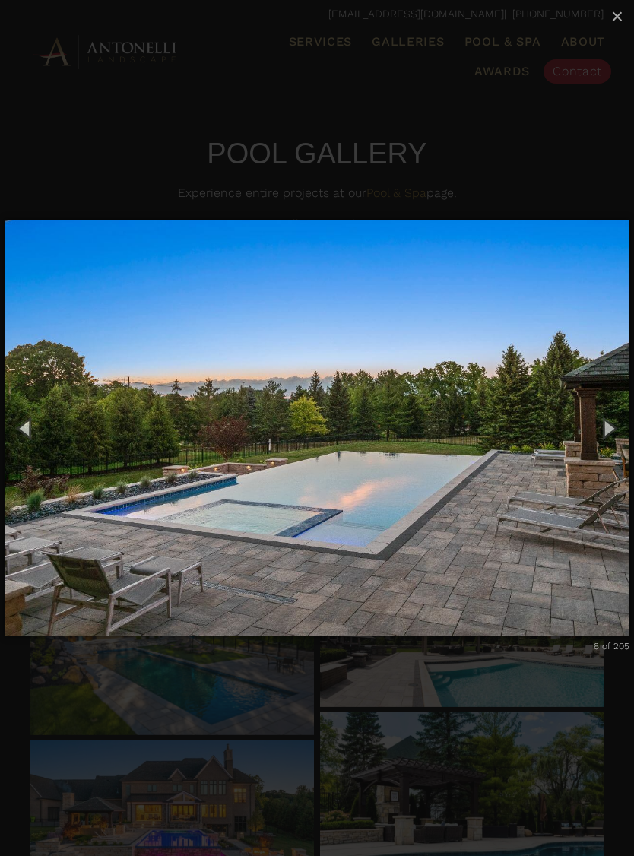
click at [611, 424] on button "Next (Right arrow key)" at bounding box center [609, 428] width 52 height 63
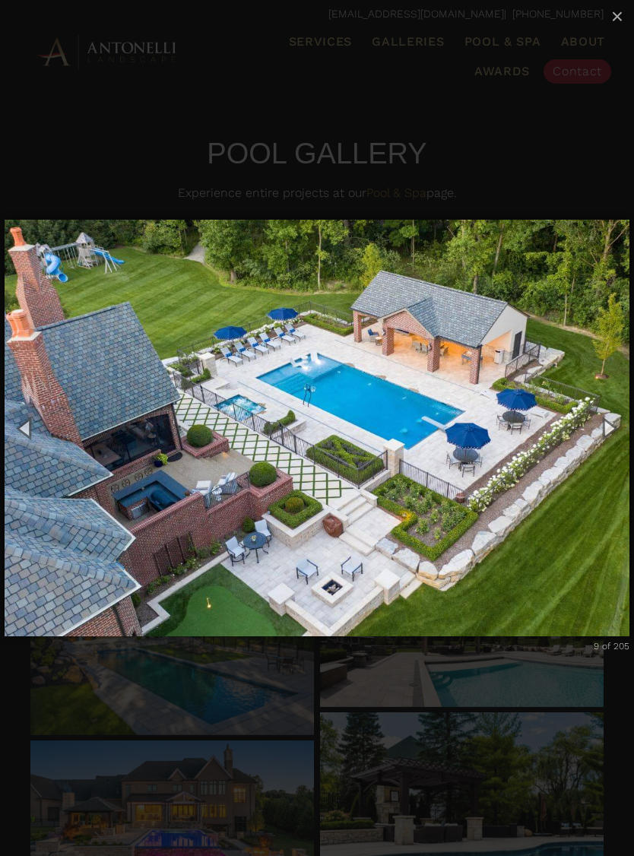
click at [602, 414] on button "Next (Right arrow key)" at bounding box center [609, 428] width 52 height 63
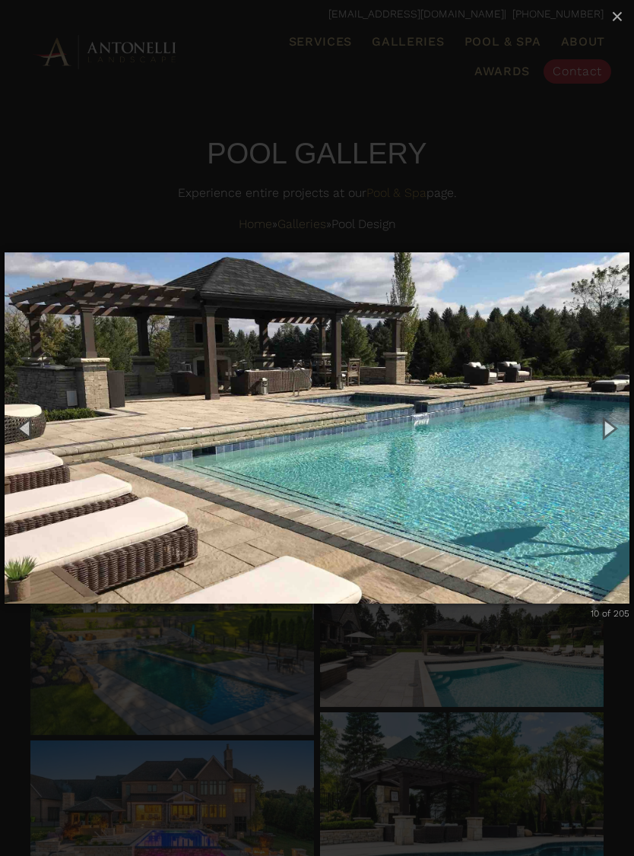
click at [601, 424] on button "Next (Right arrow key)" at bounding box center [609, 428] width 52 height 63
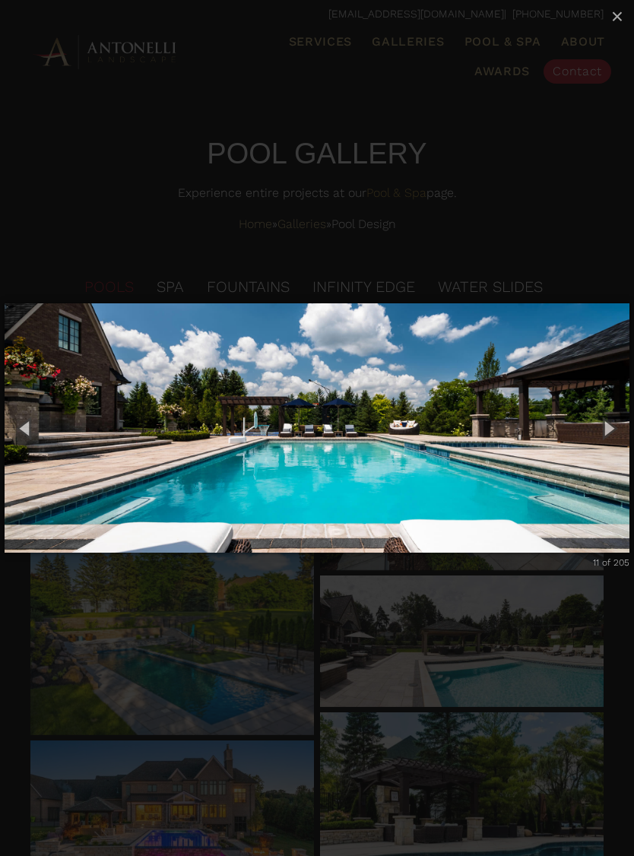
click at [597, 424] on button "Next (Right arrow key)" at bounding box center [609, 428] width 52 height 63
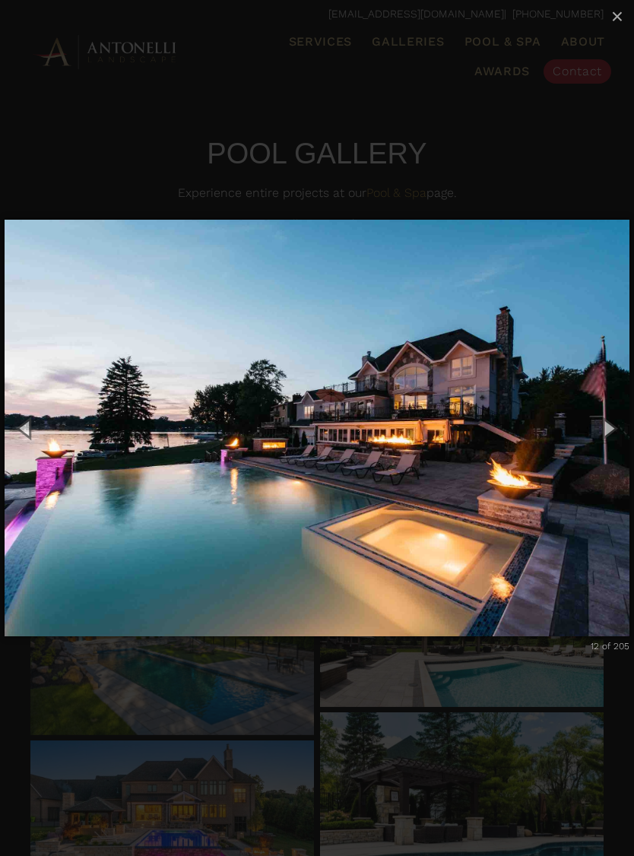
click at [608, 421] on button "Next (Right arrow key)" at bounding box center [609, 428] width 52 height 63
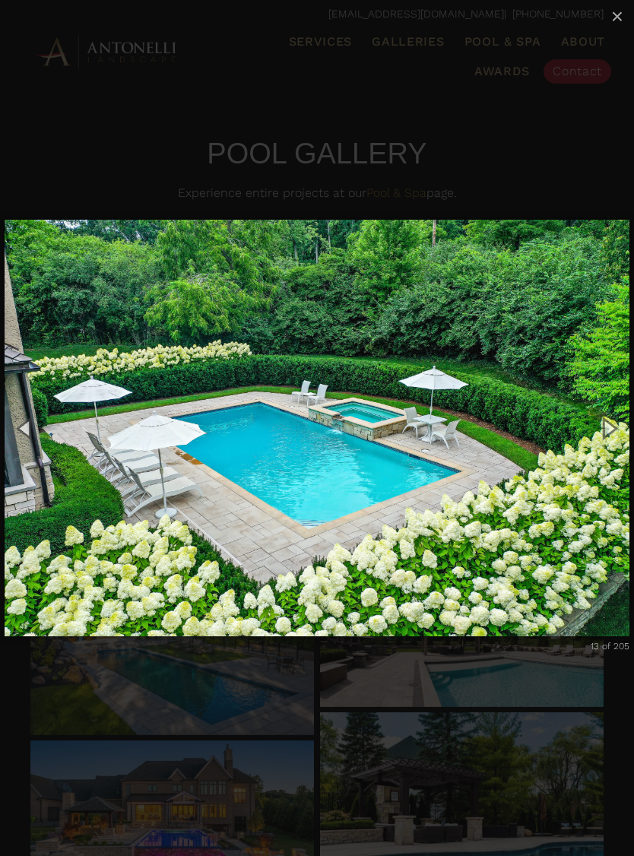
click at [611, 423] on button "Next (Right arrow key)" at bounding box center [609, 428] width 52 height 63
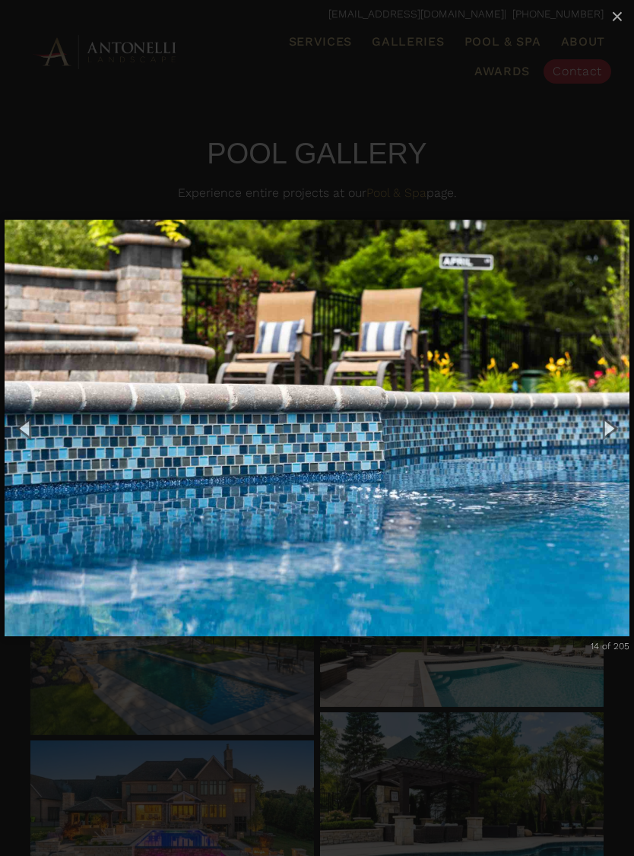
click at [611, 422] on button "Next (Right arrow key)" at bounding box center [609, 428] width 52 height 63
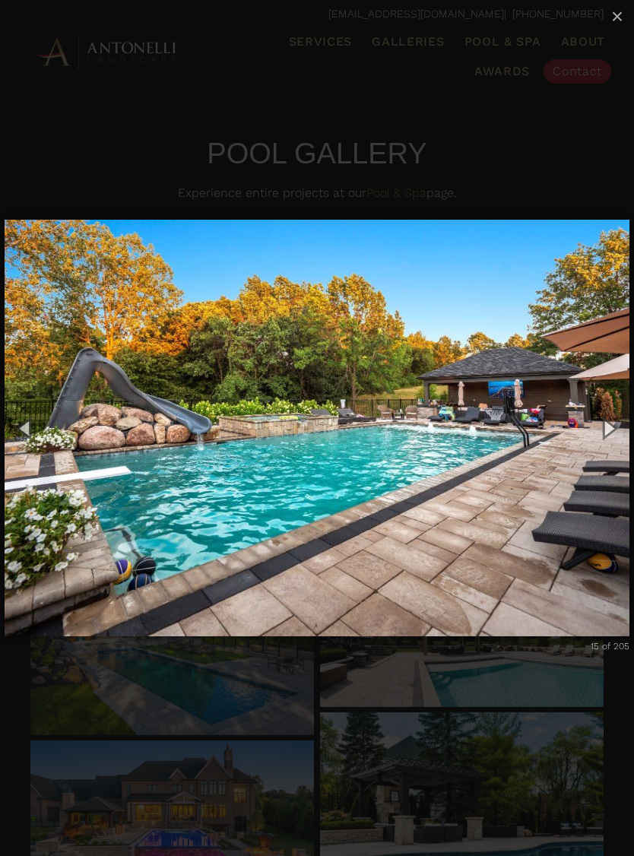
click at [609, 424] on button "Next (Right arrow key)" at bounding box center [609, 428] width 52 height 63
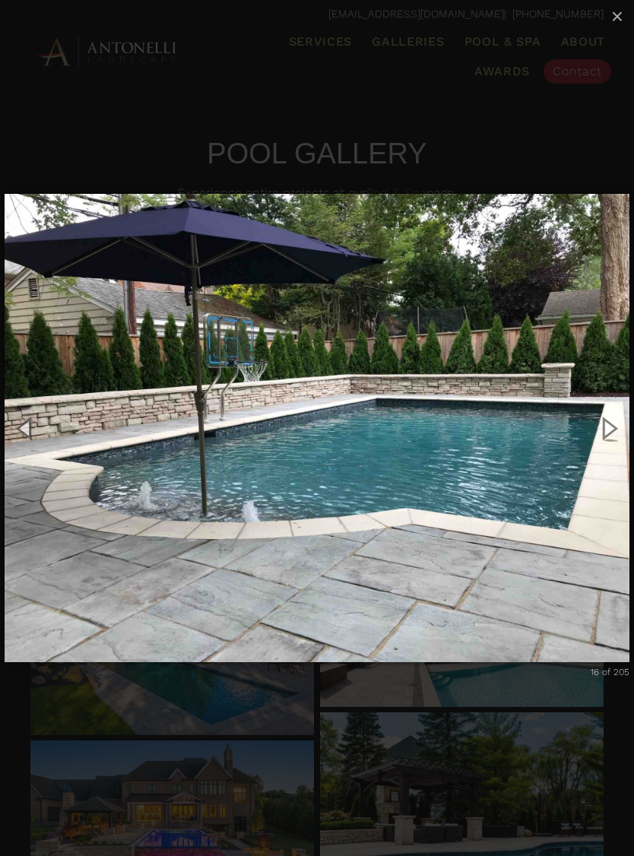
click at [608, 424] on button "Next (Right arrow key)" at bounding box center [609, 428] width 52 height 63
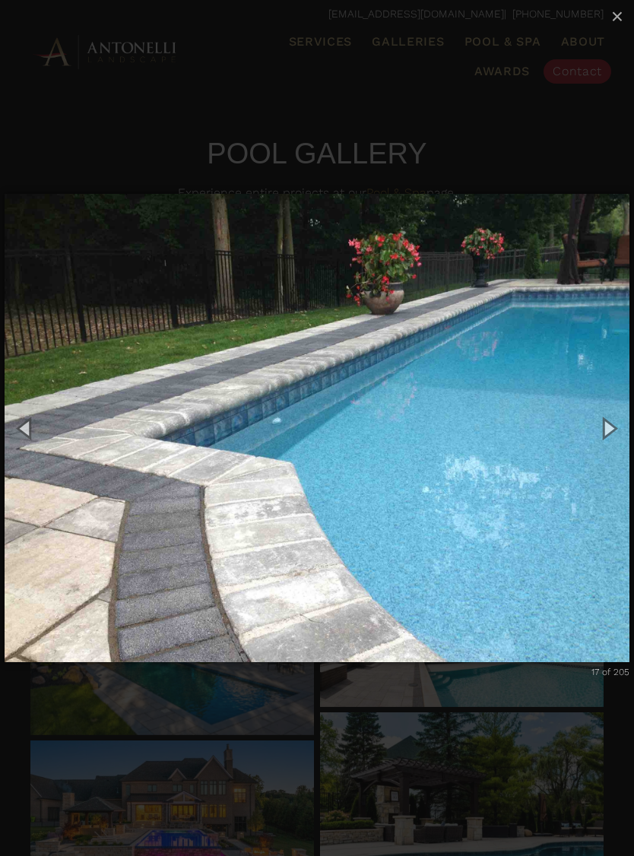
click at [27, 427] on button "Previous (Left arrow key)" at bounding box center [26, 428] width 52 height 63
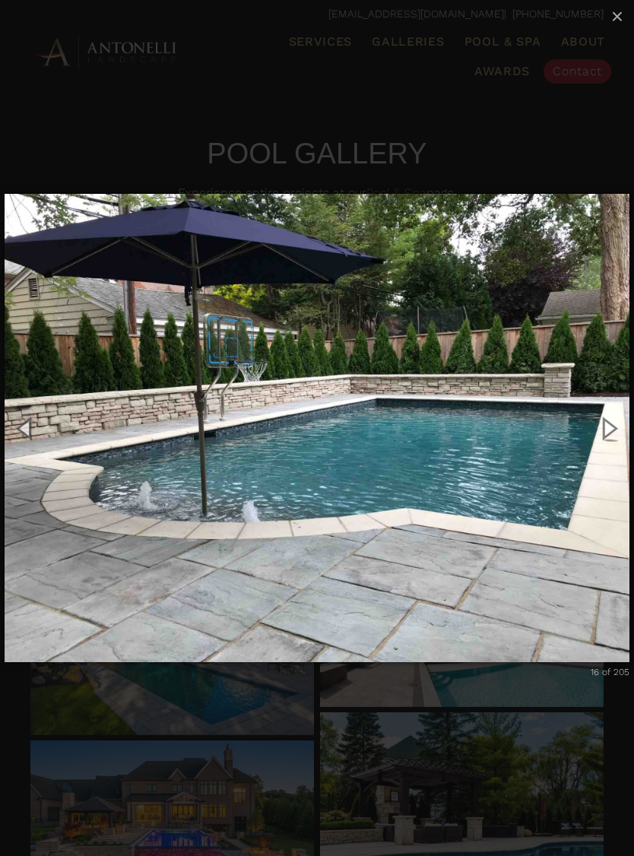
click at [610, 423] on button "Next (Right arrow key)" at bounding box center [609, 428] width 52 height 63
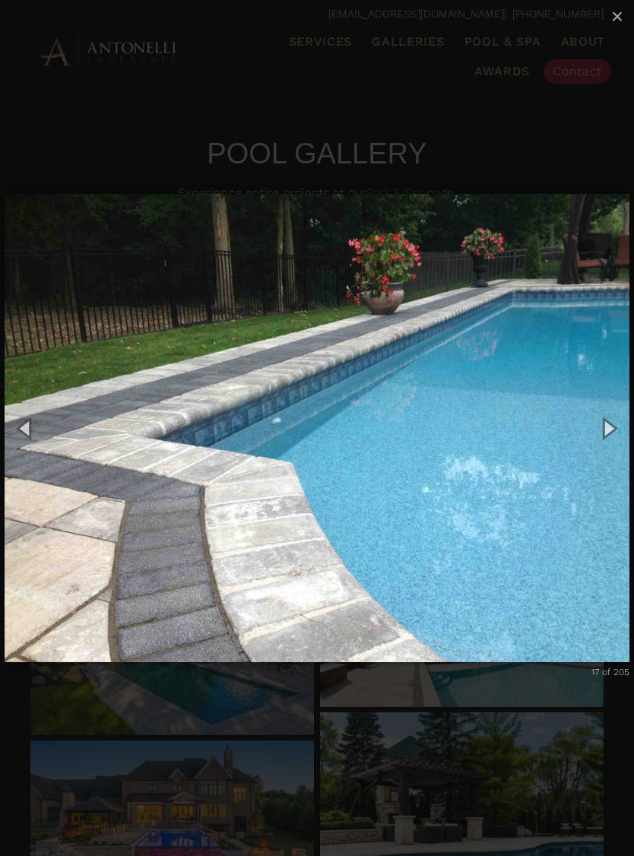
click at [608, 425] on button "Next (Right arrow key)" at bounding box center [609, 428] width 52 height 63
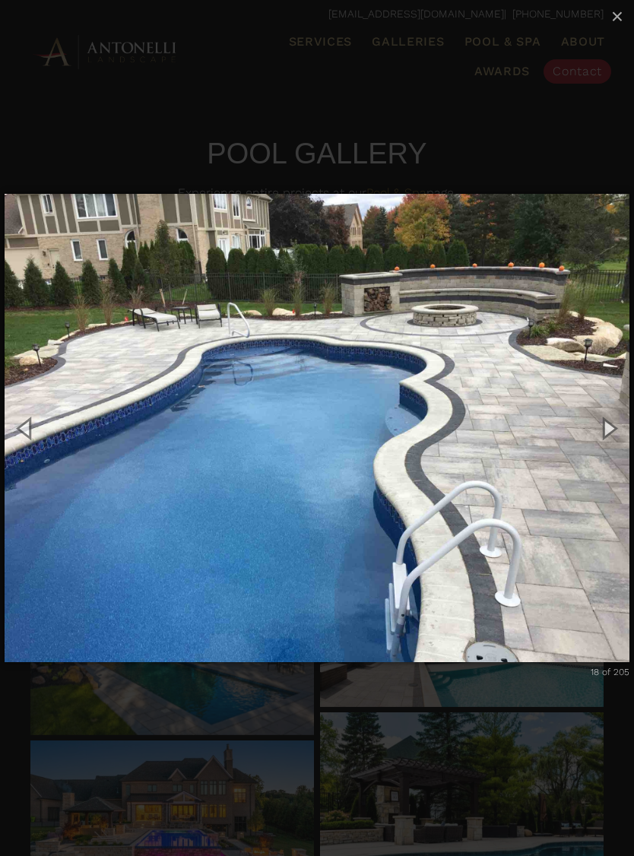
click at [608, 424] on button "Next (Right arrow key)" at bounding box center [609, 428] width 52 height 63
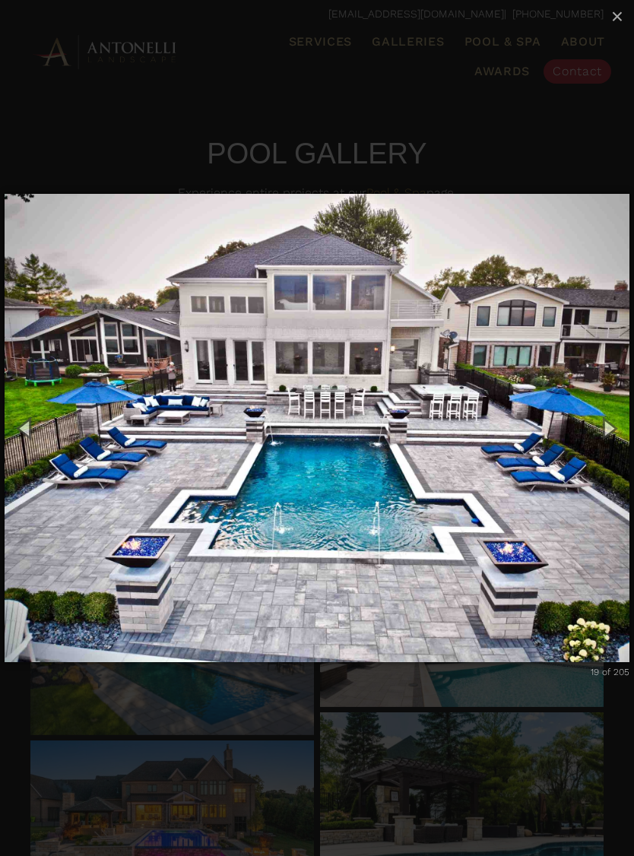
click at [610, 421] on button "Next (Right arrow key)" at bounding box center [609, 428] width 52 height 63
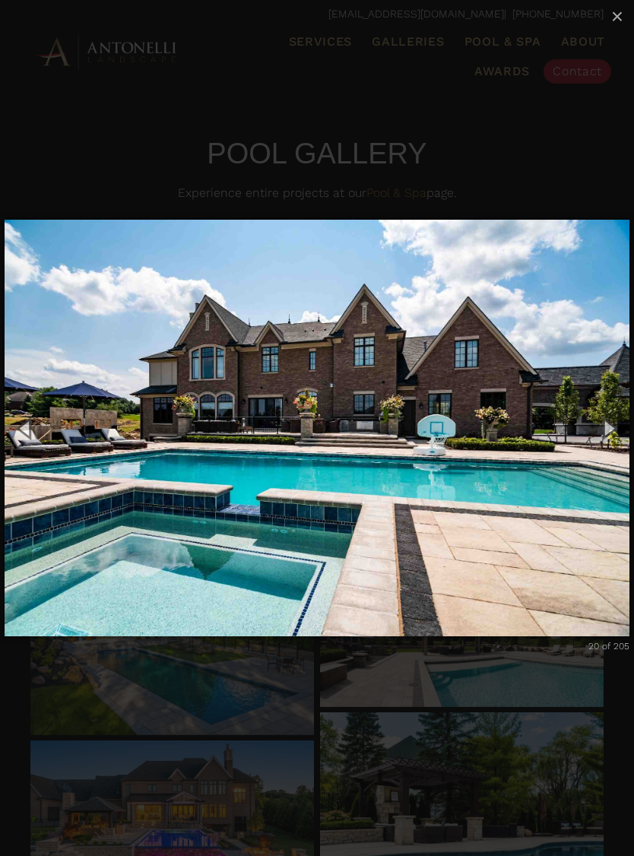
click at [604, 415] on button "Next (Right arrow key)" at bounding box center [609, 428] width 52 height 63
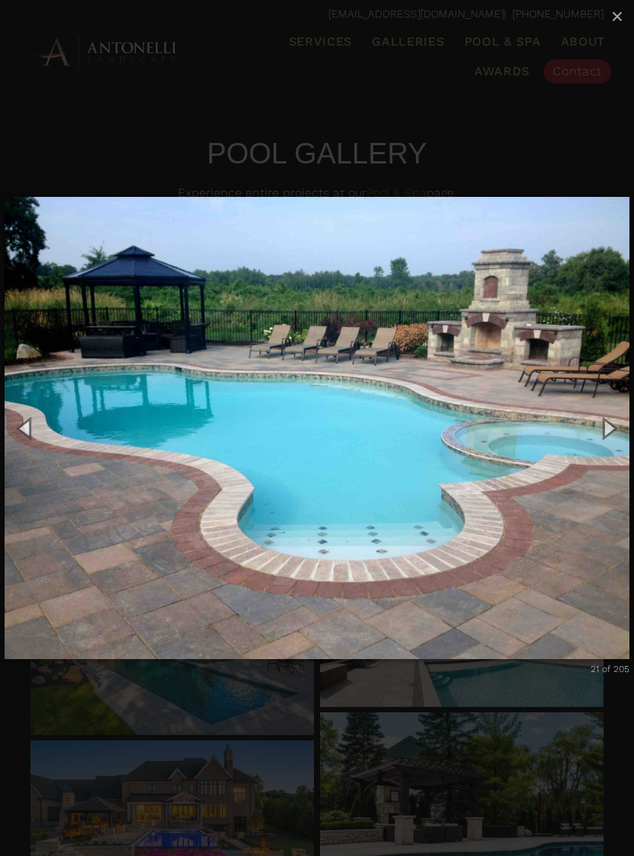
click at [608, 421] on button "Next (Right arrow key)" at bounding box center [609, 428] width 52 height 63
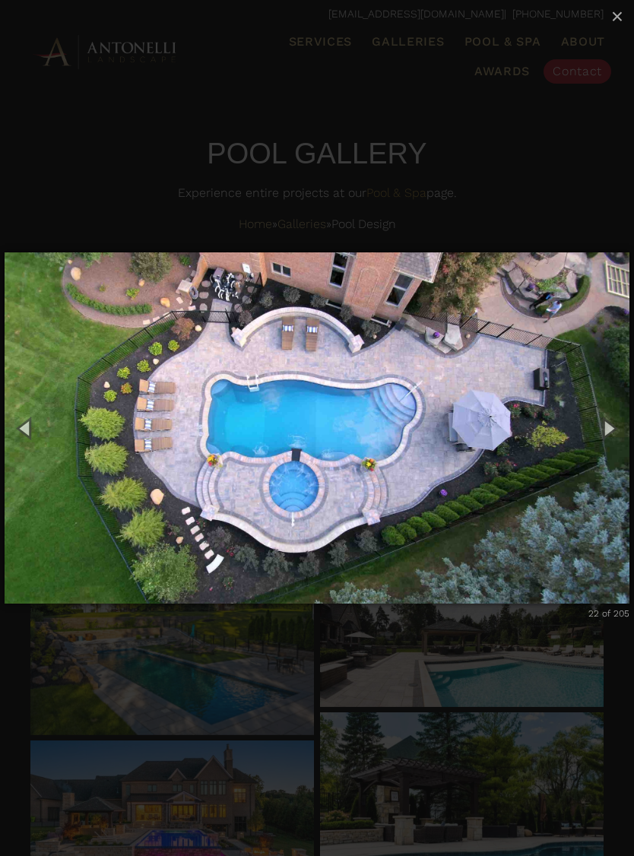
click at [605, 424] on button "Next (Right arrow key)" at bounding box center [609, 428] width 52 height 63
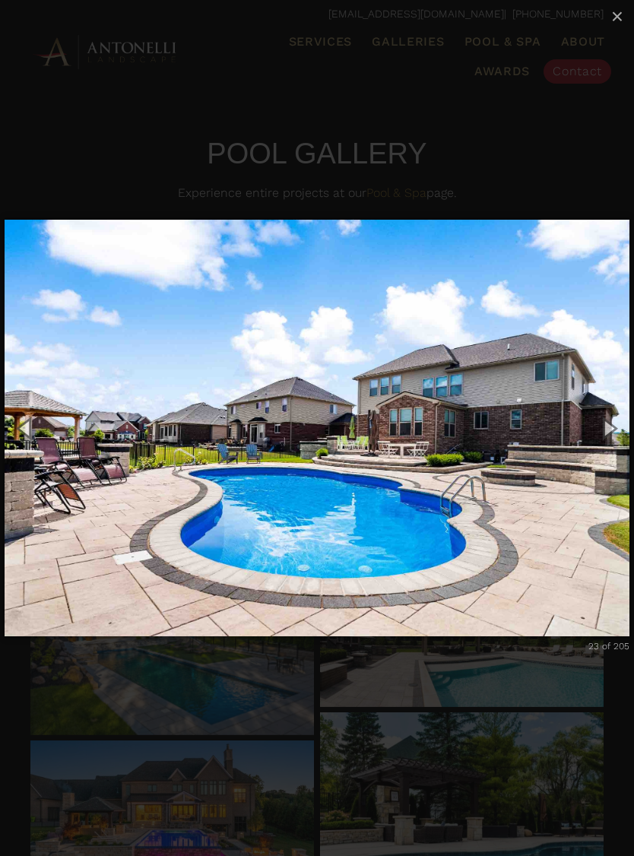
click at [603, 426] on button "Next (Right arrow key)" at bounding box center [609, 428] width 52 height 63
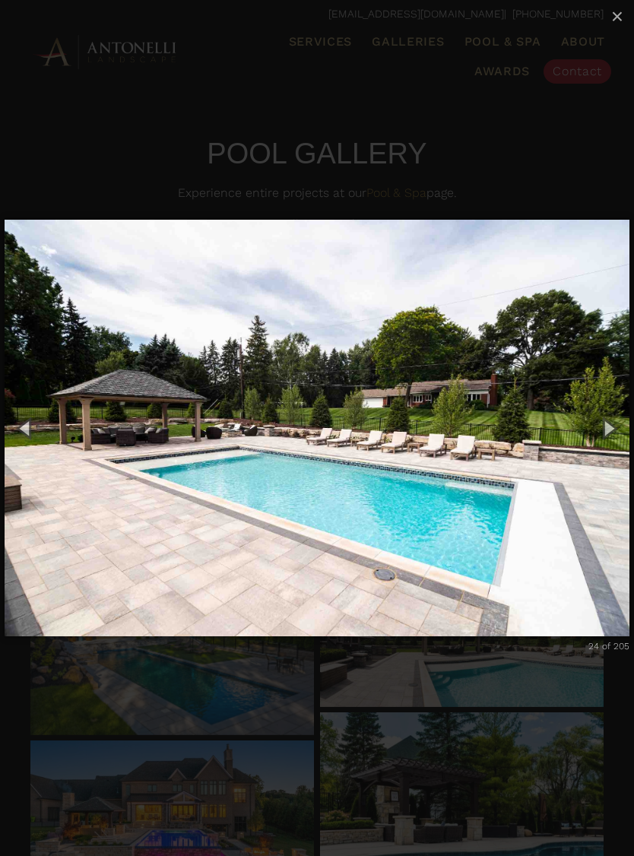
click at [606, 424] on button "Next (Right arrow key)" at bounding box center [609, 428] width 52 height 63
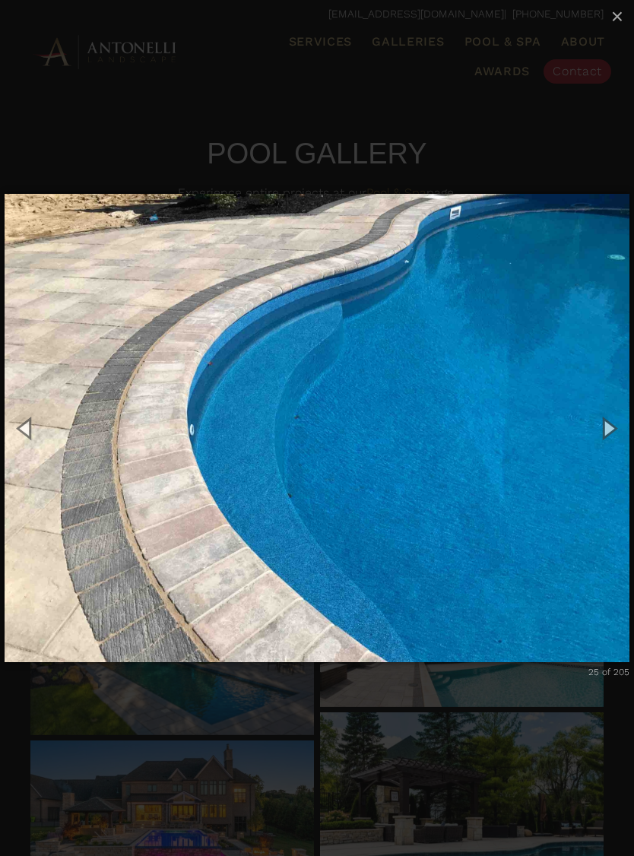
click at [612, 423] on button "Next (Right arrow key)" at bounding box center [609, 428] width 52 height 63
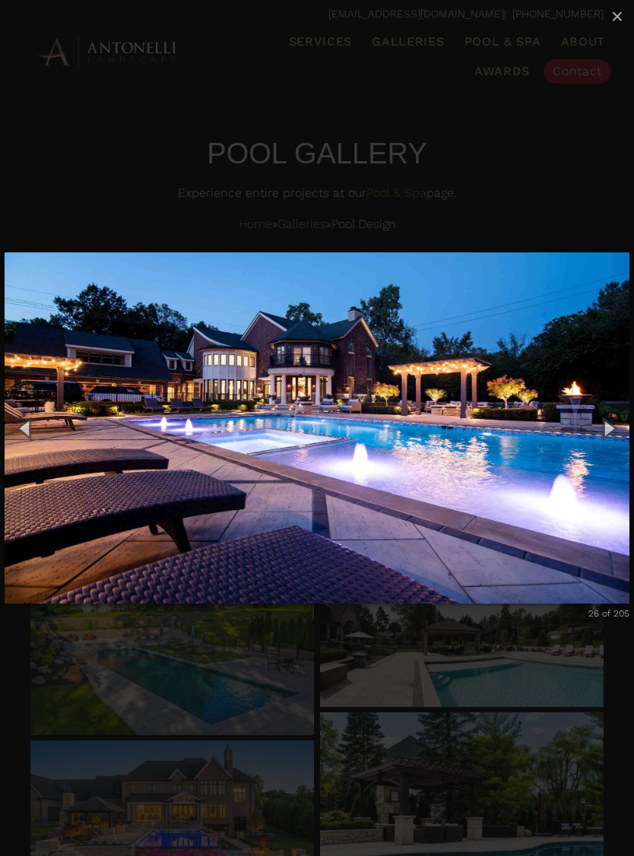
click at [608, 425] on button "Next (Right arrow key)" at bounding box center [609, 428] width 52 height 63
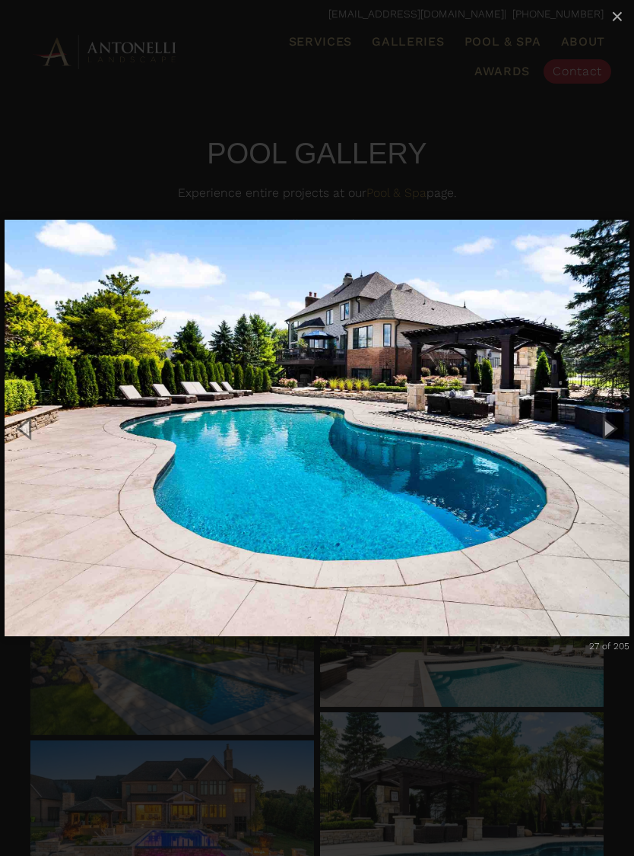
click at [604, 426] on button "Next (Right arrow key)" at bounding box center [609, 428] width 52 height 63
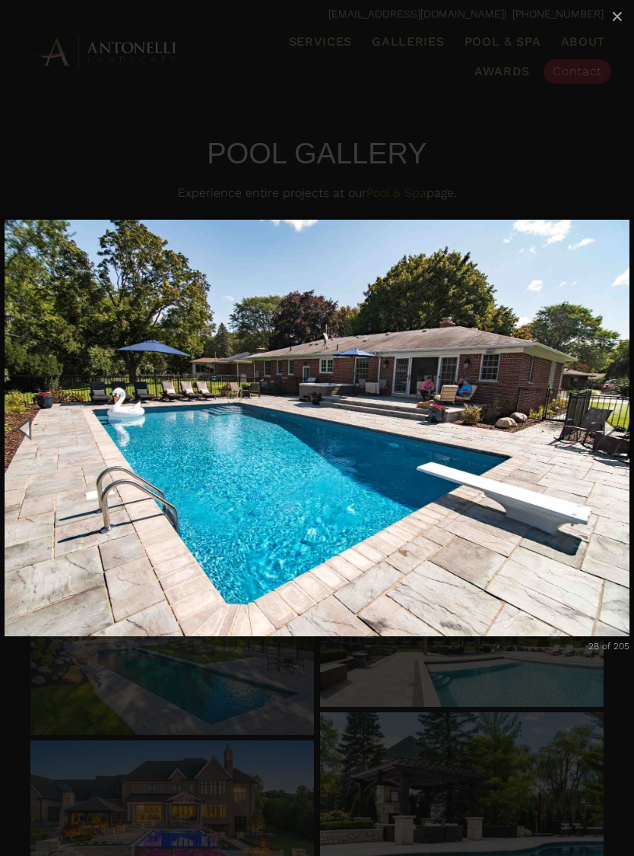
click at [608, 424] on button "Next (Right arrow key)" at bounding box center [609, 428] width 52 height 63
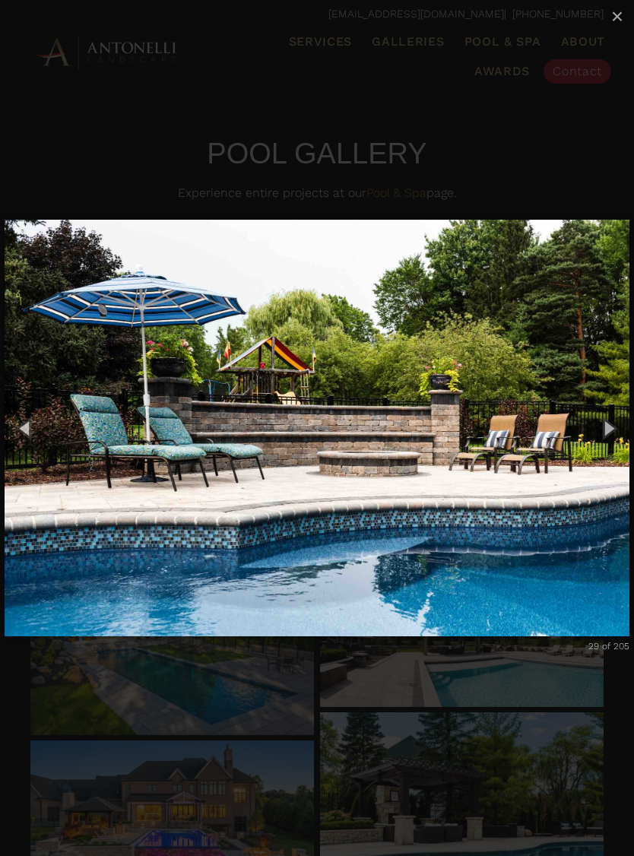
click at [604, 426] on button "Next (Right arrow key)" at bounding box center [609, 428] width 52 height 63
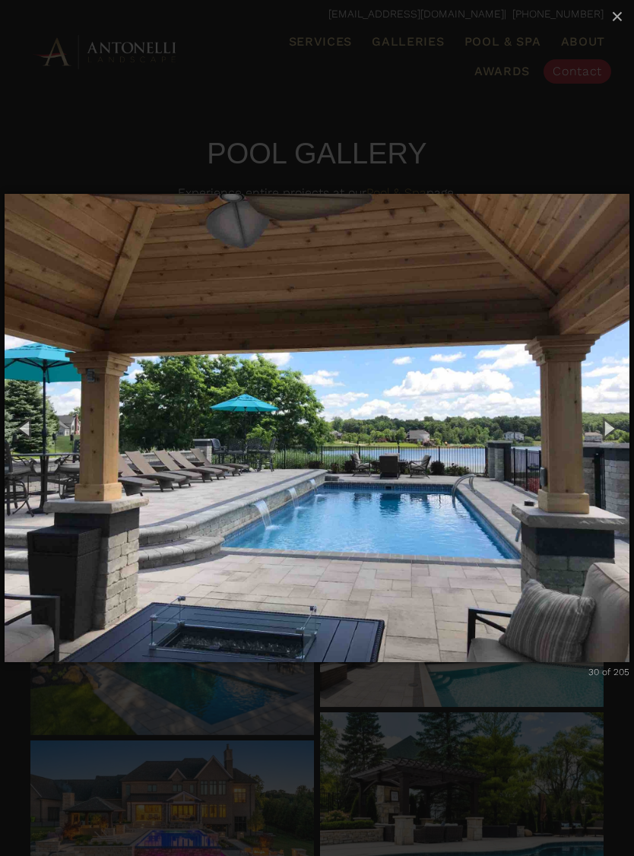
click at [608, 424] on button "Next (Right arrow key)" at bounding box center [609, 428] width 52 height 63
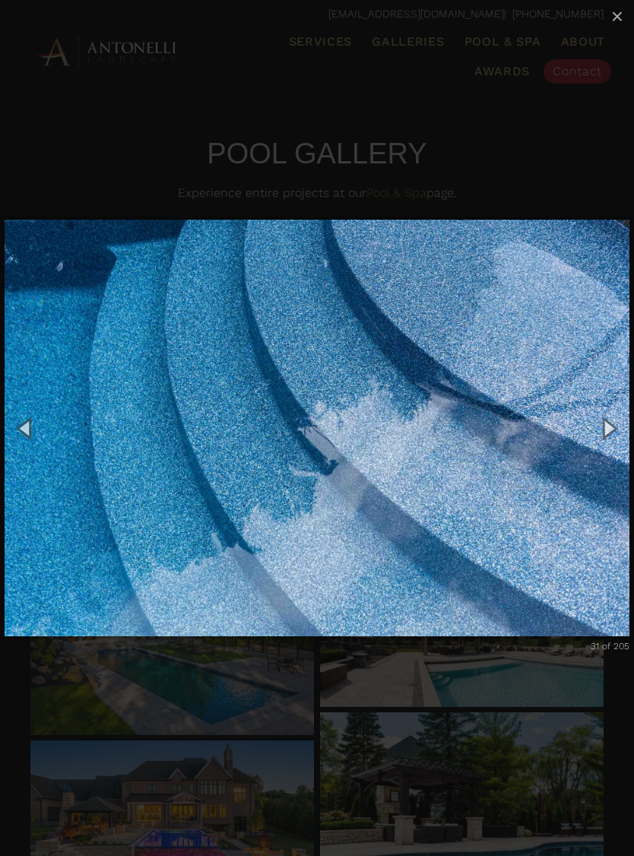
click at [608, 424] on button "Next (Right arrow key)" at bounding box center [609, 428] width 52 height 63
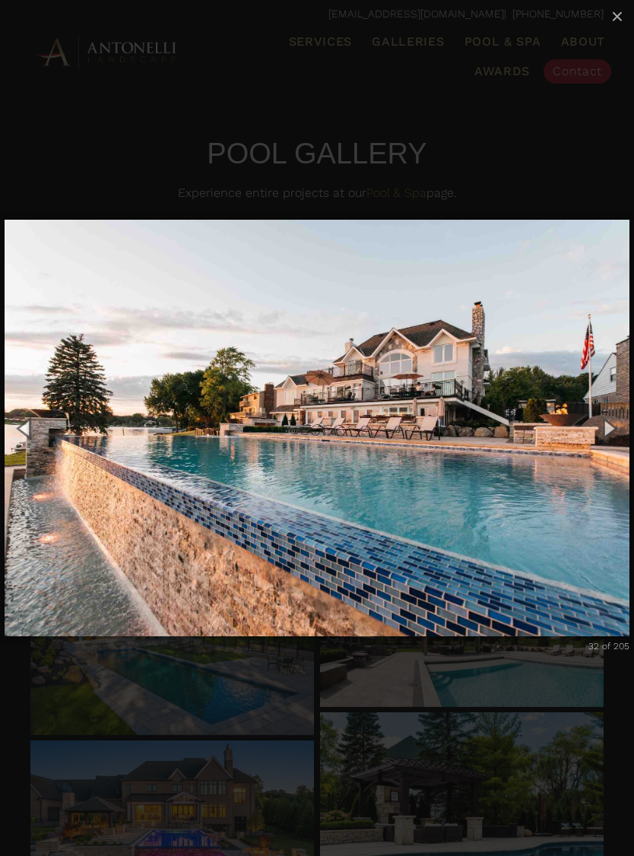
click at [607, 424] on button "Next (Right arrow key)" at bounding box center [609, 428] width 52 height 63
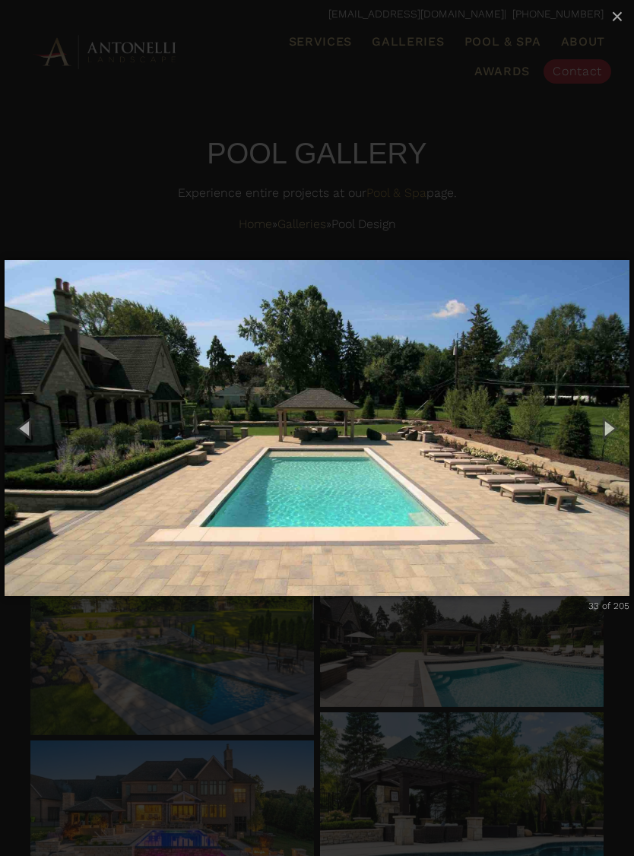
click at [602, 427] on button "Next (Right arrow key)" at bounding box center [609, 428] width 52 height 63
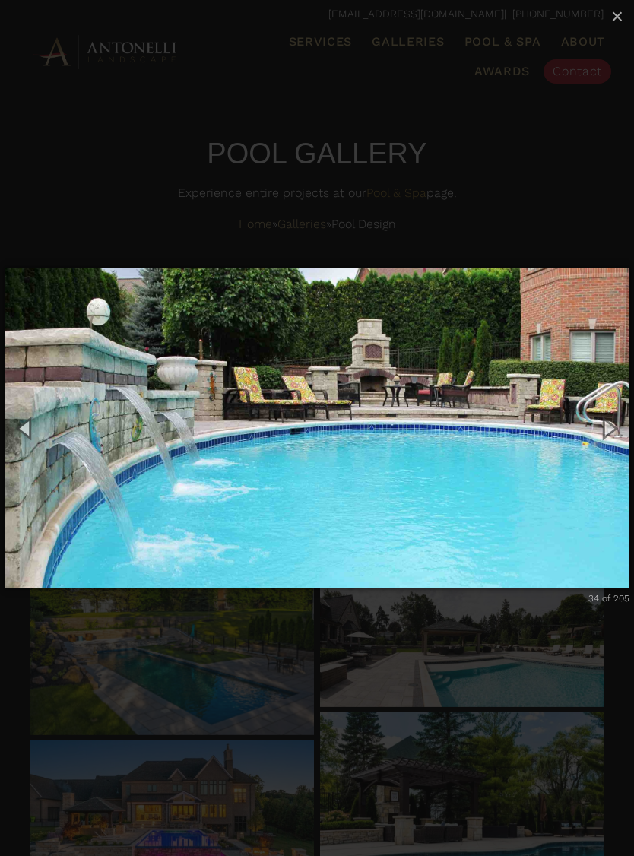
click at [611, 425] on button "Next (Right arrow key)" at bounding box center [609, 428] width 52 height 63
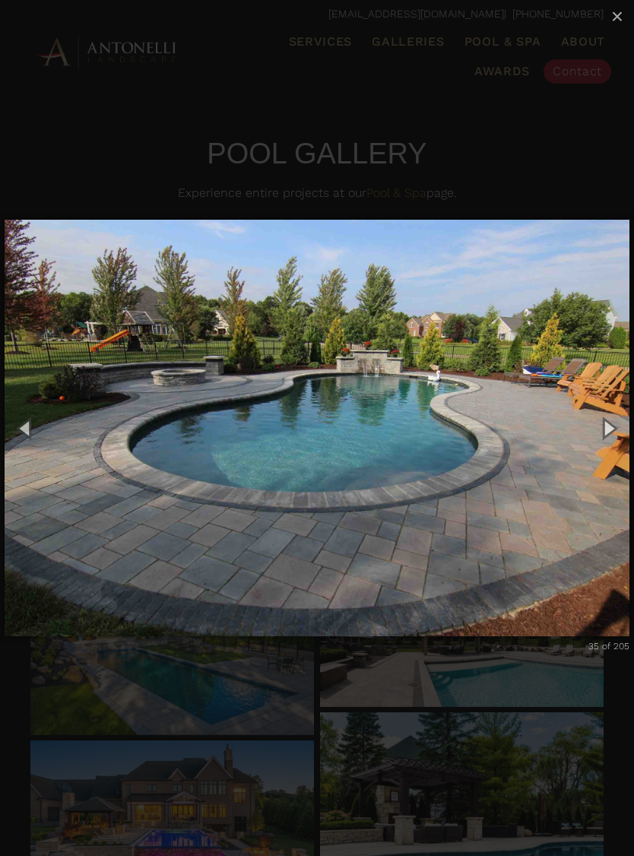
click at [619, 419] on button "Next (Right arrow key)" at bounding box center [609, 428] width 52 height 63
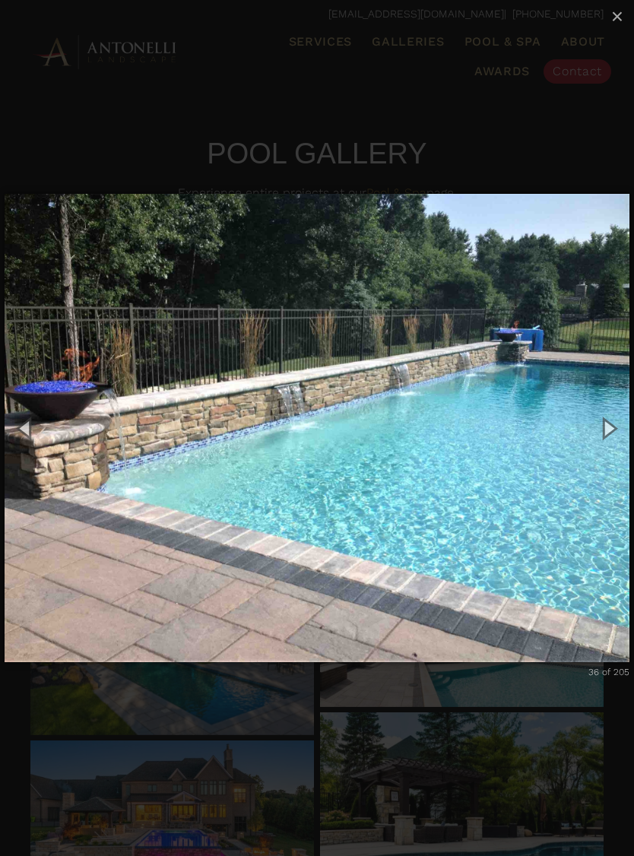
click at [614, 425] on button "Next (Right arrow key)" at bounding box center [609, 428] width 52 height 63
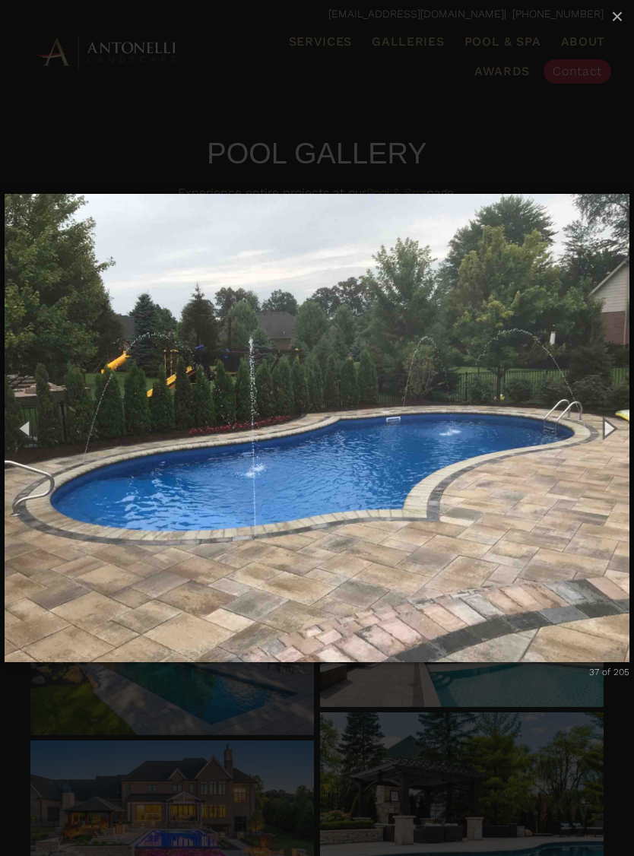
click at [615, 431] on button "Next (Right arrow key)" at bounding box center [609, 428] width 52 height 63
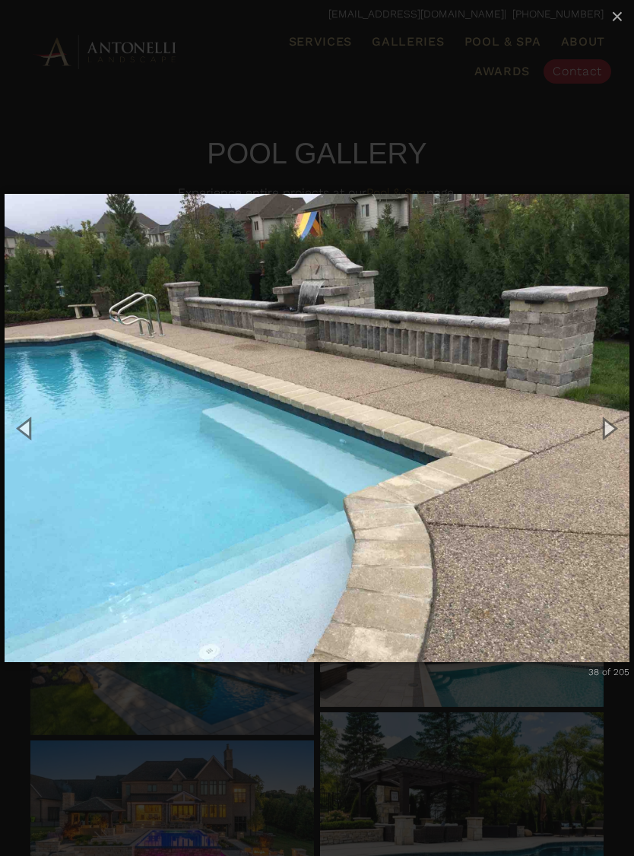
click at [617, 439] on button "Next (Right arrow key)" at bounding box center [609, 428] width 52 height 63
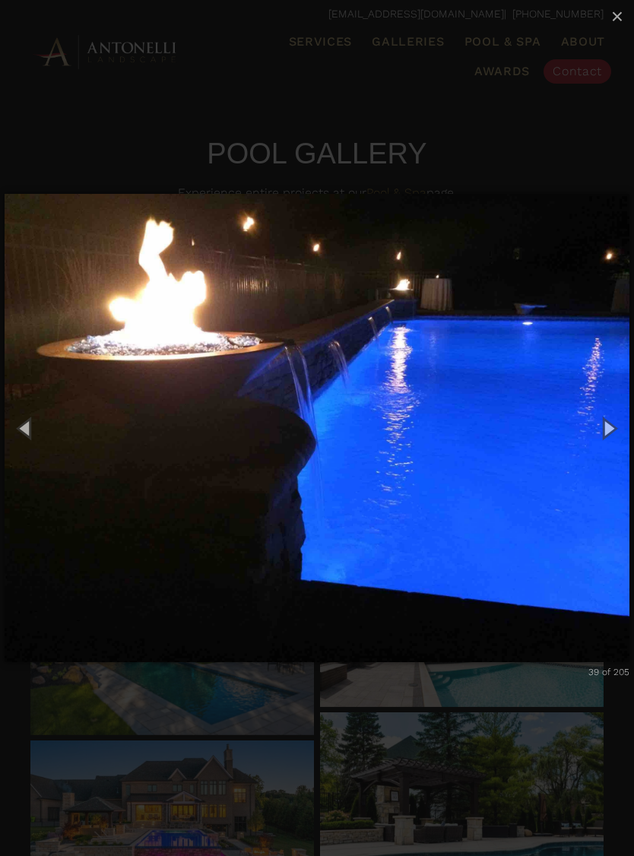
click at [617, 430] on button "Next (Right arrow key)" at bounding box center [609, 428] width 52 height 63
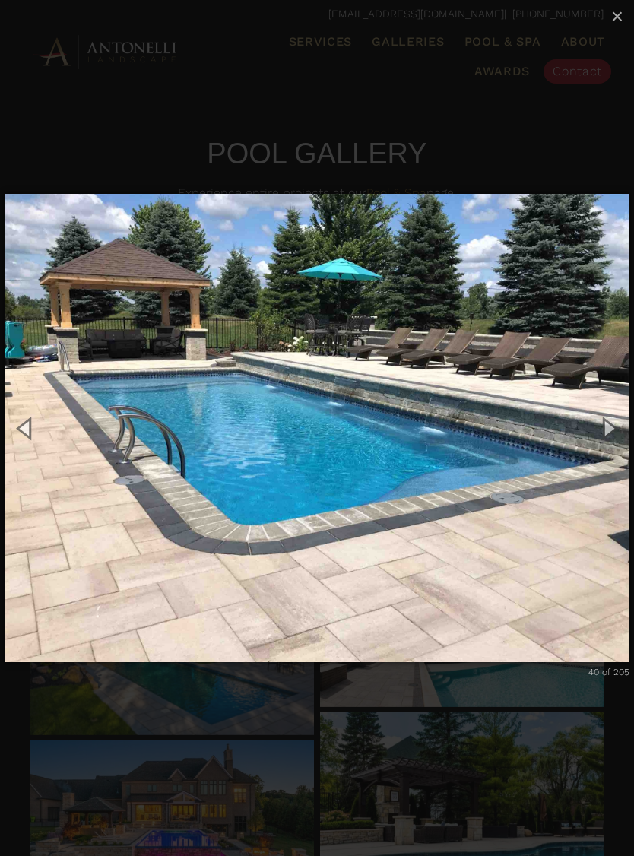
click at [613, 422] on button "Next (Right arrow key)" at bounding box center [609, 428] width 52 height 63
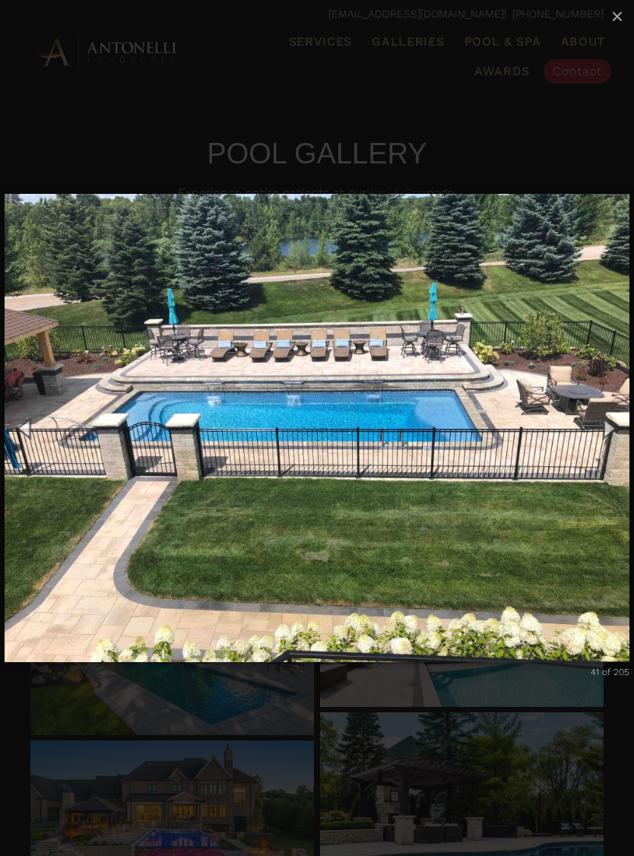
click at [613, 415] on button "Next (Right arrow key)" at bounding box center [609, 428] width 52 height 63
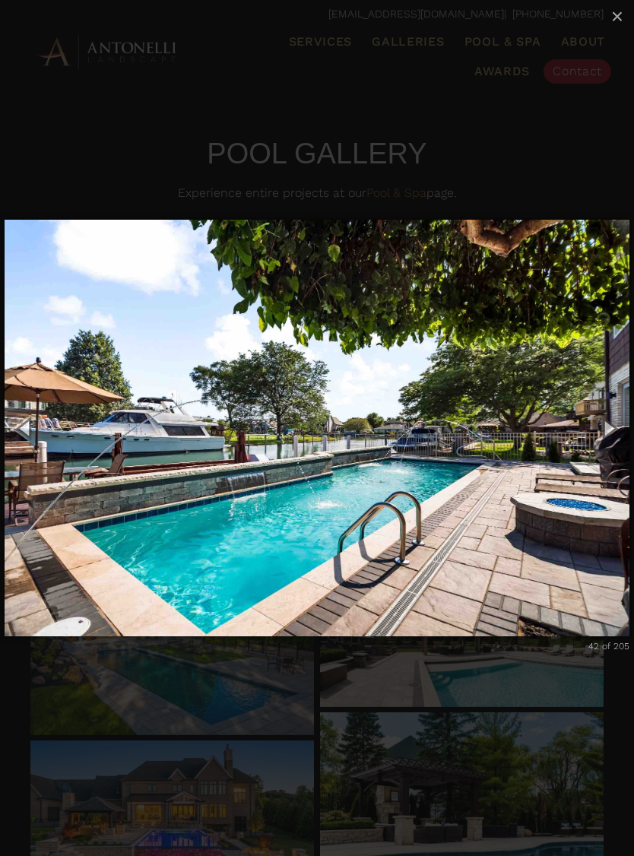
click at [612, 427] on button "Next (Right arrow key)" at bounding box center [609, 428] width 52 height 63
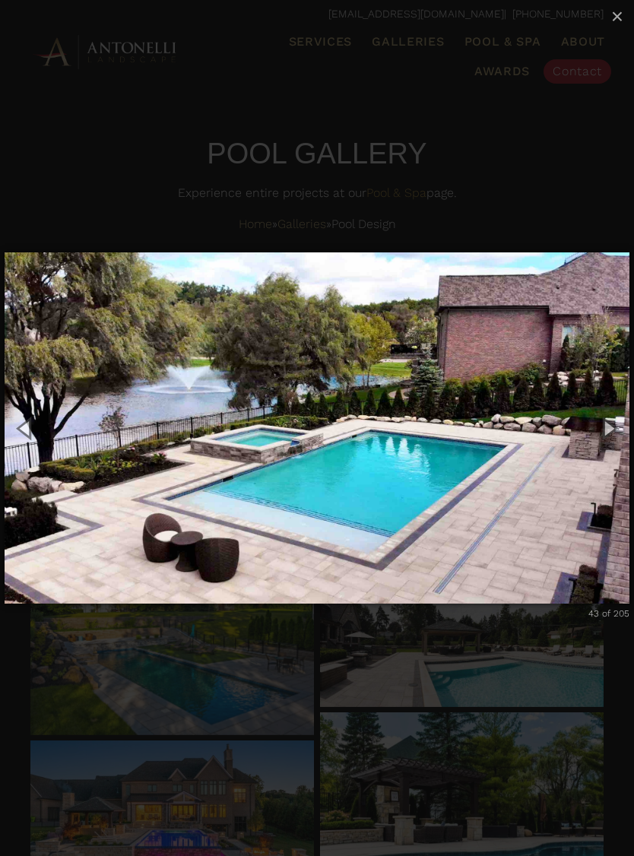
click at [611, 425] on button "Next (Right arrow key)" at bounding box center [609, 428] width 52 height 63
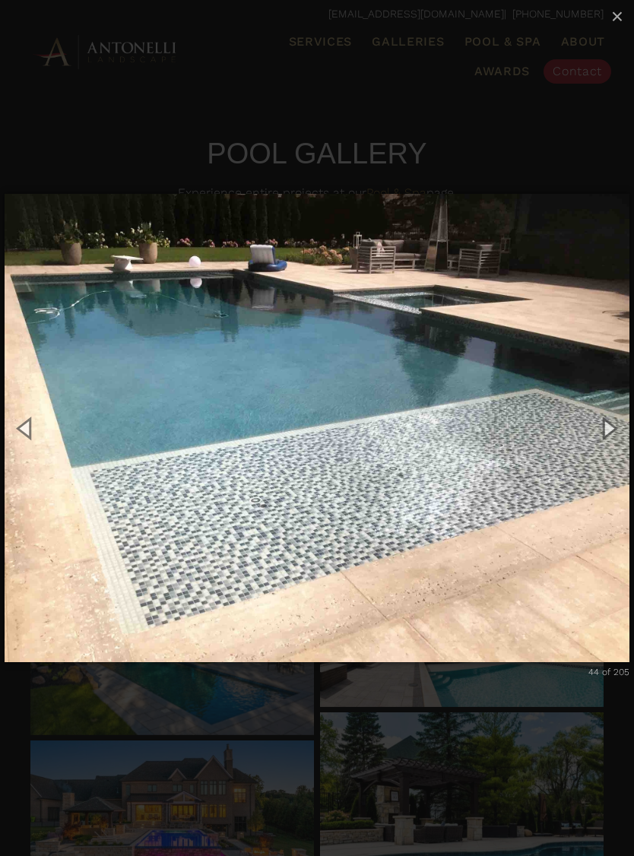
click at [614, 436] on button "Next (Right arrow key)" at bounding box center [609, 428] width 52 height 63
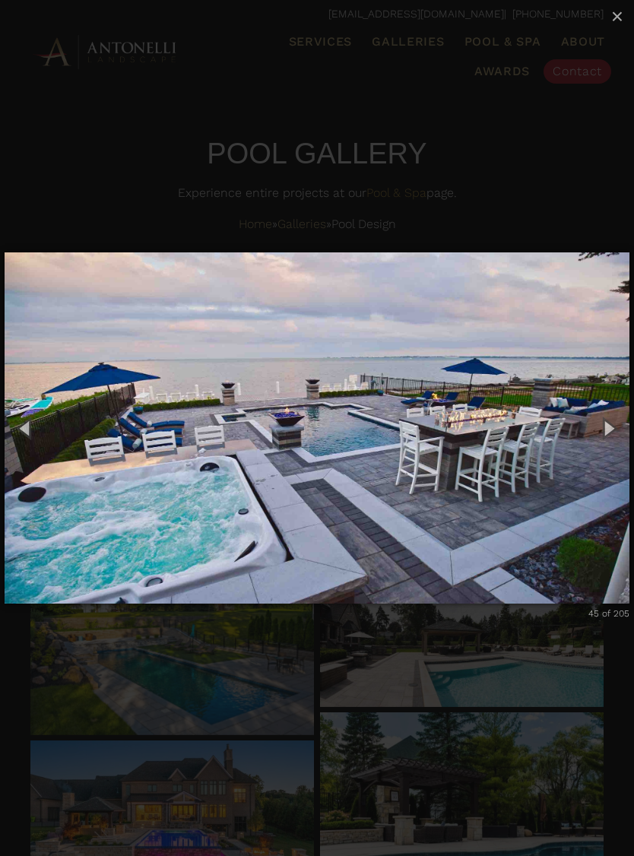
click at [611, 425] on button "Next (Right arrow key)" at bounding box center [609, 428] width 52 height 63
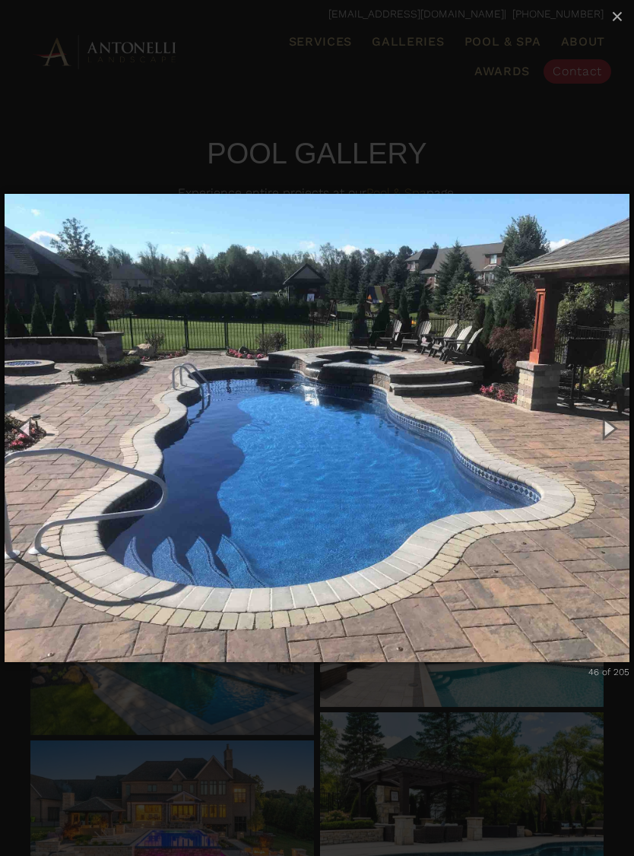
click at [611, 430] on button "Next (Right arrow key)" at bounding box center [609, 428] width 52 height 63
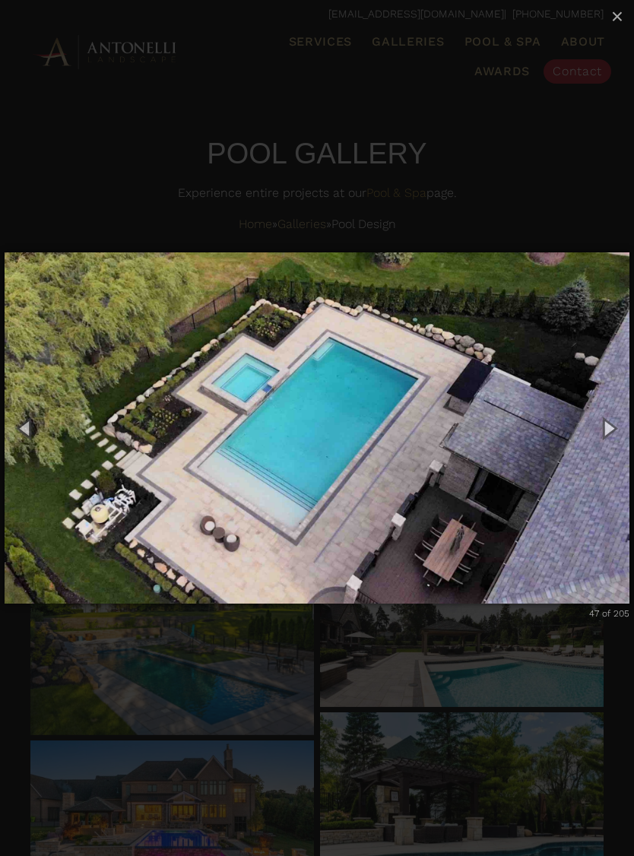
click at [608, 434] on button "Next (Right arrow key)" at bounding box center [609, 428] width 52 height 63
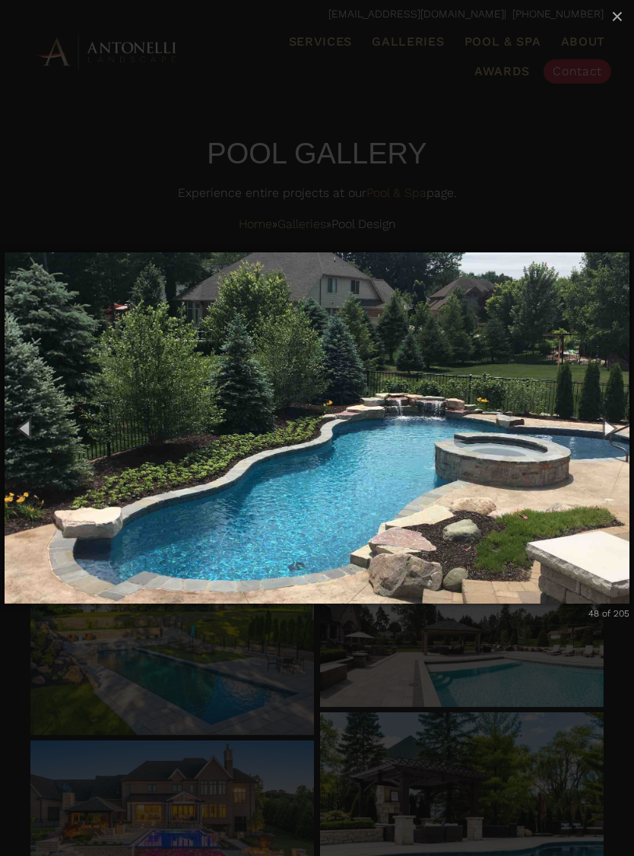
click at [610, 425] on button "Next (Right arrow key)" at bounding box center [609, 428] width 52 height 63
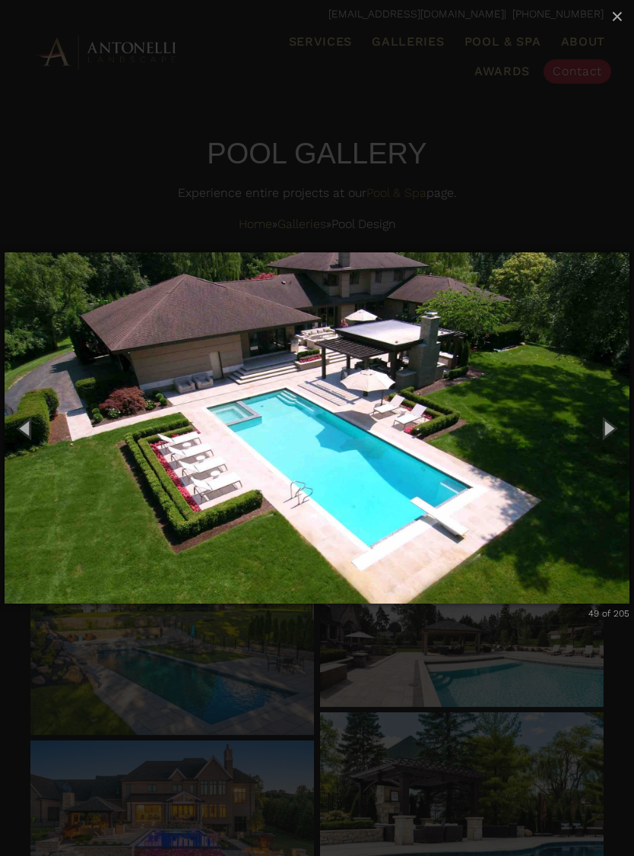
click at [614, 428] on button "Next (Right arrow key)" at bounding box center [609, 428] width 52 height 63
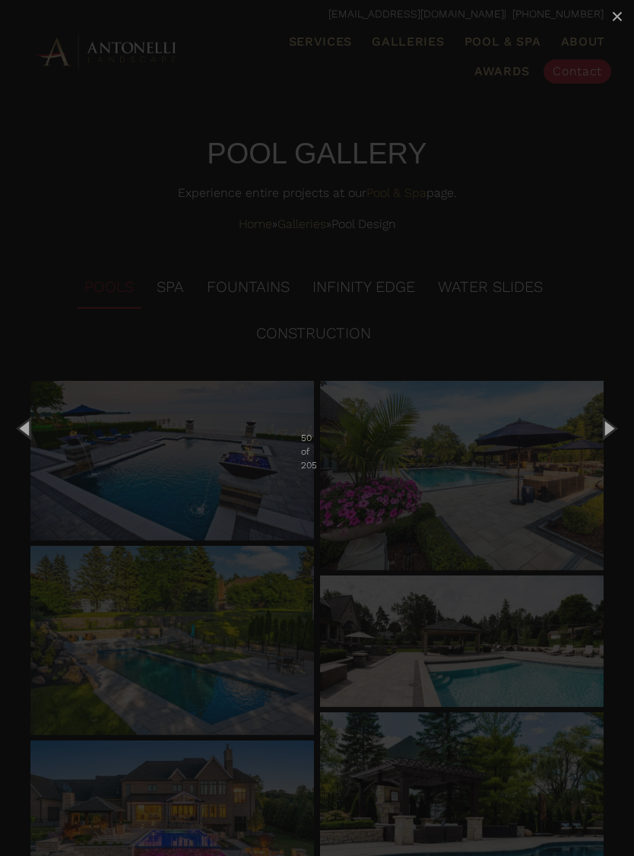
click at [613, 421] on button "Next (Right arrow key)" at bounding box center [609, 428] width 52 height 63
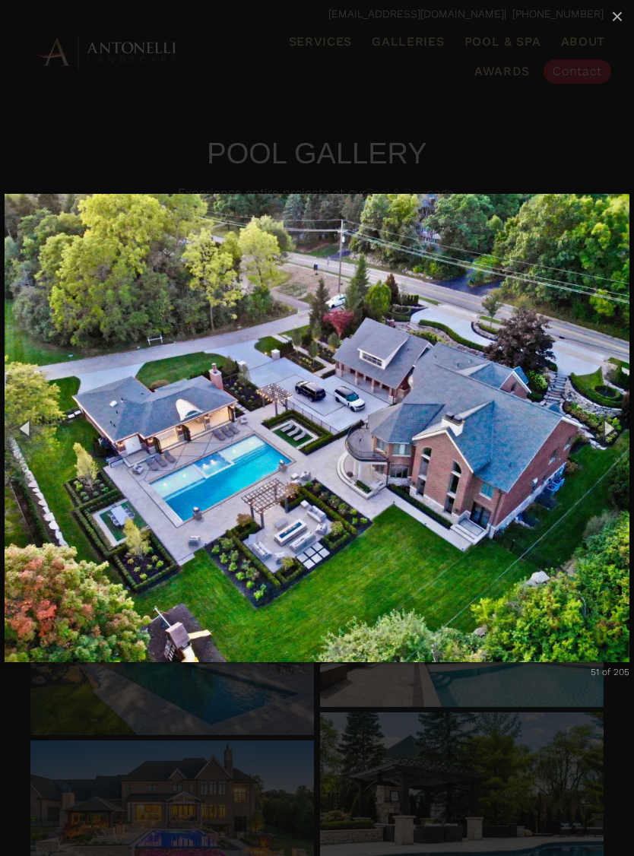
click at [614, 427] on button "Next (Right arrow key)" at bounding box center [609, 428] width 52 height 63
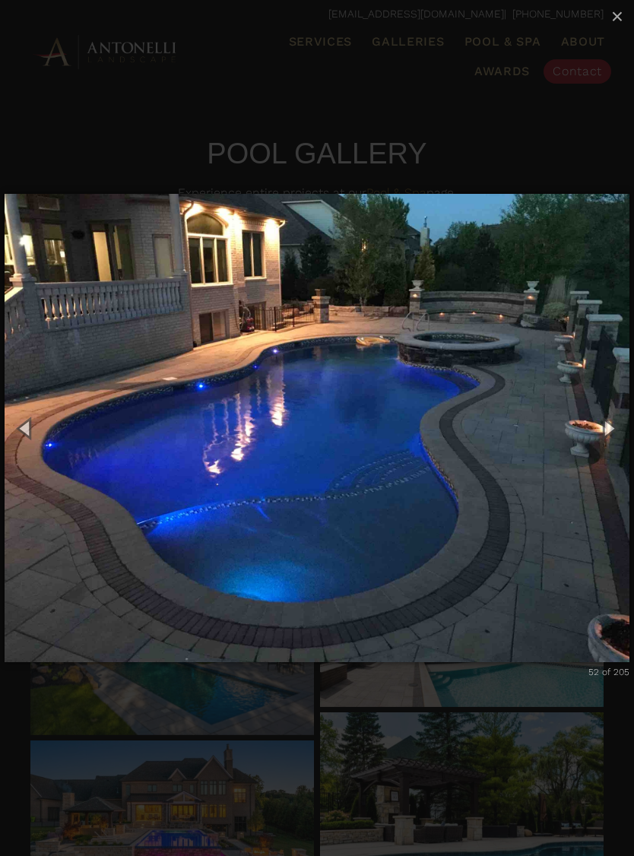
click at [617, 425] on button "Next (Right arrow key)" at bounding box center [609, 428] width 52 height 63
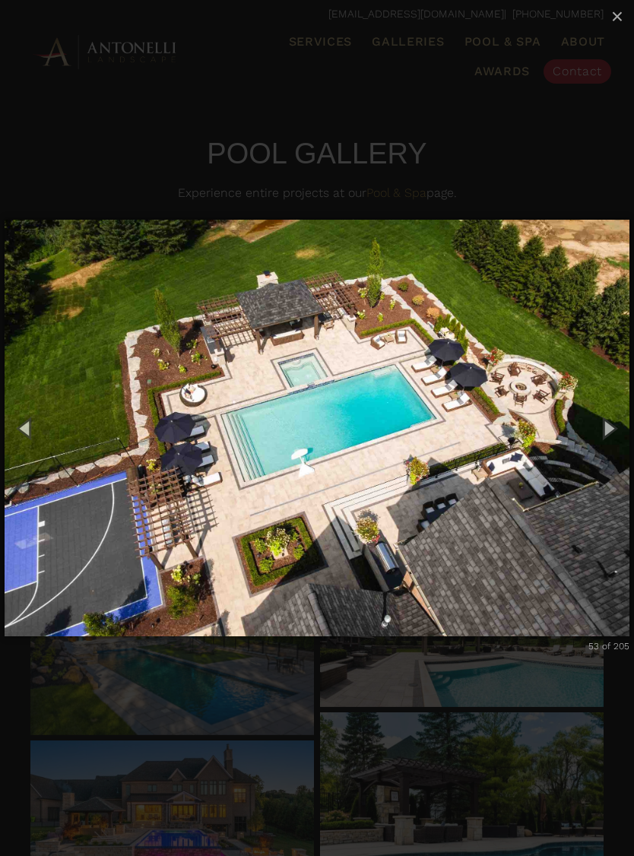
click at [614, 429] on button "Next (Right arrow key)" at bounding box center [609, 428] width 52 height 63
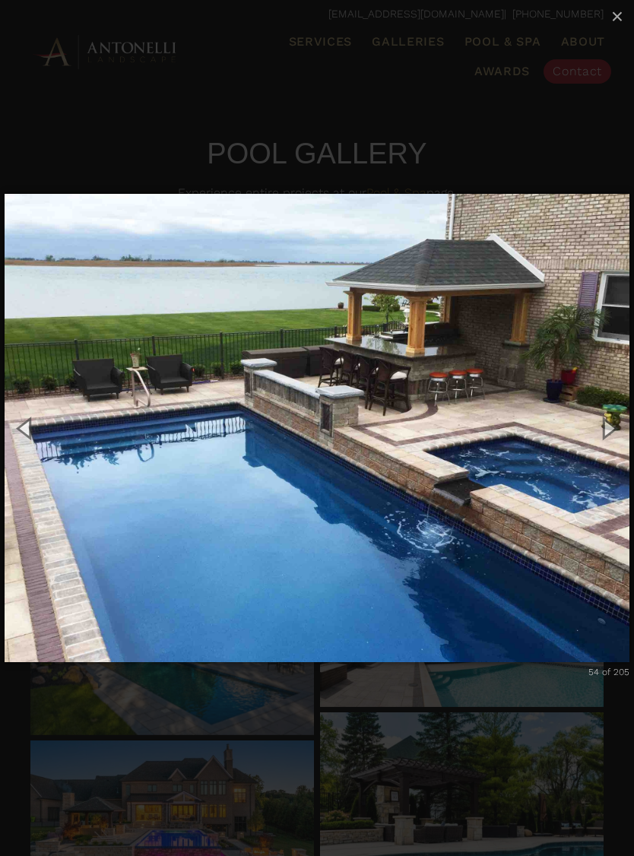
click at [614, 431] on button "Next (Right arrow key)" at bounding box center [609, 428] width 52 height 63
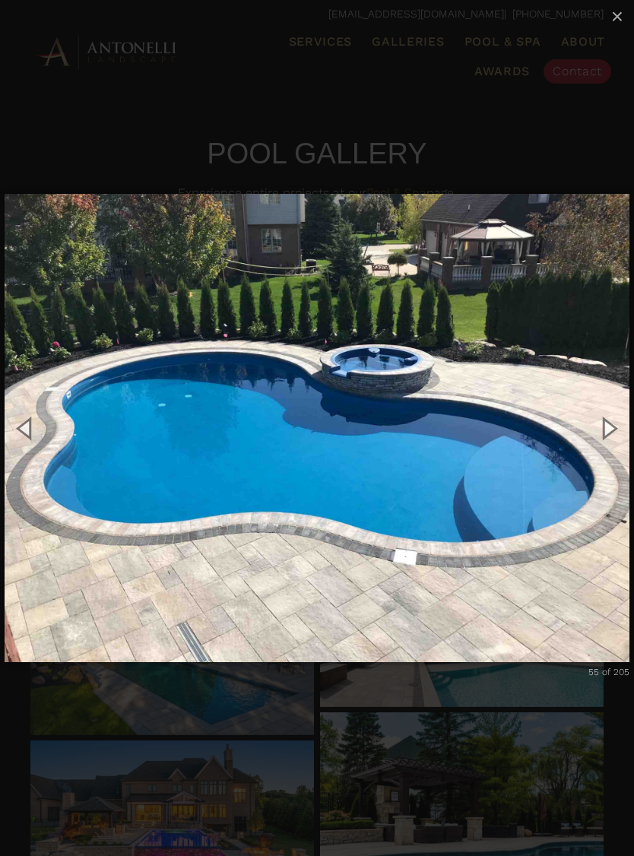
click at [614, 425] on button "Next (Right arrow key)" at bounding box center [609, 428] width 52 height 63
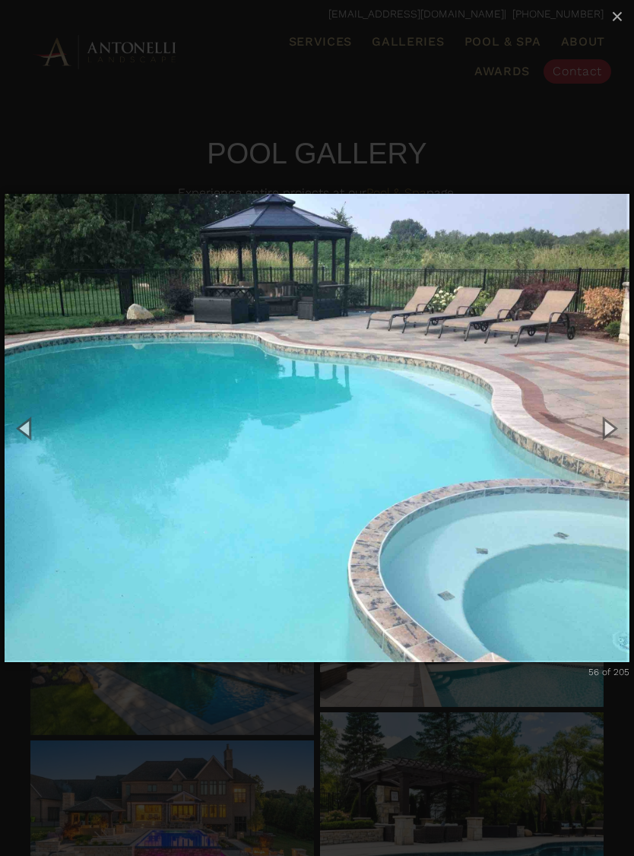
click at [614, 428] on button "Next (Right arrow key)" at bounding box center [609, 428] width 52 height 63
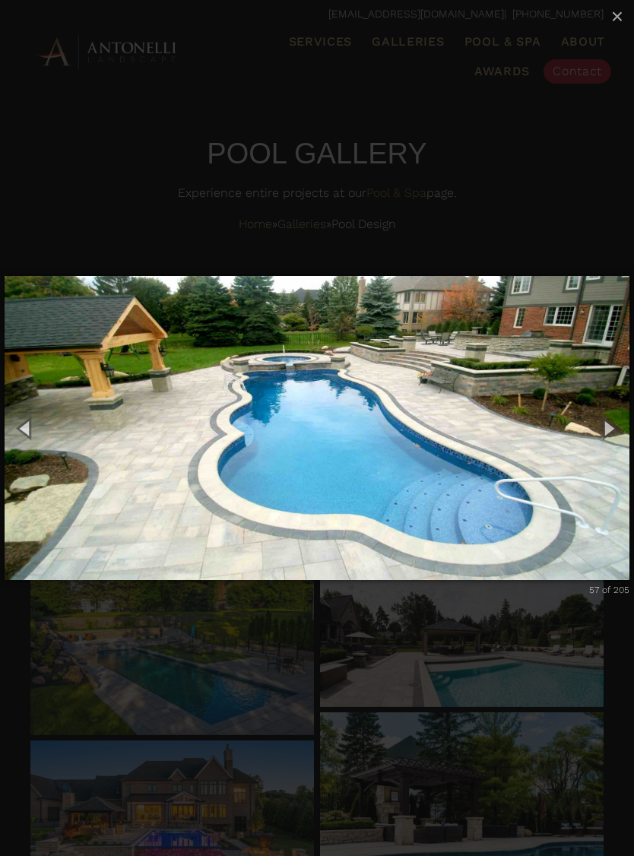
click at [610, 429] on button "Next (Right arrow key)" at bounding box center [609, 428] width 52 height 63
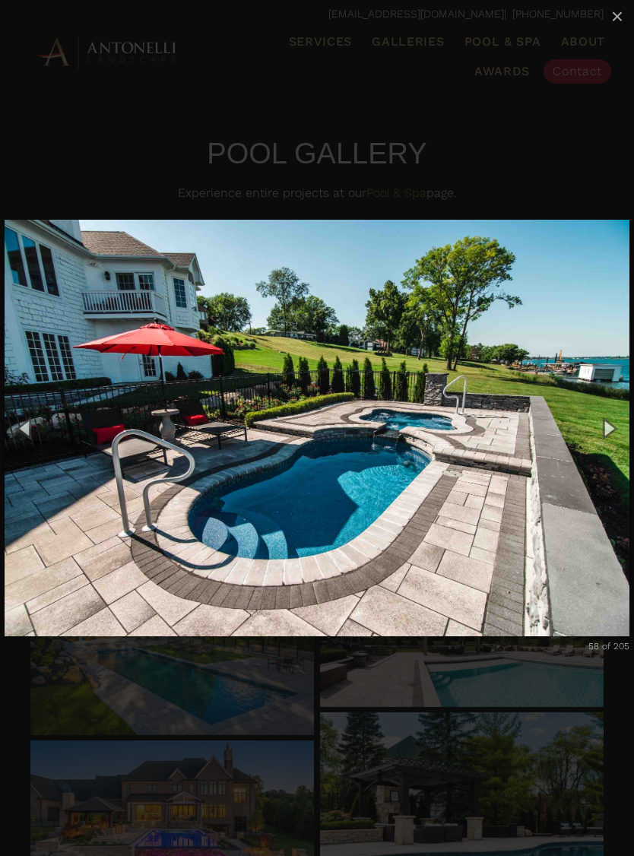
click at [613, 424] on button "Next (Right arrow key)" at bounding box center [609, 428] width 52 height 63
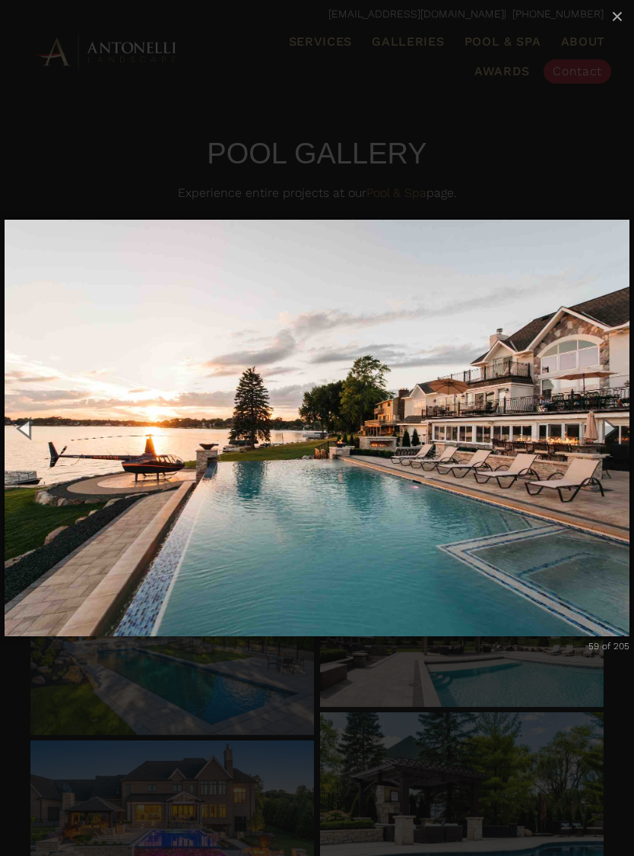
click at [612, 428] on button "Next (Right arrow key)" at bounding box center [609, 428] width 52 height 63
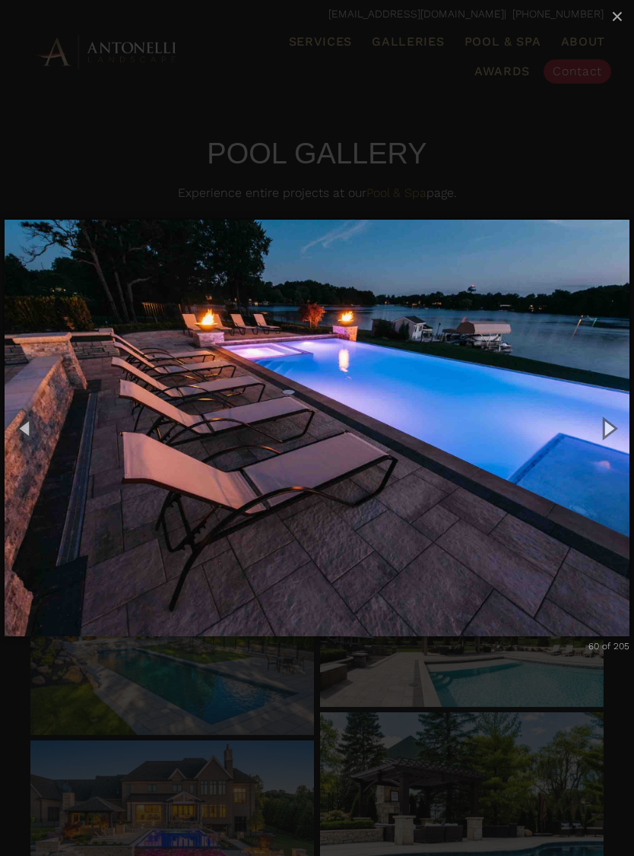
click at [612, 427] on button "Next (Right arrow key)" at bounding box center [609, 428] width 52 height 63
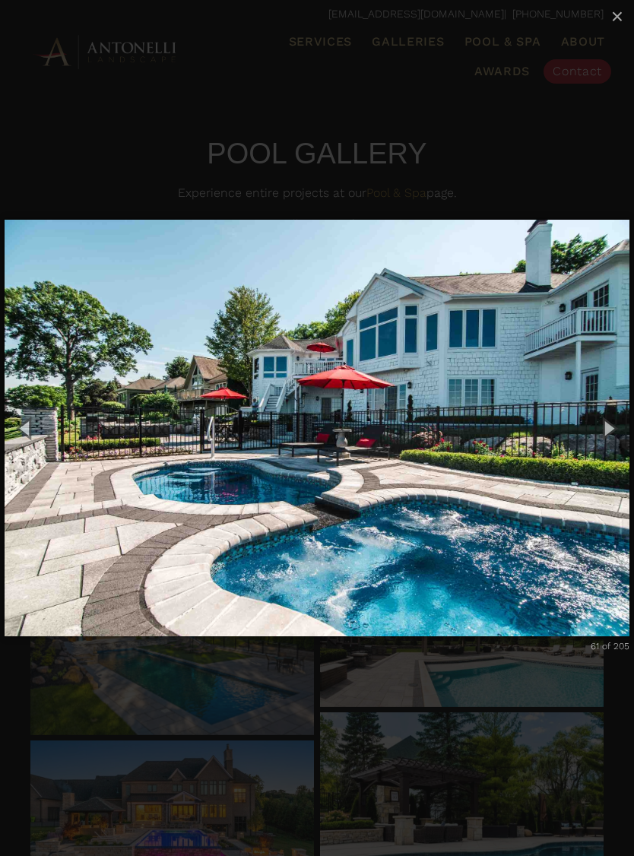
click at [614, 432] on button "Next (Right arrow key)" at bounding box center [609, 428] width 52 height 63
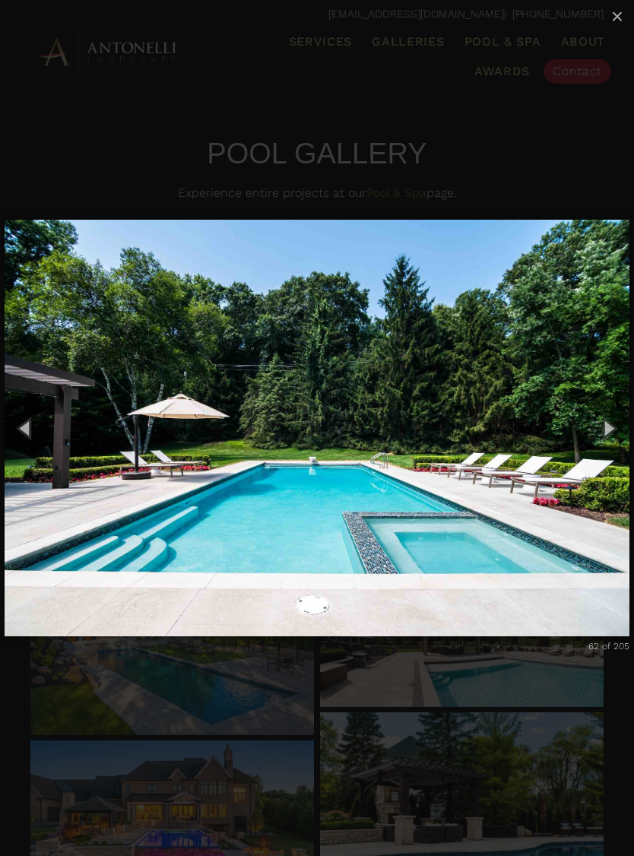
click at [614, 432] on button "Next (Right arrow key)" at bounding box center [609, 428] width 52 height 63
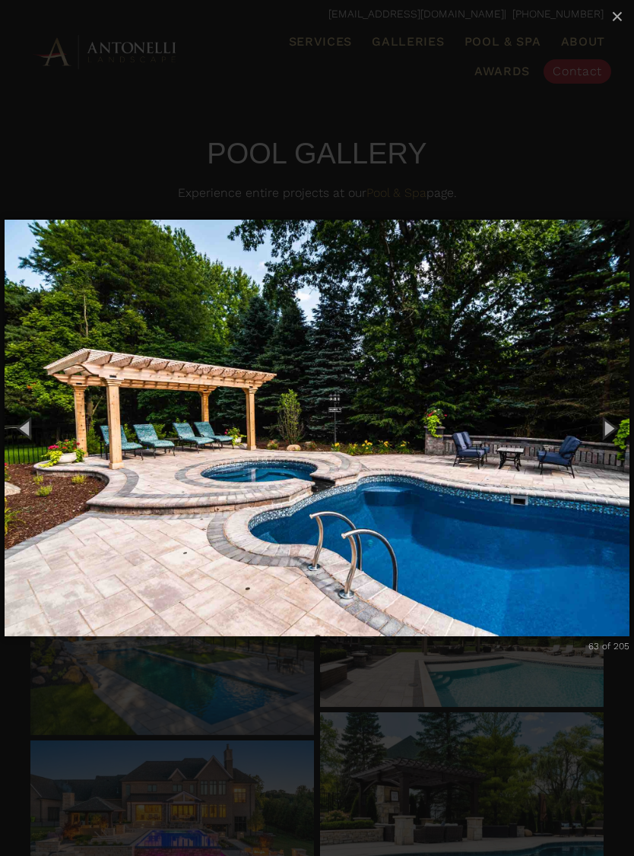
click at [612, 427] on button "Next (Right arrow key)" at bounding box center [609, 428] width 52 height 63
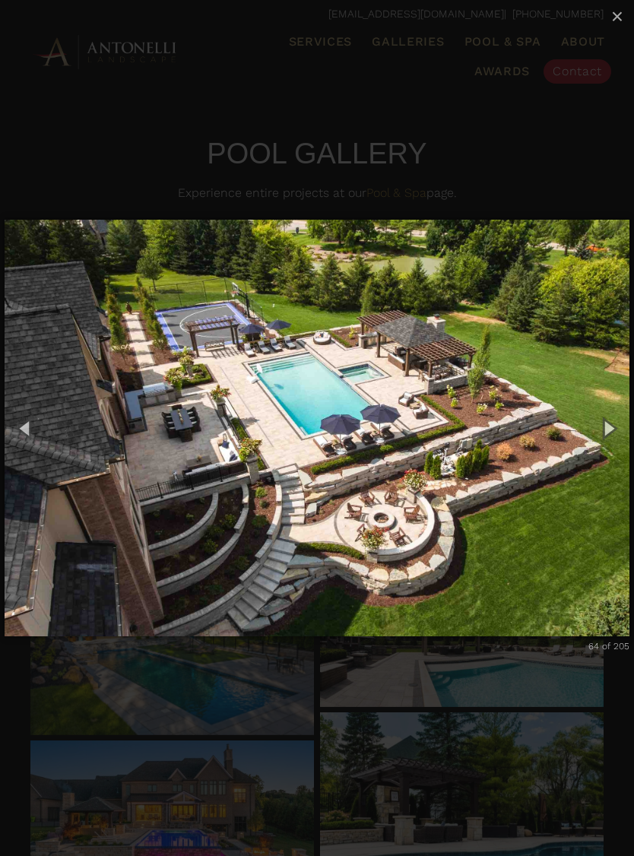
click at [616, 424] on button "Next (Right arrow key)" at bounding box center [609, 428] width 52 height 63
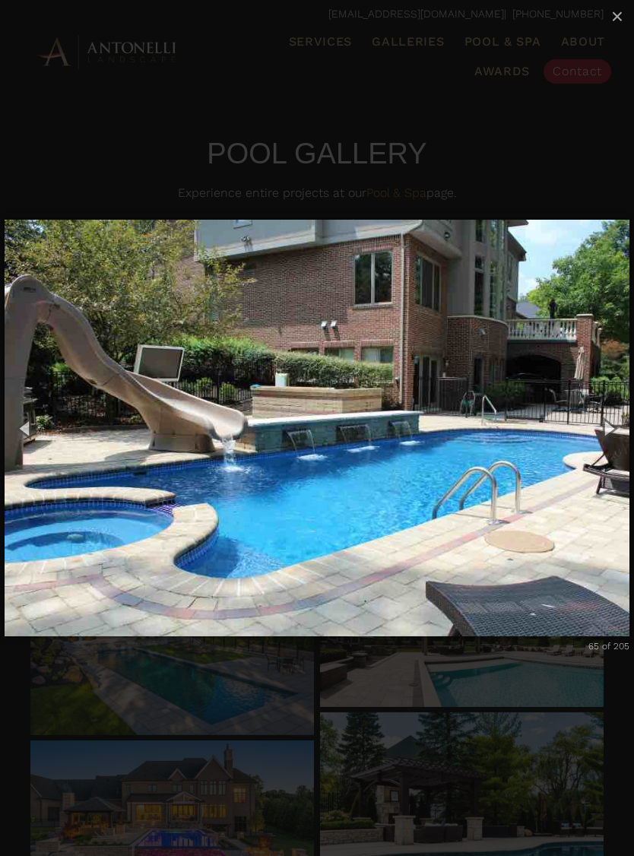
click at [616, 422] on button "Next (Right arrow key)" at bounding box center [609, 428] width 52 height 63
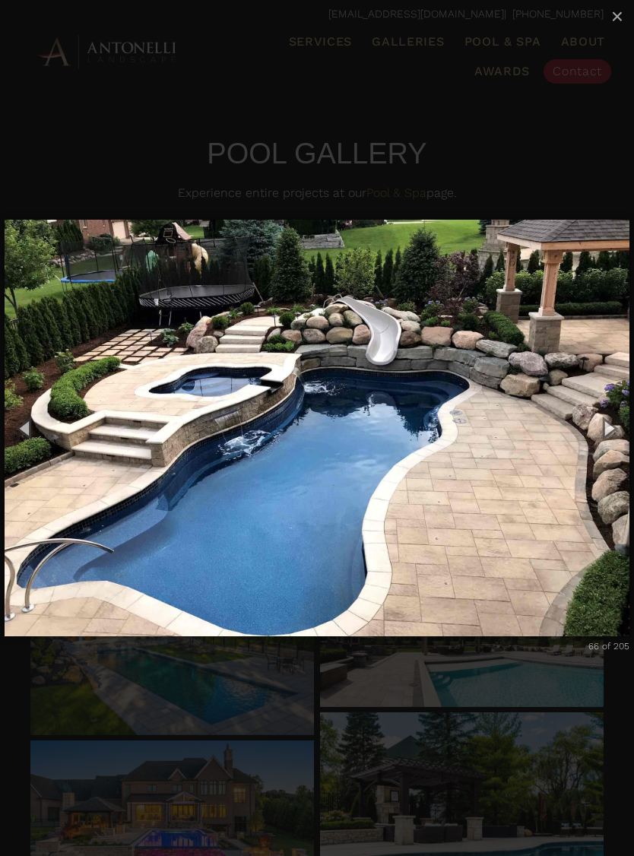
click at [613, 427] on button "Next (Right arrow key)" at bounding box center [609, 428] width 52 height 63
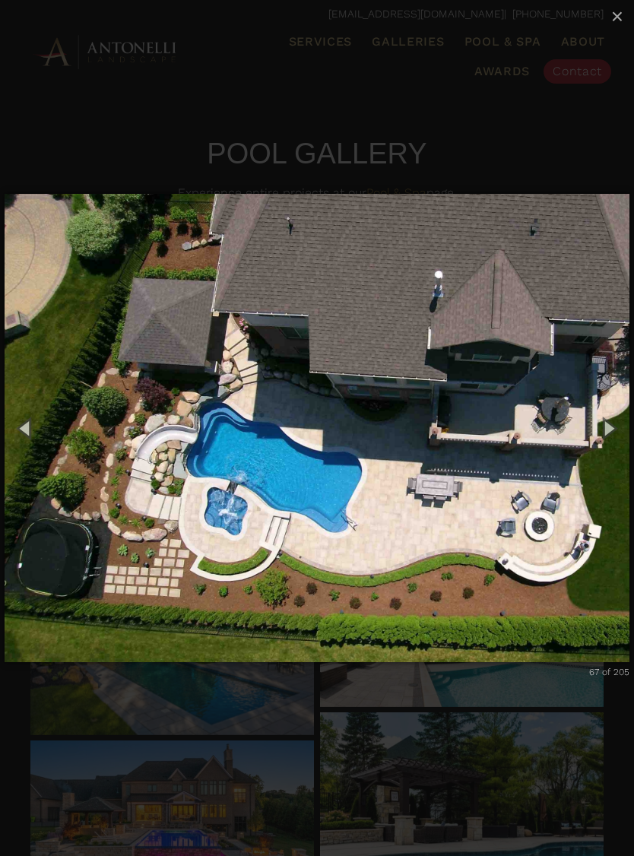
click at [615, 424] on button "Next (Right arrow key)" at bounding box center [609, 428] width 52 height 63
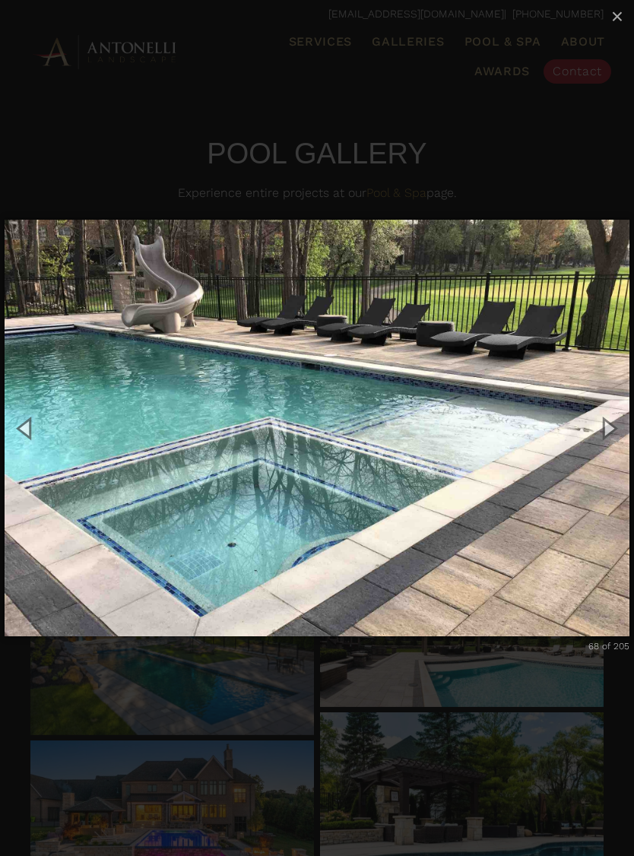
click at [615, 430] on button "Next (Right arrow key)" at bounding box center [609, 428] width 52 height 63
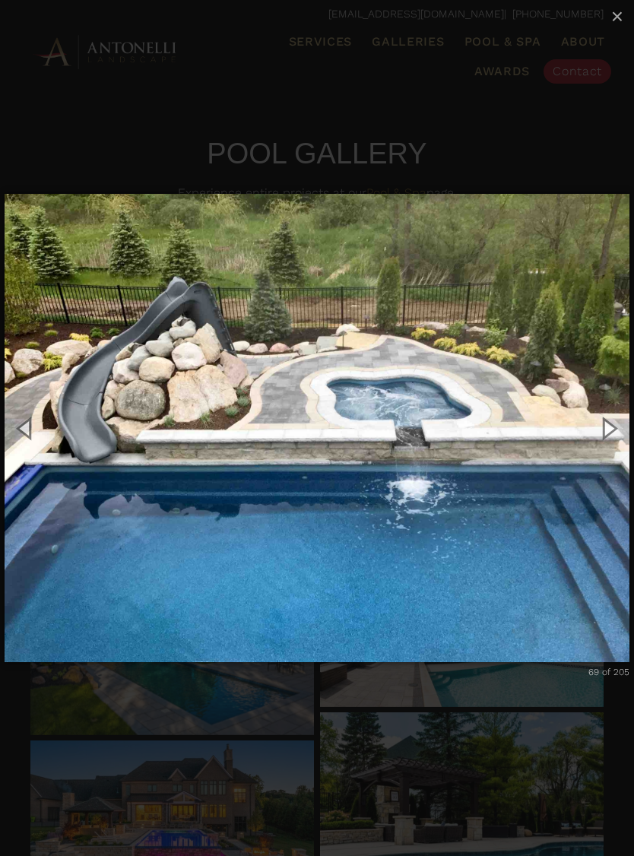
click at [614, 430] on button "Next (Right arrow key)" at bounding box center [609, 428] width 52 height 63
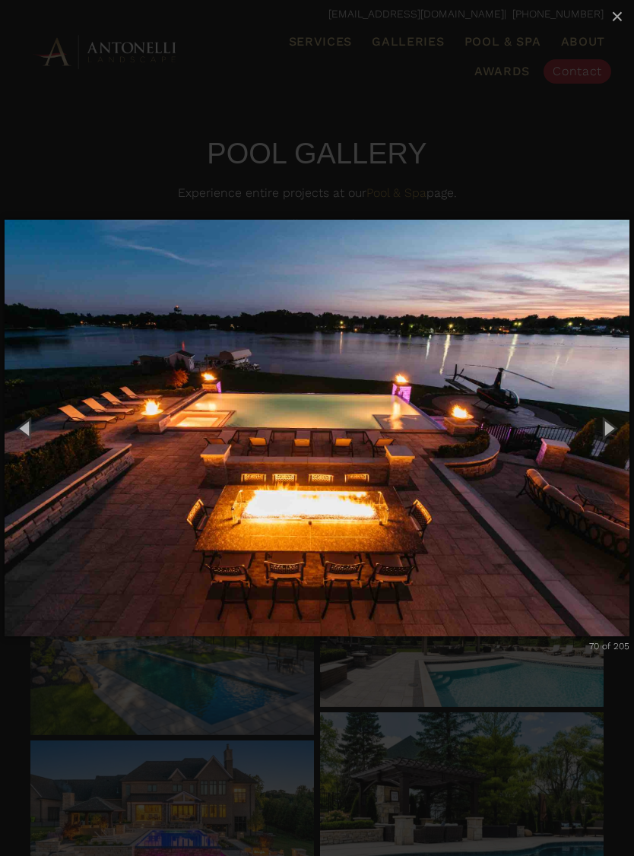
click at [615, 425] on button "Next (Right arrow key)" at bounding box center [609, 428] width 52 height 63
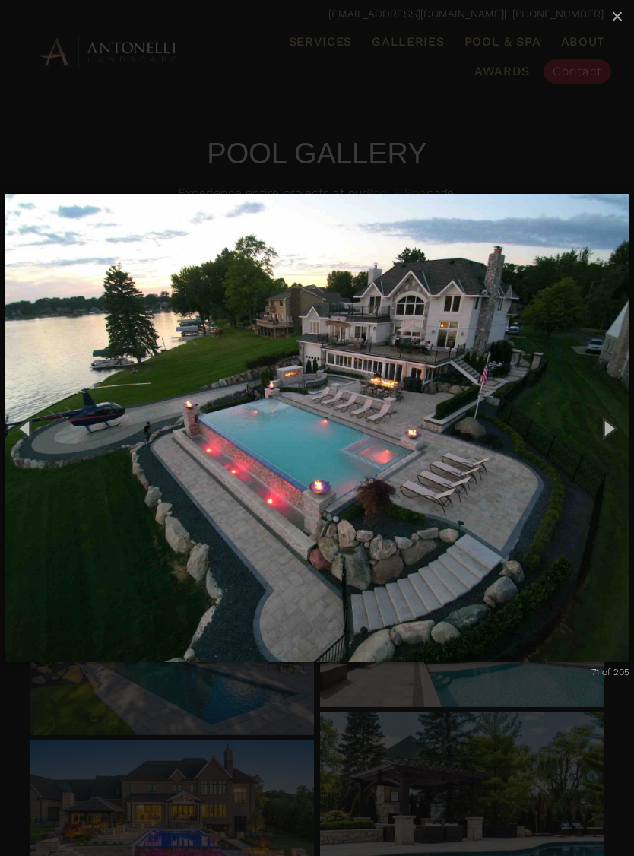
click at [617, 426] on button "Next (Right arrow key)" at bounding box center [609, 428] width 52 height 63
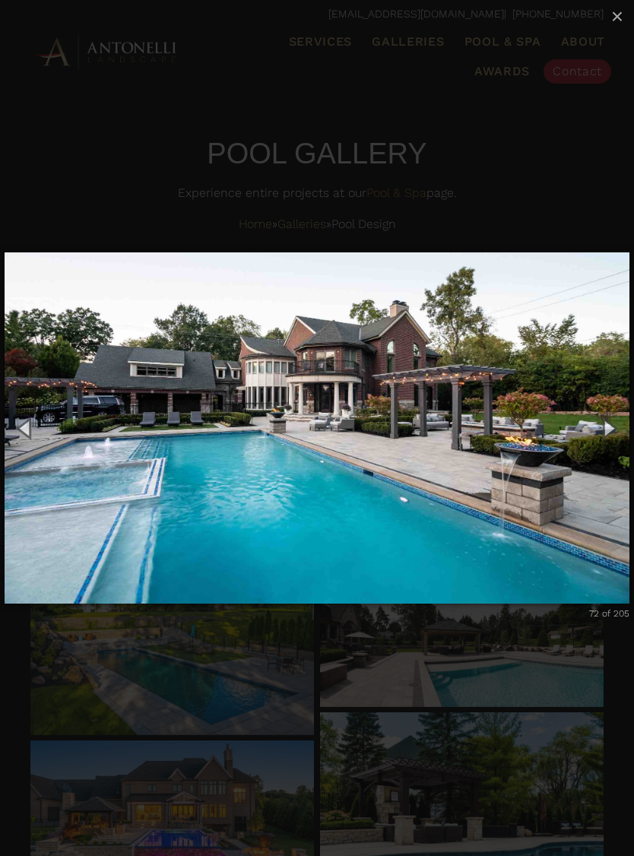
click at [617, 426] on button "Next (Right arrow key)" at bounding box center [609, 428] width 52 height 63
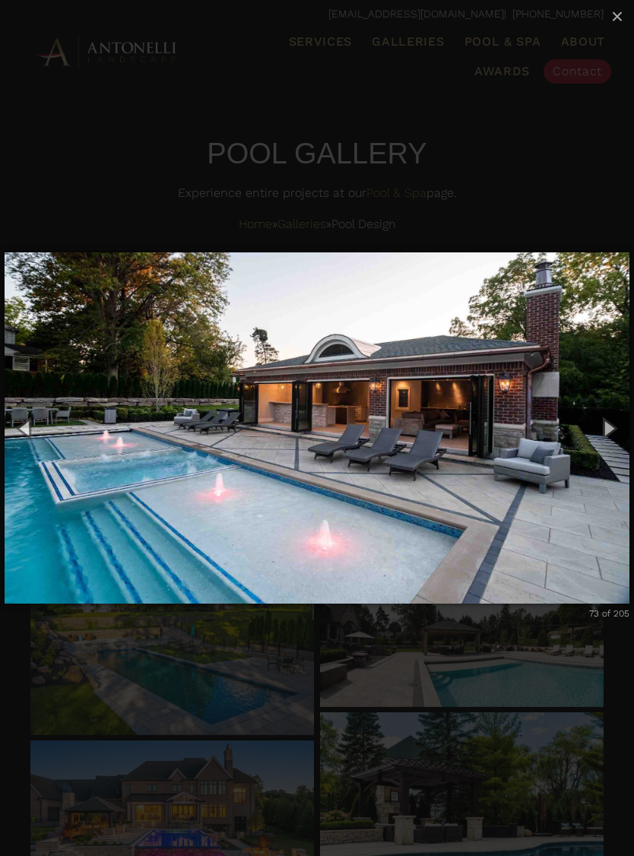
click at [616, 432] on button "Next (Right arrow key)" at bounding box center [609, 428] width 52 height 63
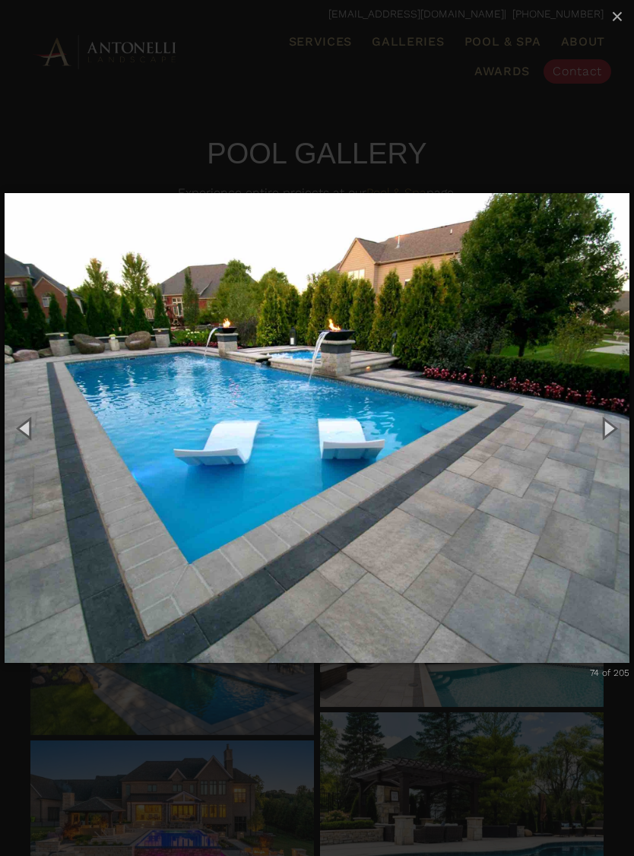
click at [614, 427] on button "Next (Right arrow key)" at bounding box center [609, 428] width 52 height 63
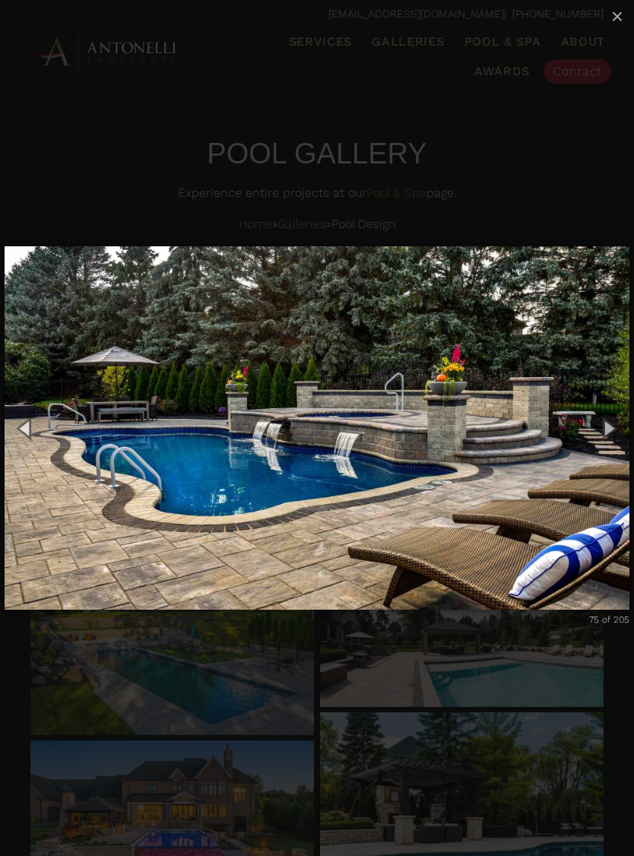
click at [617, 422] on button "Next (Right arrow key)" at bounding box center [609, 428] width 52 height 63
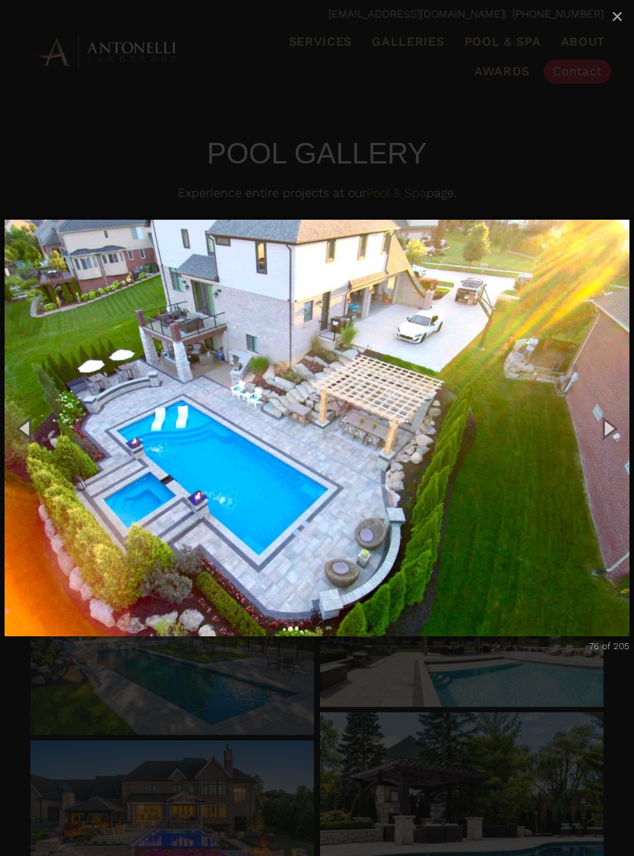
click at [614, 428] on button "Next (Right arrow key)" at bounding box center [609, 428] width 52 height 63
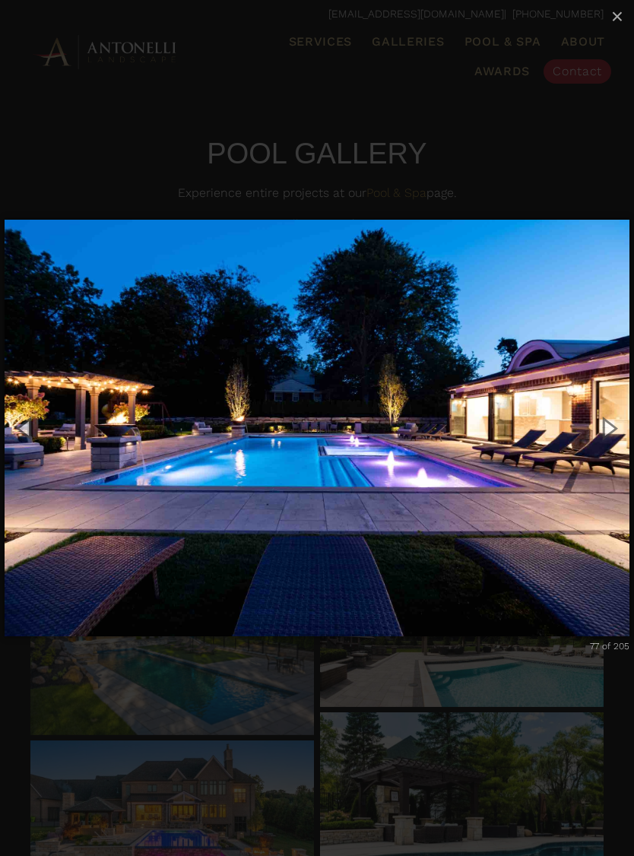
click at [615, 427] on button "Next (Right arrow key)" at bounding box center [609, 428] width 52 height 63
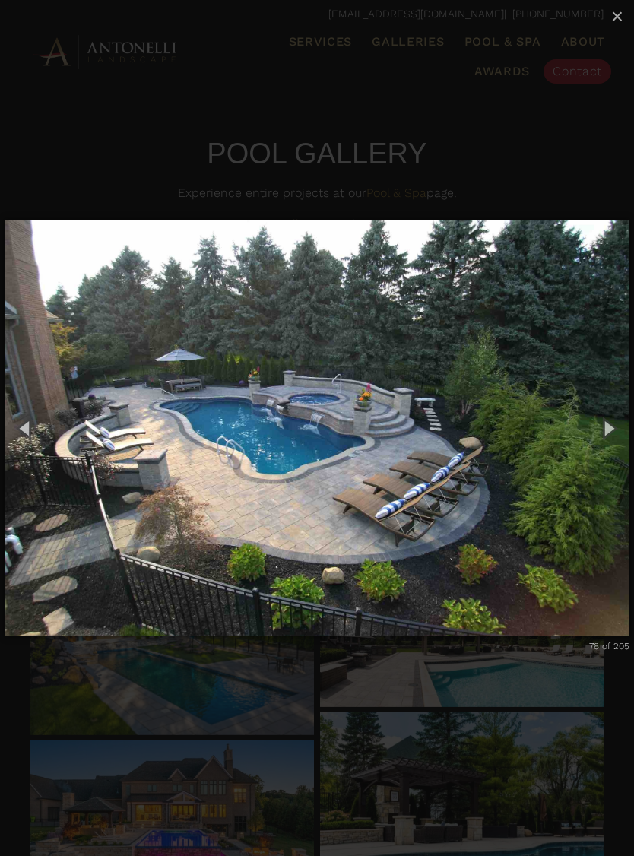
click at [617, 429] on button "Next (Right arrow key)" at bounding box center [609, 428] width 52 height 63
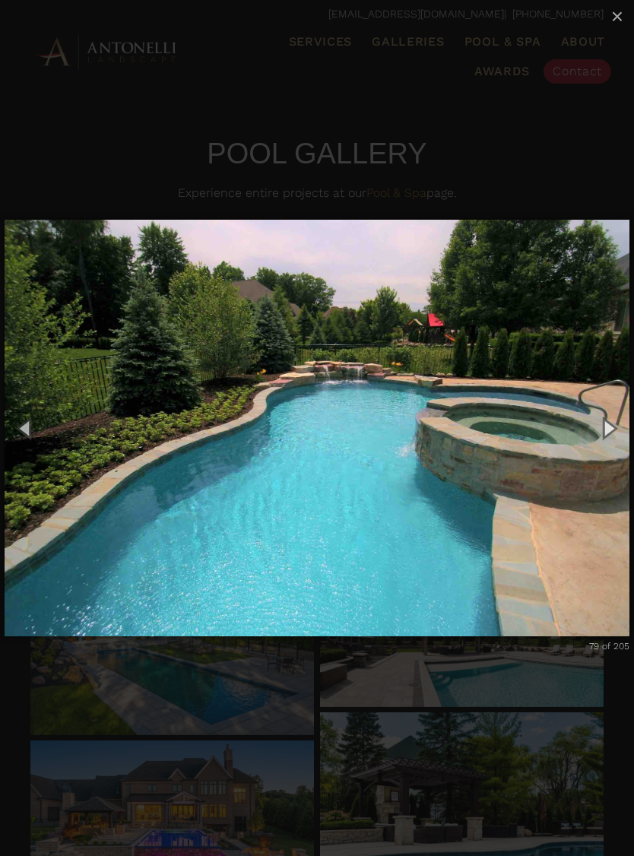
click at [615, 430] on button "Next (Right arrow key)" at bounding box center [609, 428] width 52 height 63
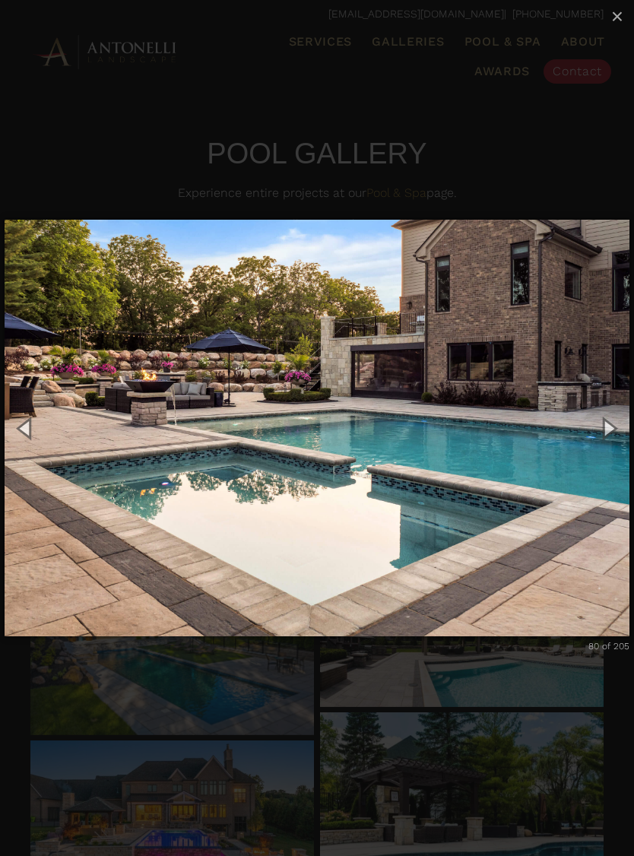
click at [612, 424] on button "Next (Right arrow key)" at bounding box center [609, 428] width 52 height 63
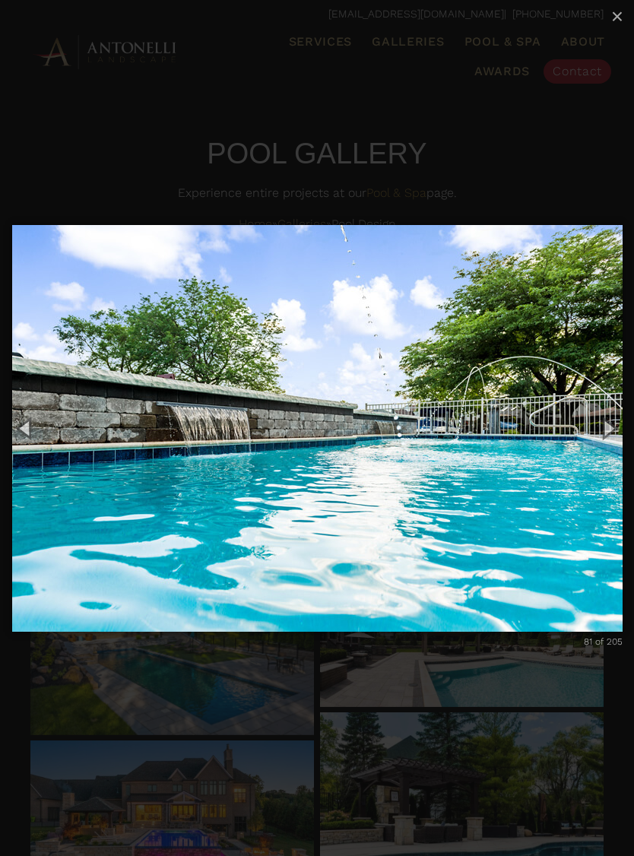
click at [614, 427] on button "Next (Right arrow key)" at bounding box center [609, 428] width 52 height 63
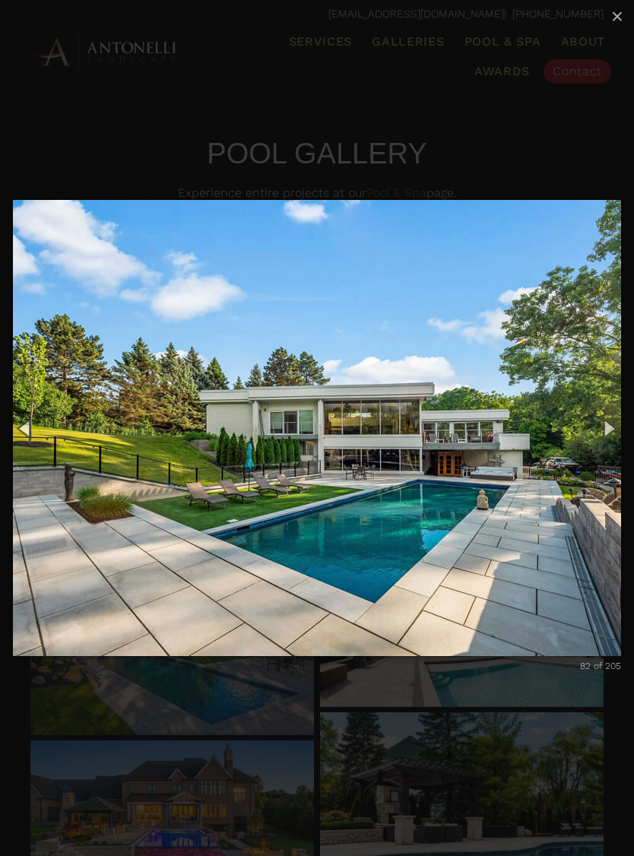
click at [615, 427] on button "Next (Right arrow key)" at bounding box center [609, 428] width 52 height 63
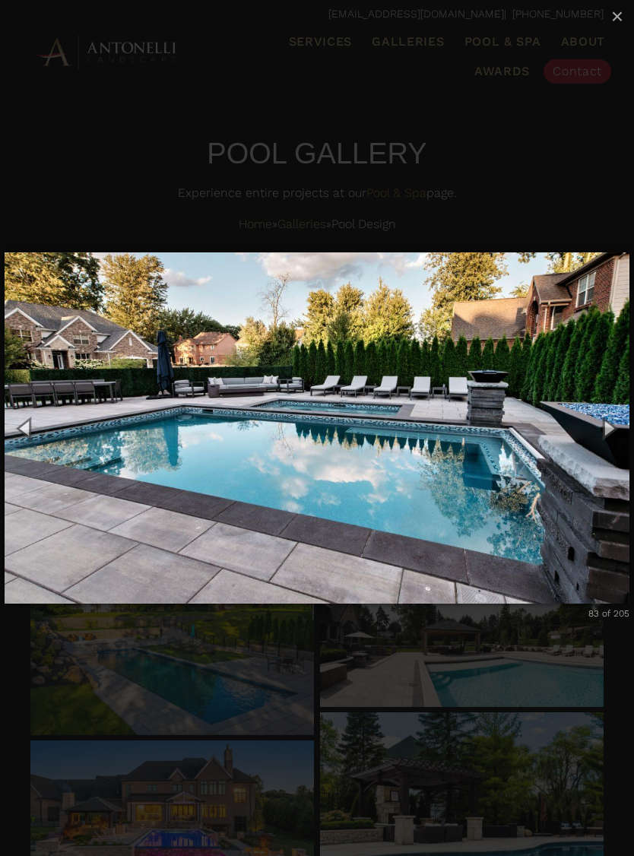
click at [613, 429] on button "Next (Right arrow key)" at bounding box center [609, 428] width 52 height 63
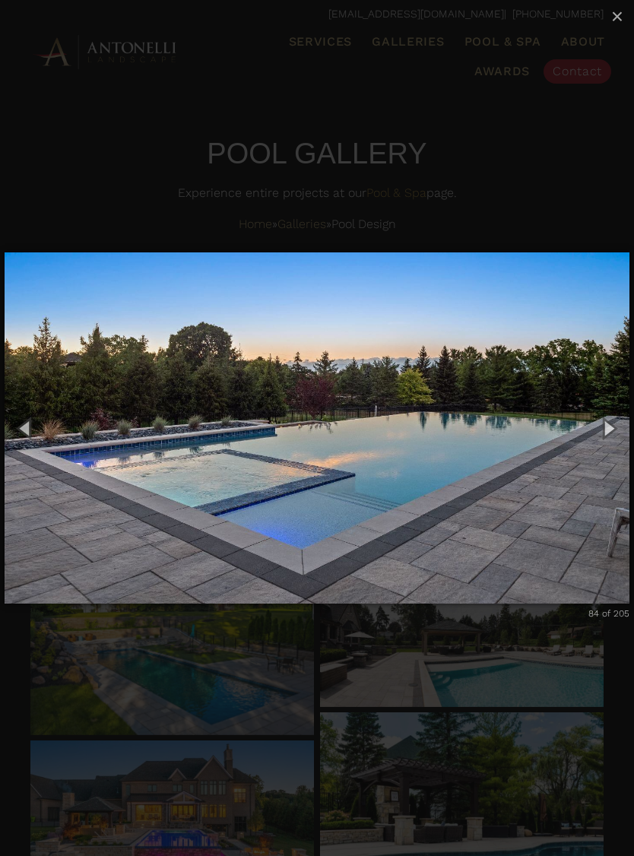
click at [614, 430] on button "Next (Right arrow key)" at bounding box center [609, 428] width 52 height 63
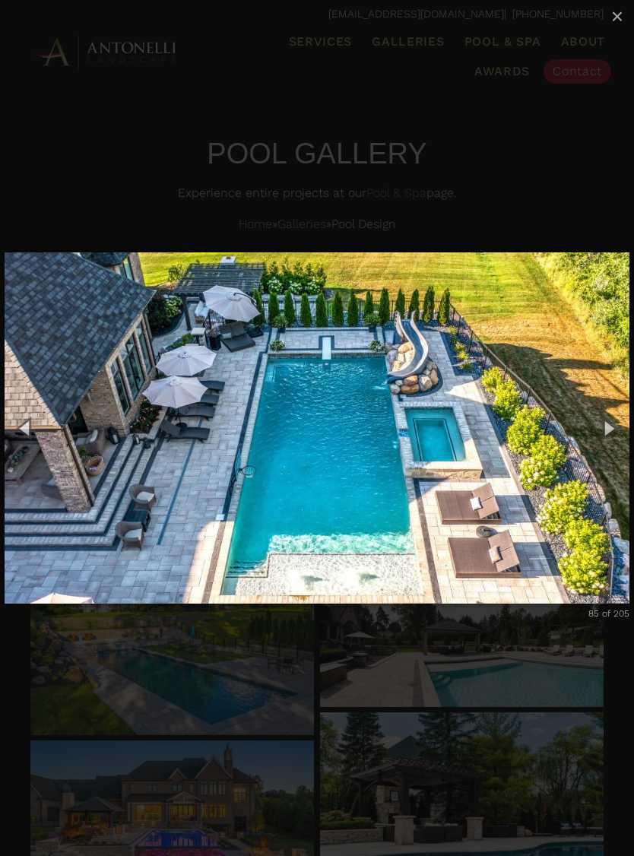
click at [613, 430] on button "Next (Right arrow key)" at bounding box center [609, 428] width 52 height 63
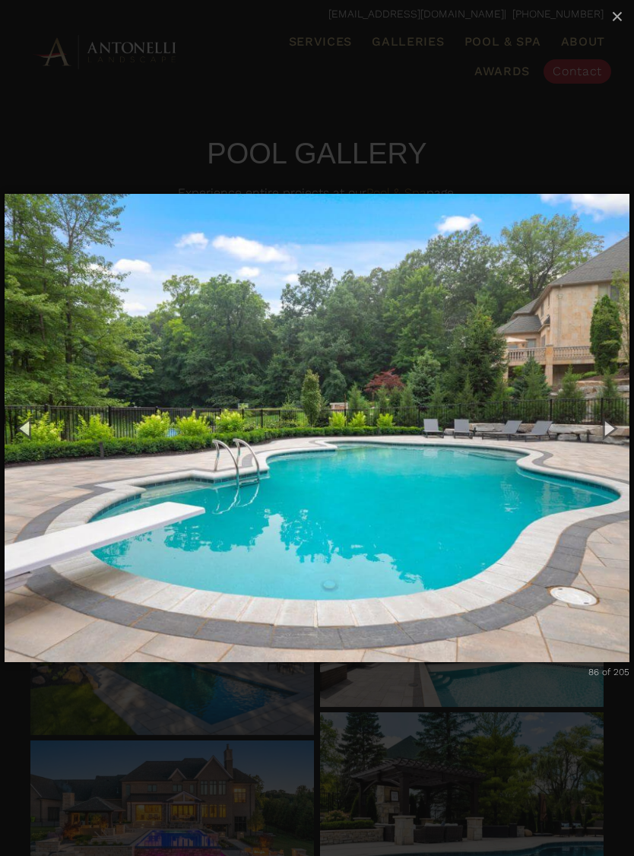
click at [613, 426] on button "Next (Right arrow key)" at bounding box center [609, 428] width 52 height 63
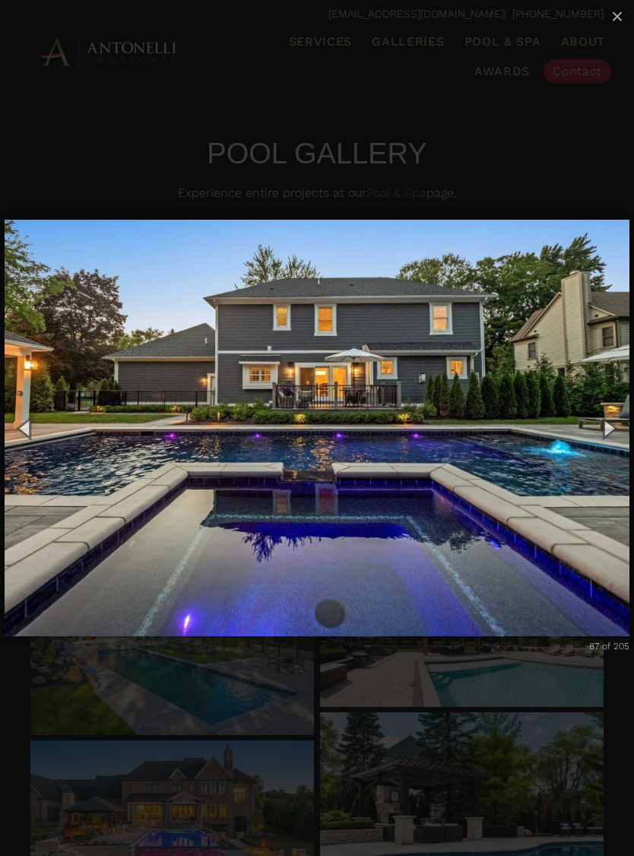
click at [613, 424] on button "Next (Right arrow key)" at bounding box center [609, 428] width 52 height 63
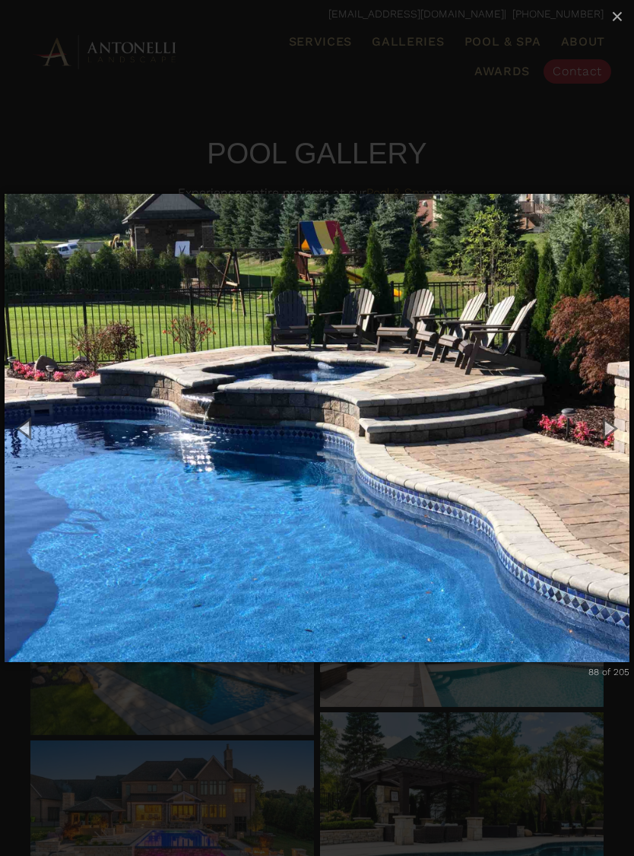
click at [612, 424] on button "Next (Right arrow key)" at bounding box center [609, 428] width 52 height 63
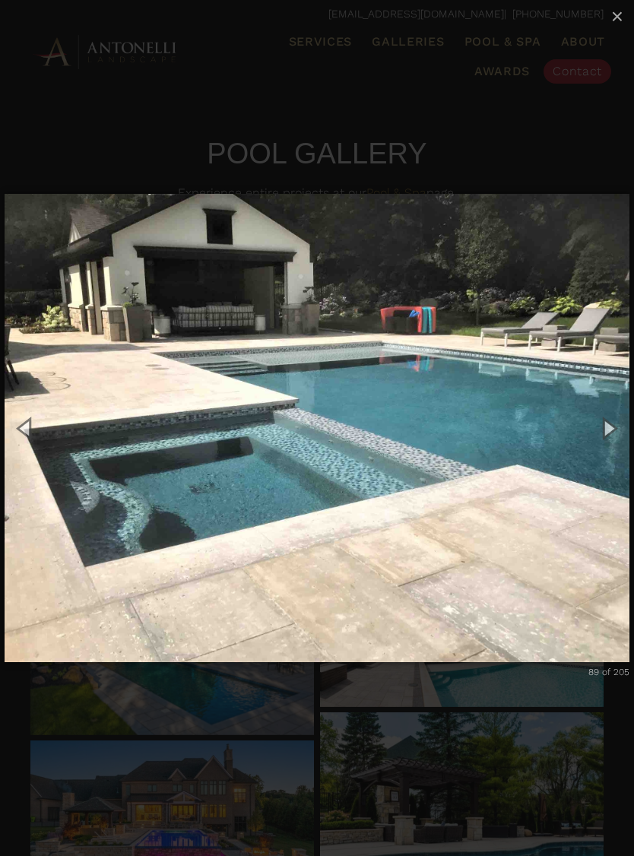
click at [611, 424] on button "Next (Right arrow key)" at bounding box center [609, 428] width 52 height 63
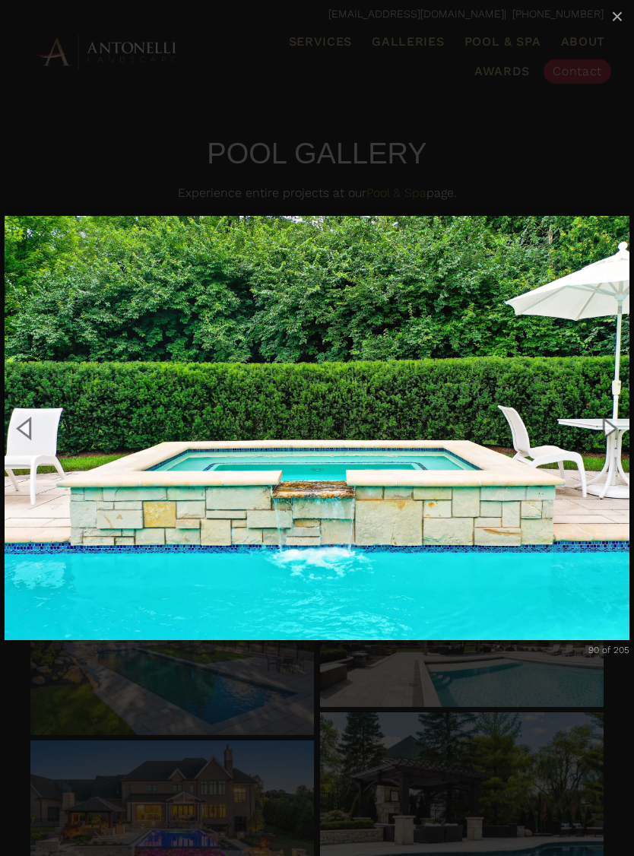
click at [612, 427] on button "Next (Right arrow key)" at bounding box center [609, 428] width 52 height 63
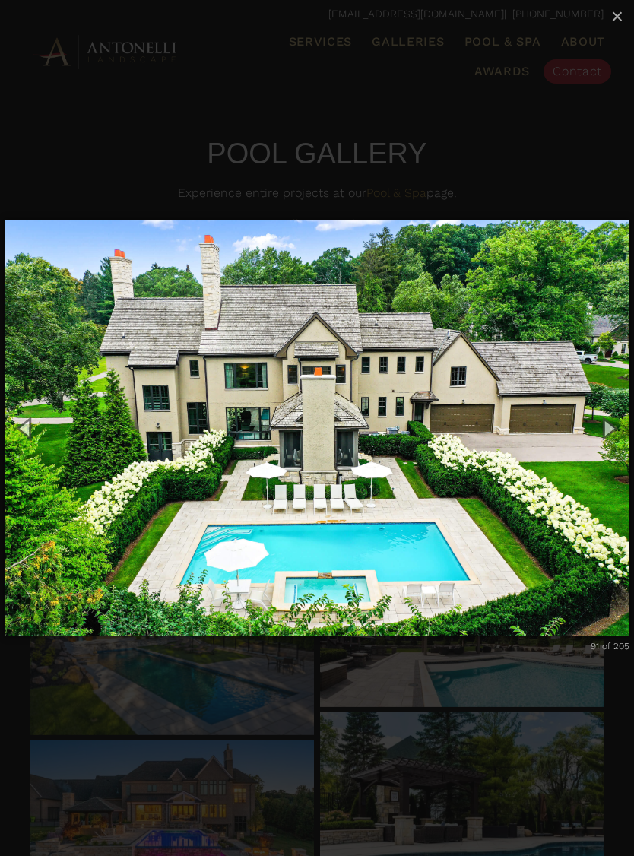
click at [616, 433] on button "Next (Right arrow key)" at bounding box center [609, 428] width 52 height 63
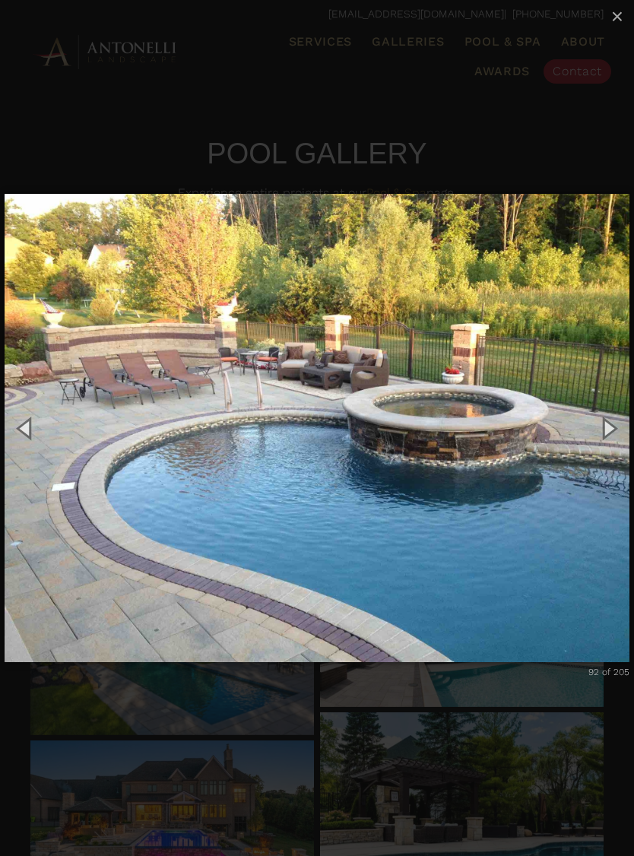
click at [614, 433] on button "Next (Right arrow key)" at bounding box center [609, 428] width 52 height 63
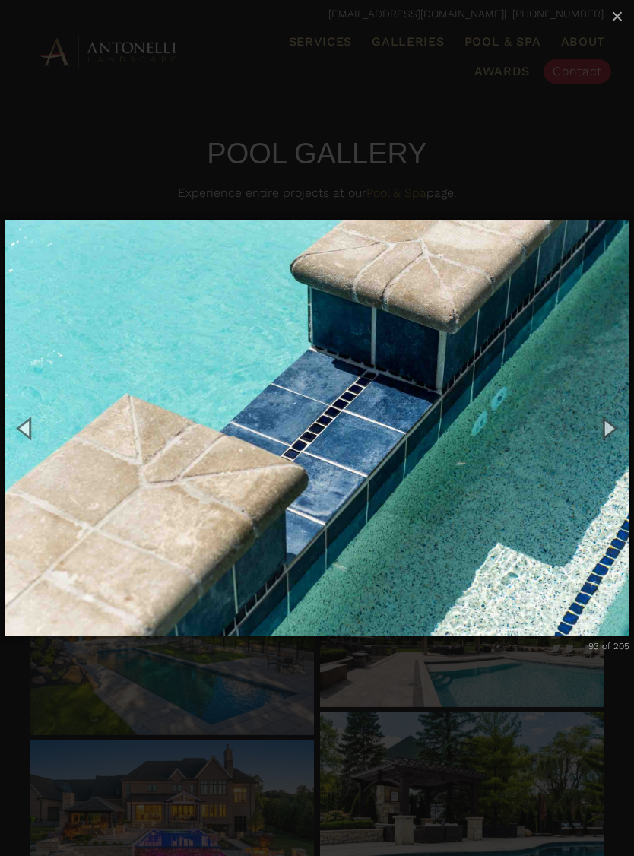
click at [614, 428] on button "Next (Right arrow key)" at bounding box center [609, 428] width 52 height 63
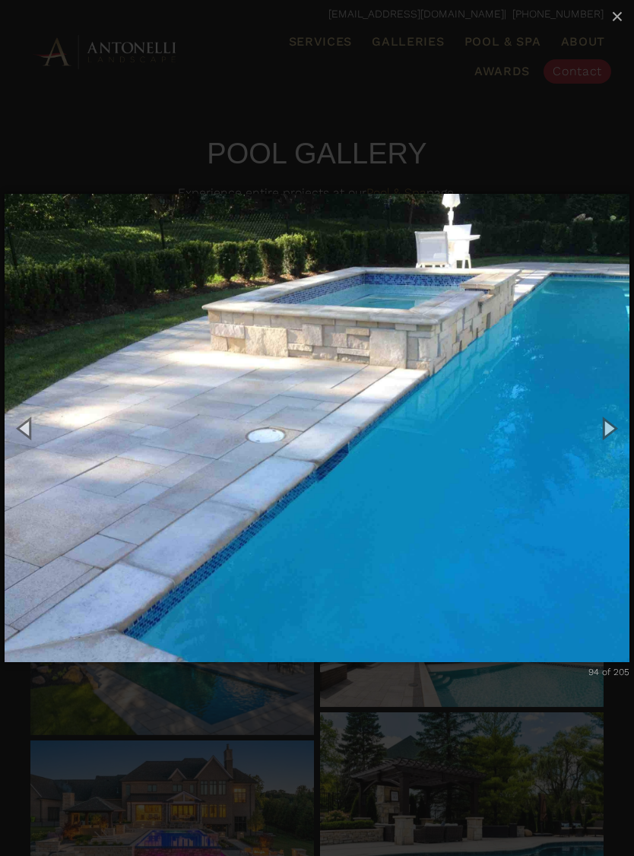
click at [614, 429] on button "Next (Right arrow key)" at bounding box center [609, 428] width 52 height 63
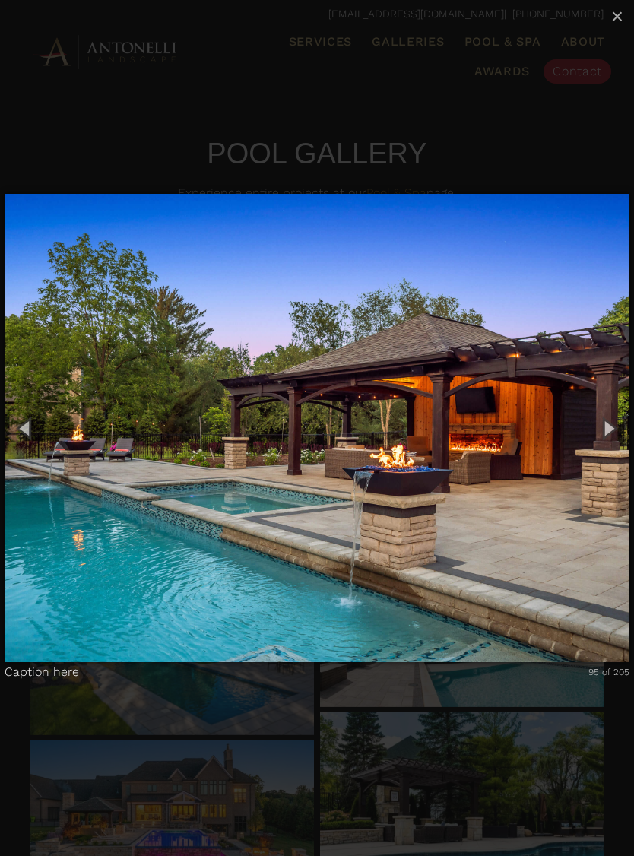
click at [614, 427] on button "Next (Right arrow key)" at bounding box center [609, 428] width 52 height 63
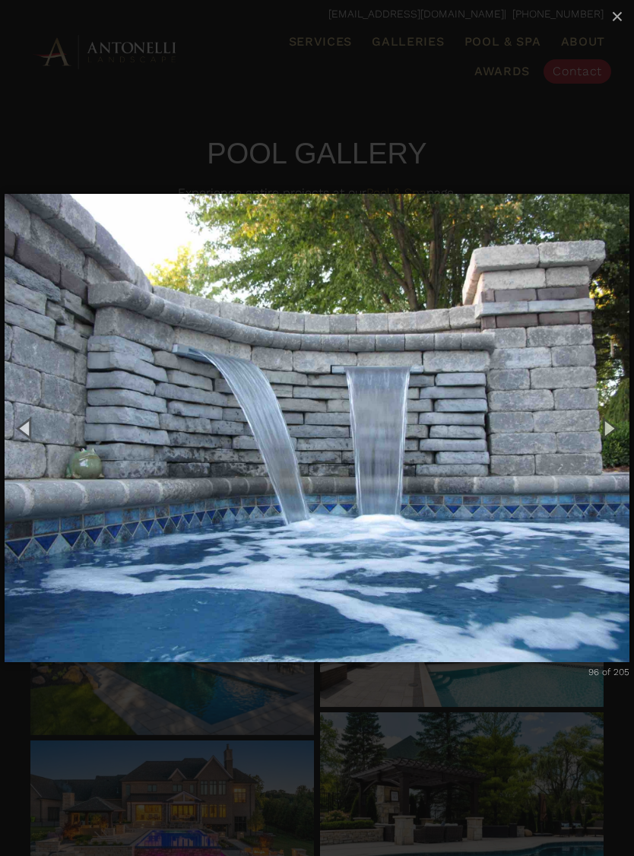
click at [614, 430] on button "Next (Right arrow key)" at bounding box center [609, 428] width 52 height 63
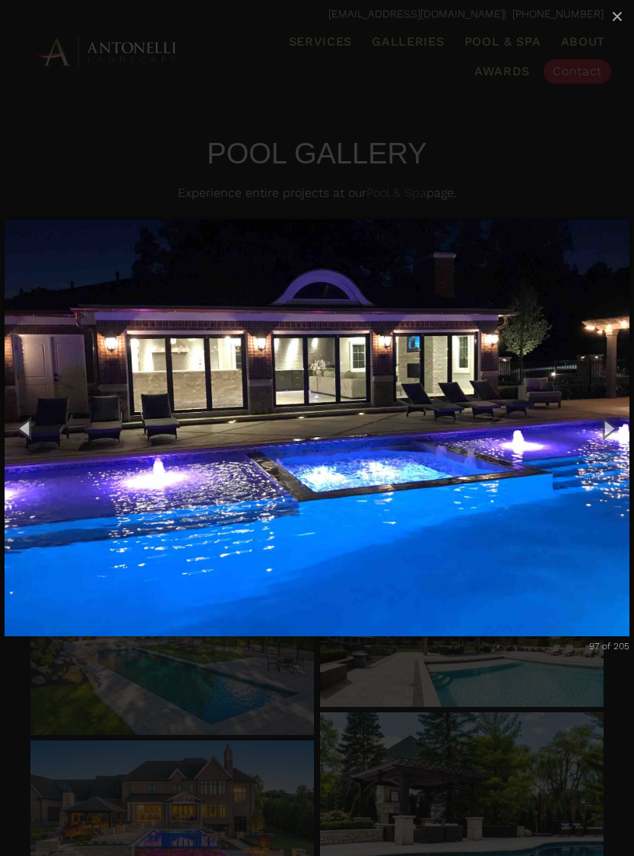
click at [614, 430] on button "Next (Right arrow key)" at bounding box center [609, 428] width 52 height 63
